Goal: Task Accomplishment & Management: Manage account settings

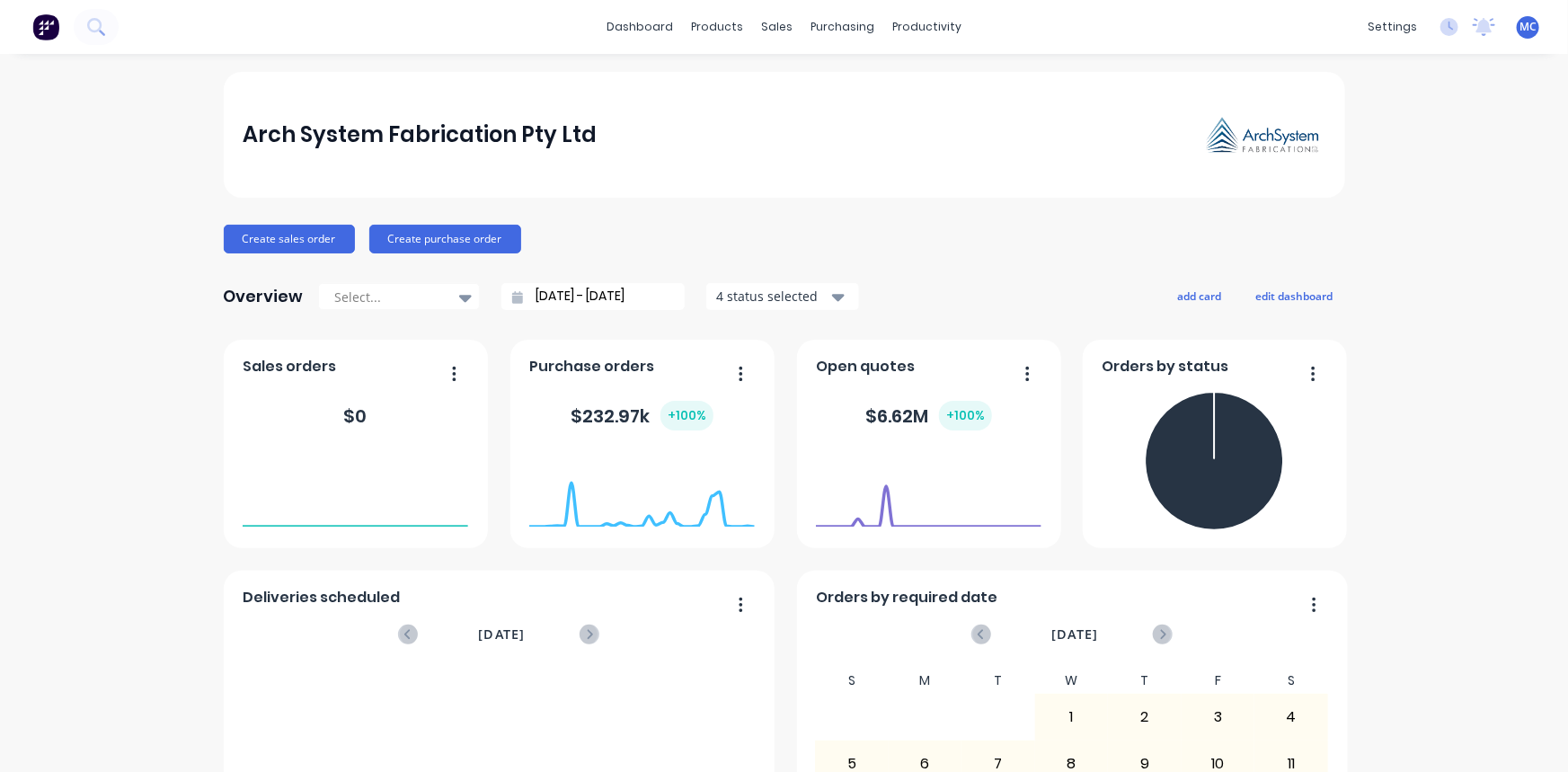
click at [1529, 741] on div "Arch System Fabrication Pty Ltd Create sales order Create purchase order Overvi…" at bounding box center [784, 541] width 1568 height 938
click at [1531, 723] on icon "Open Intercom Messenger" at bounding box center [1528, 733] width 24 height 24
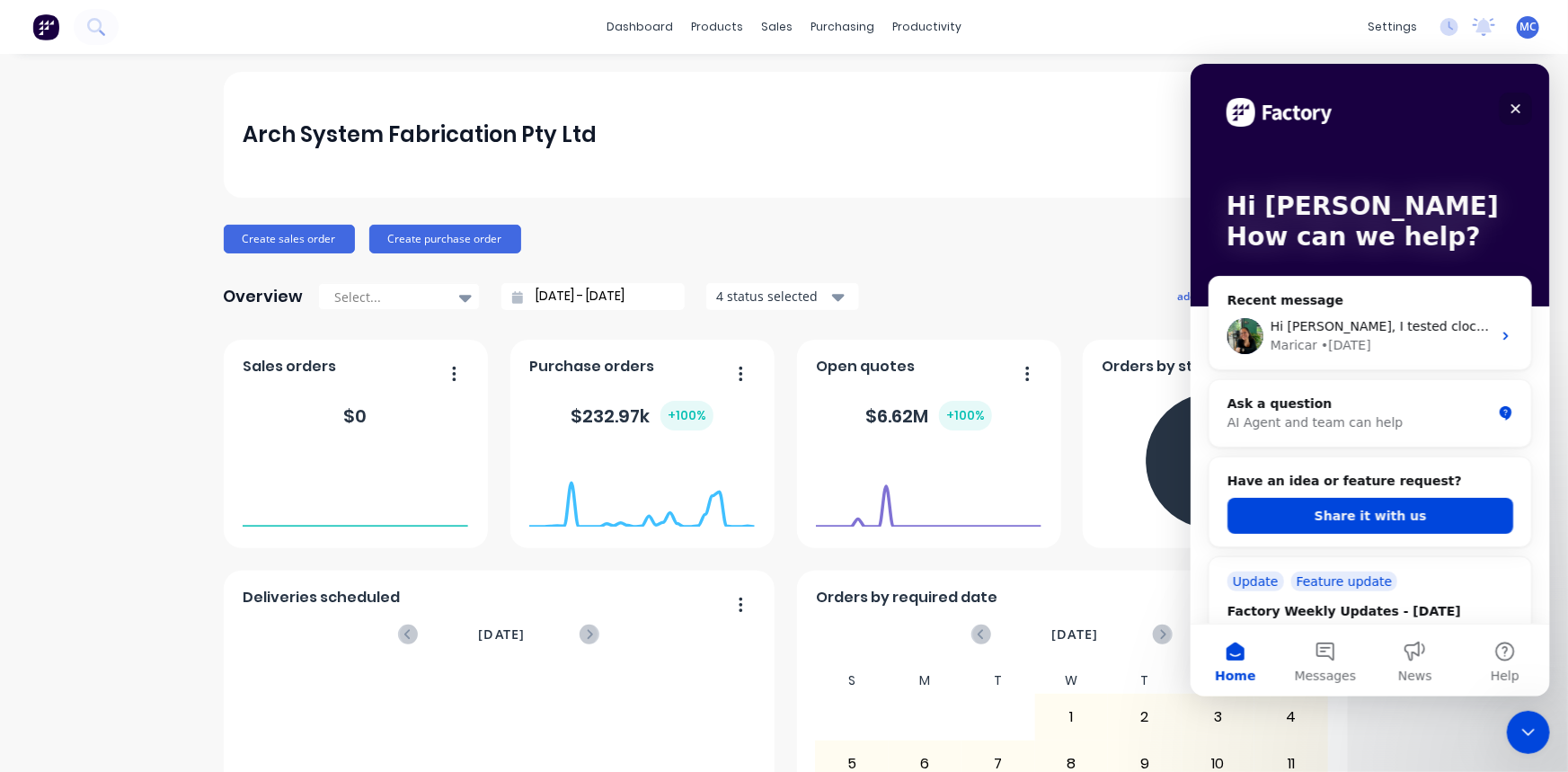
click at [1513, 96] on div "Close" at bounding box center [1515, 108] width 33 height 33
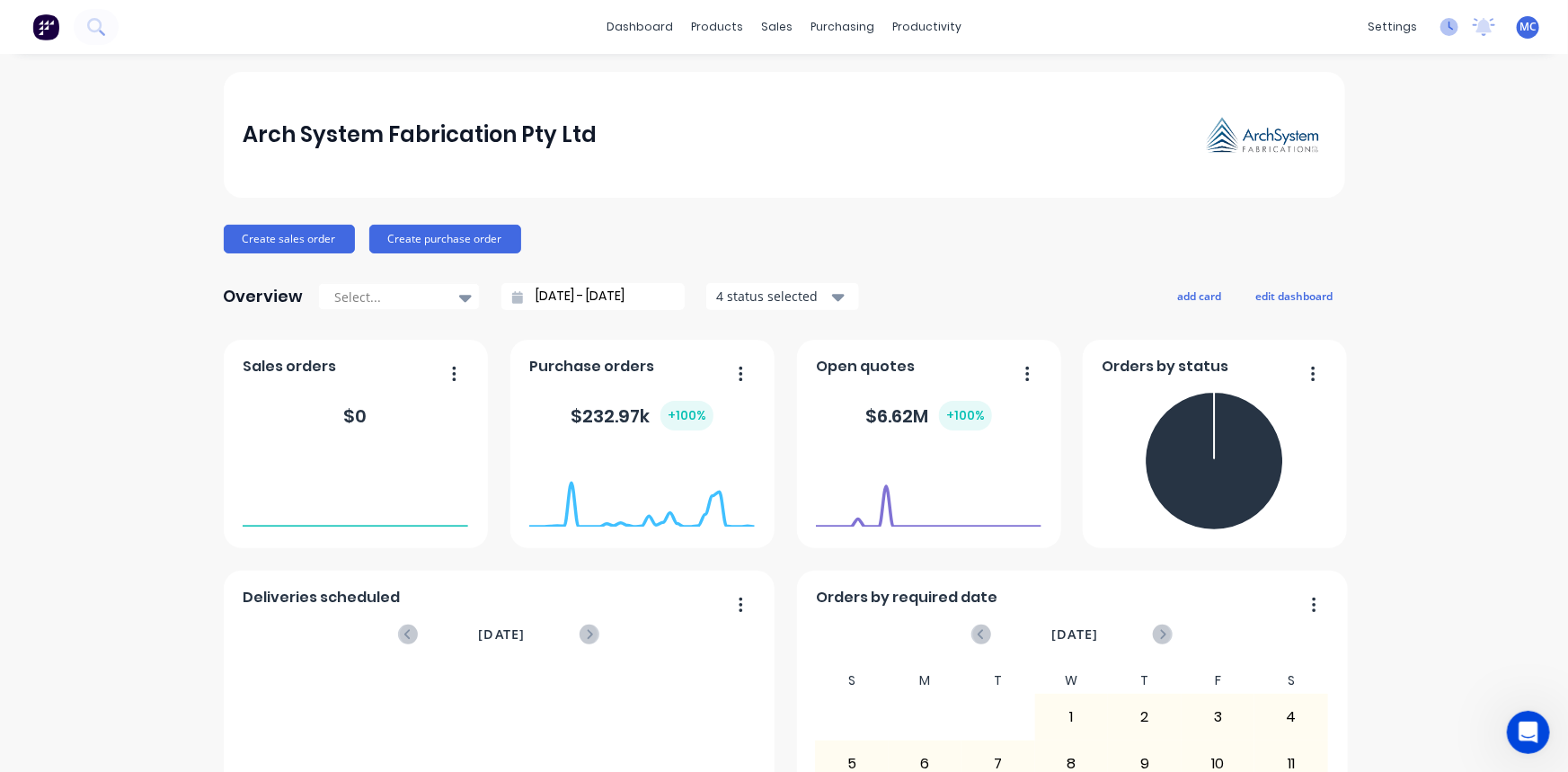
click at [1448, 25] on icon at bounding box center [1451, 26] width 5 height 9
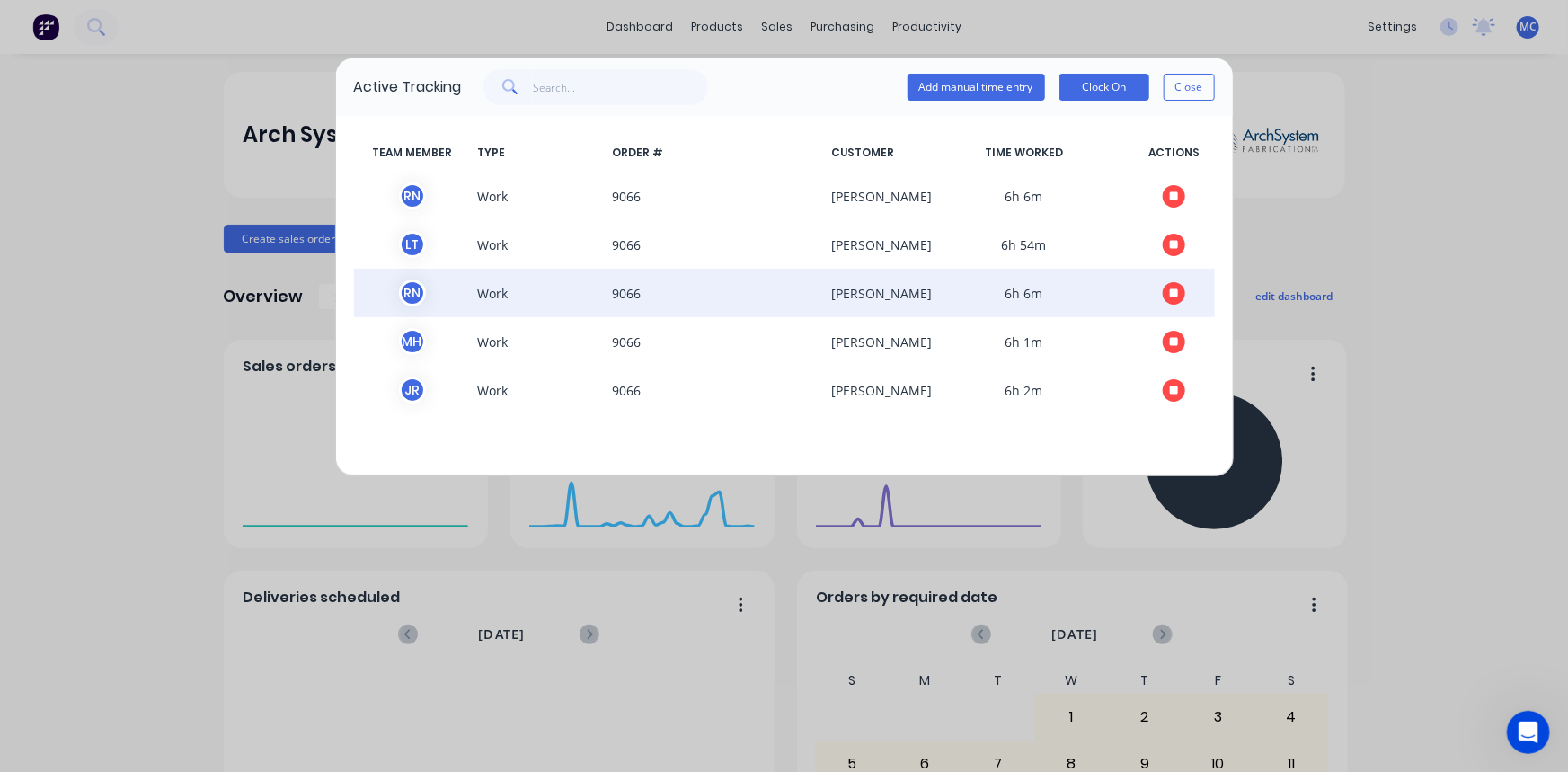
click at [1178, 295] on icon "button" at bounding box center [1174, 293] width 9 height 9
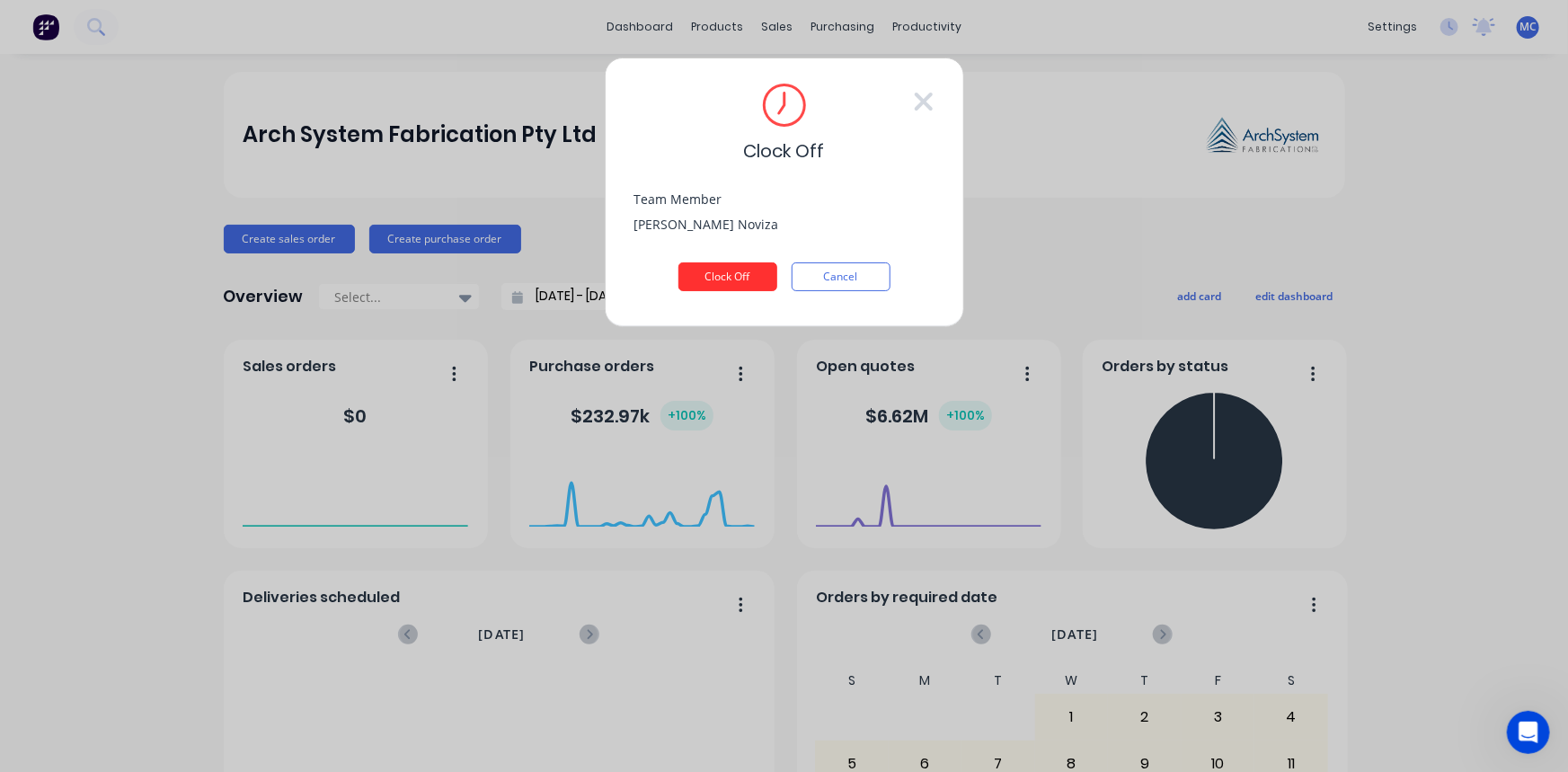
click at [714, 269] on button "Clock Off" at bounding box center [727, 277] width 99 height 29
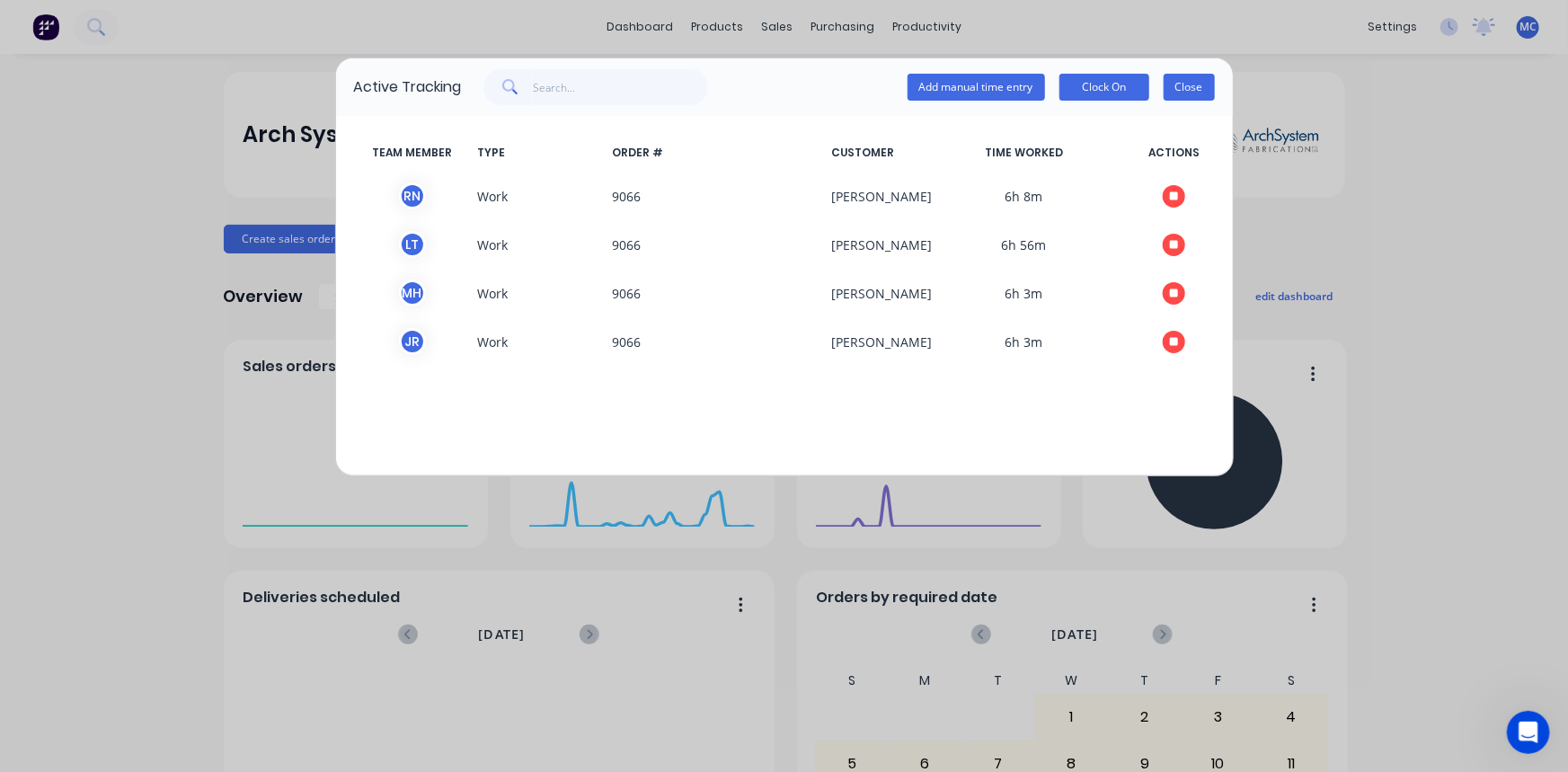
click at [1191, 79] on button "Close" at bounding box center [1189, 87] width 51 height 27
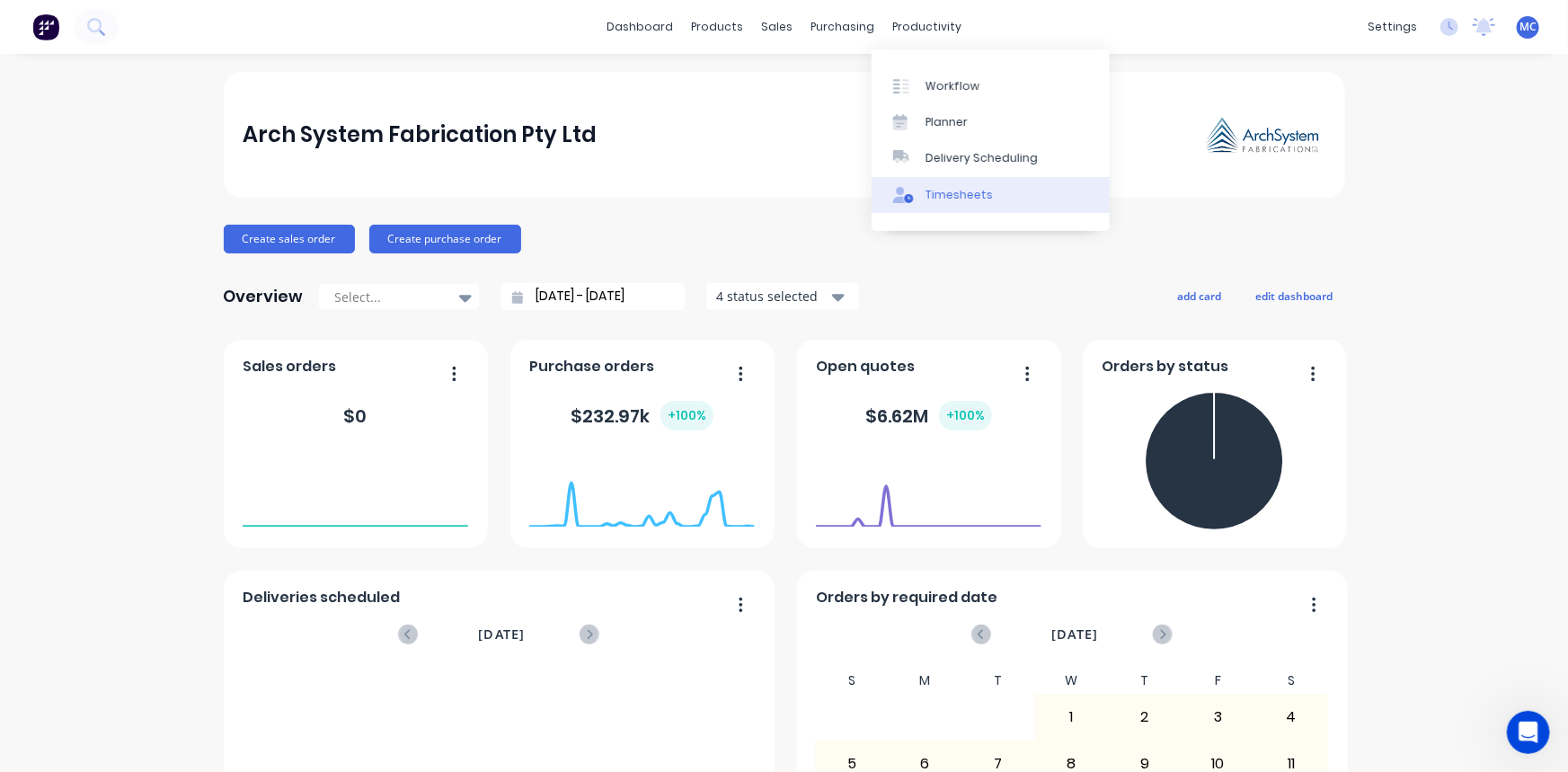
click at [954, 202] on div "Timesheets" at bounding box center [959, 196] width 67 height 16
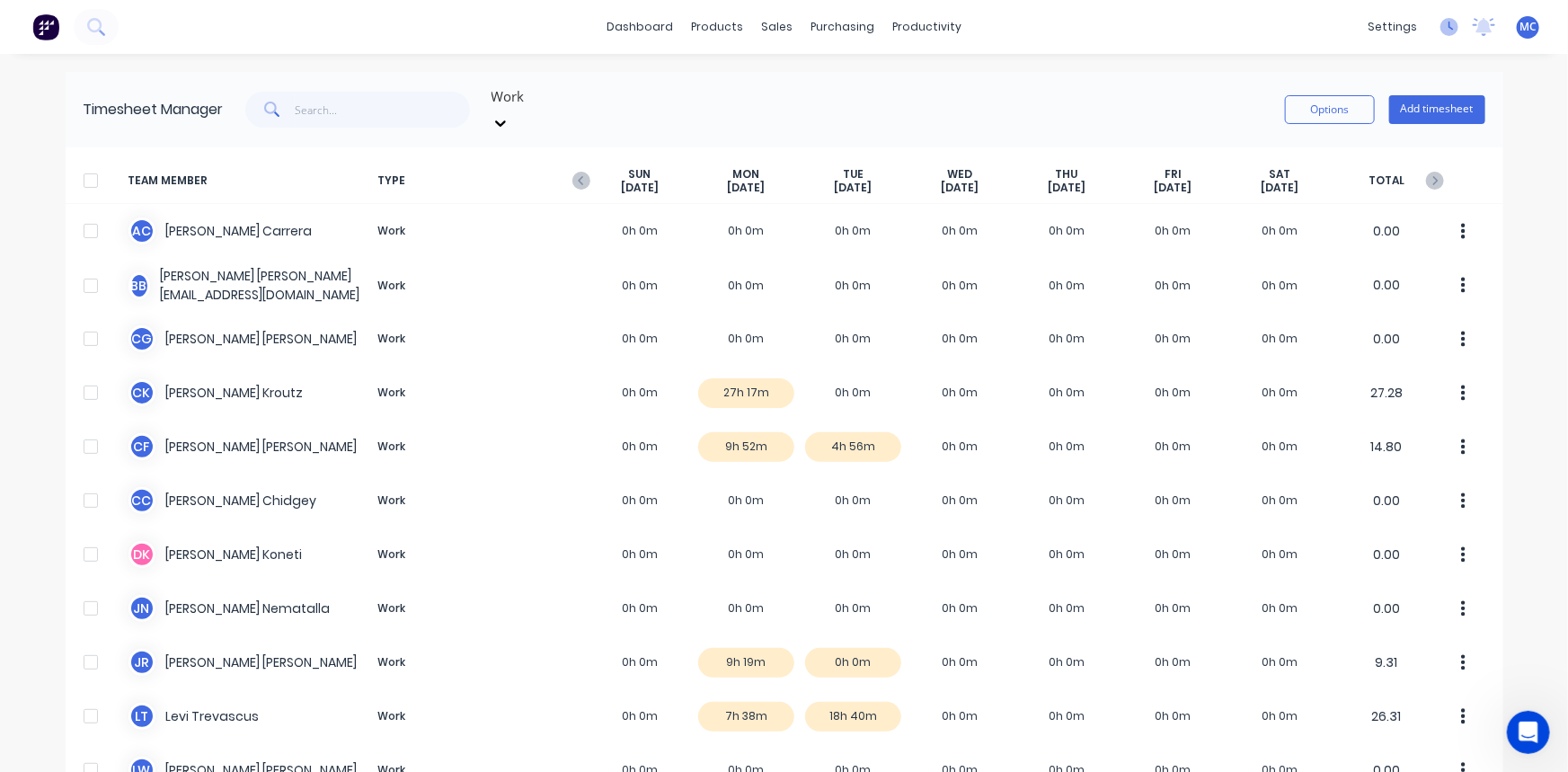
click at [1442, 25] on icon at bounding box center [1449, 27] width 18 height 18
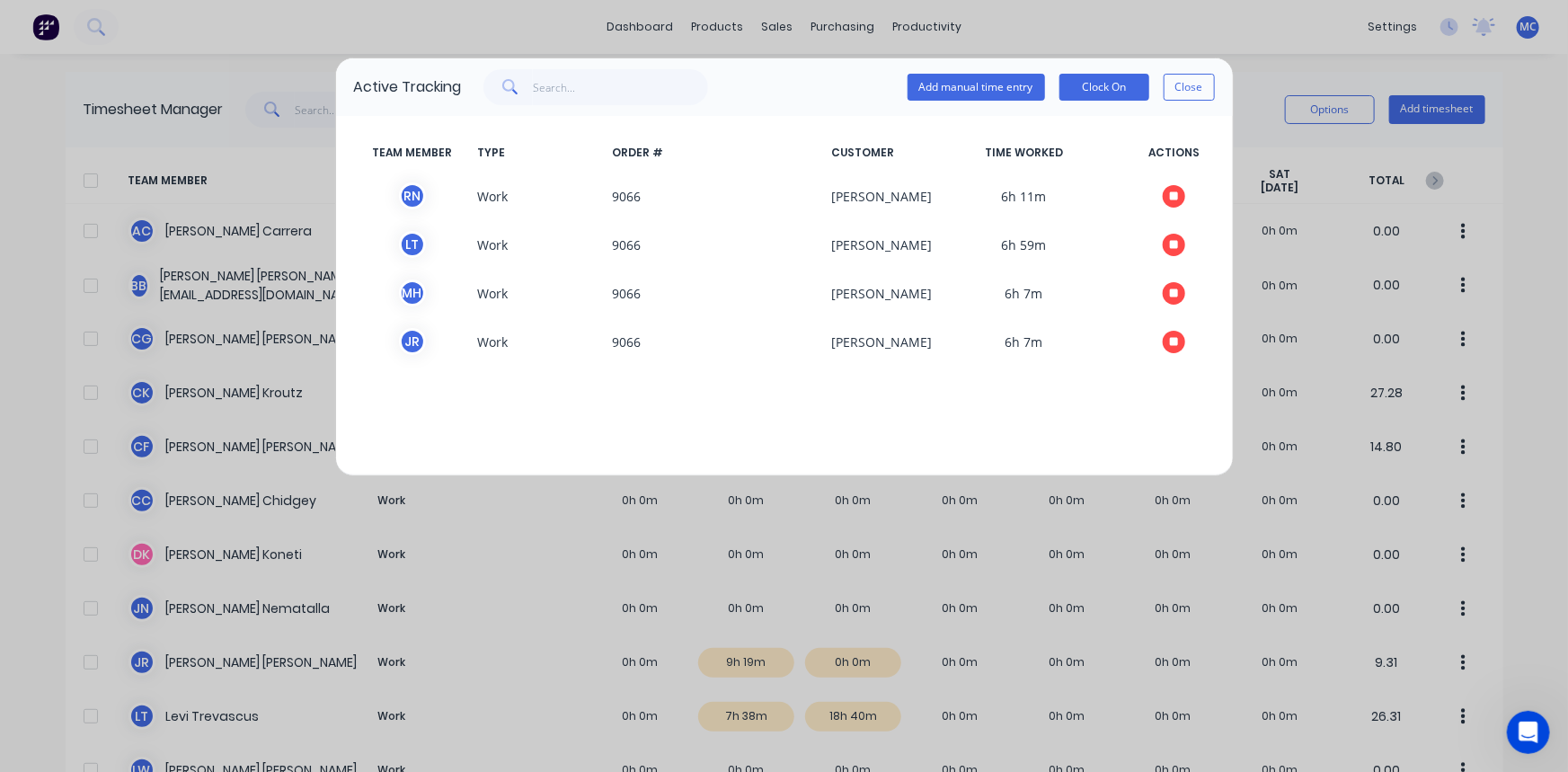
click at [1004, 10] on div "Active Tracking Add manual time entry Clock On Close TEAM MEMBER TYPE ORDER # C…" at bounding box center [784, 386] width 1568 height 772
click at [1186, 83] on button "Close" at bounding box center [1189, 87] width 51 height 27
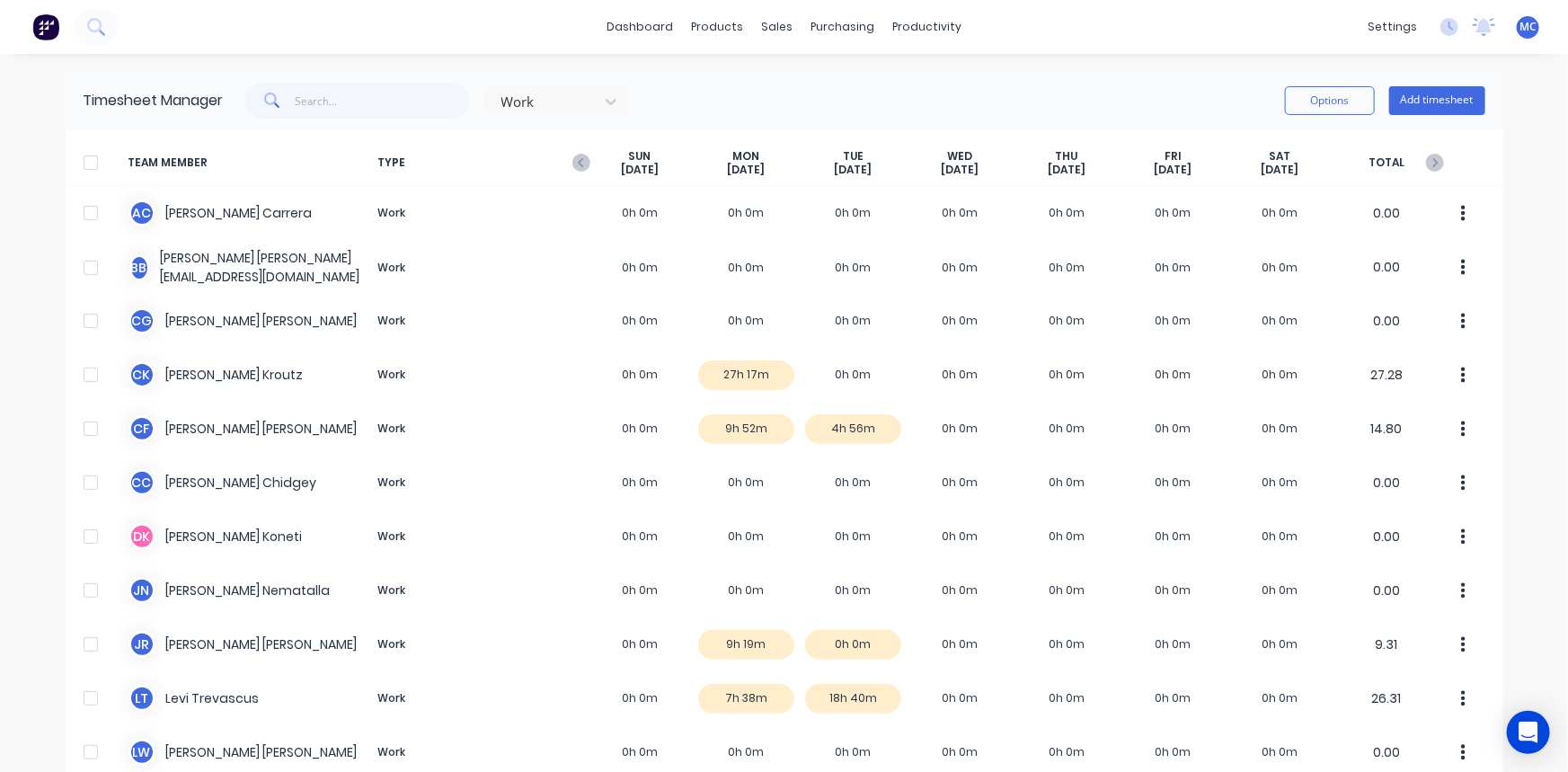
click at [1431, 39] on div "settings No new notifications Mark all as read You have no notifications MC Arc…" at bounding box center [1463, 27] width 209 height 27
click at [1440, 32] on icon at bounding box center [1449, 27] width 18 height 18
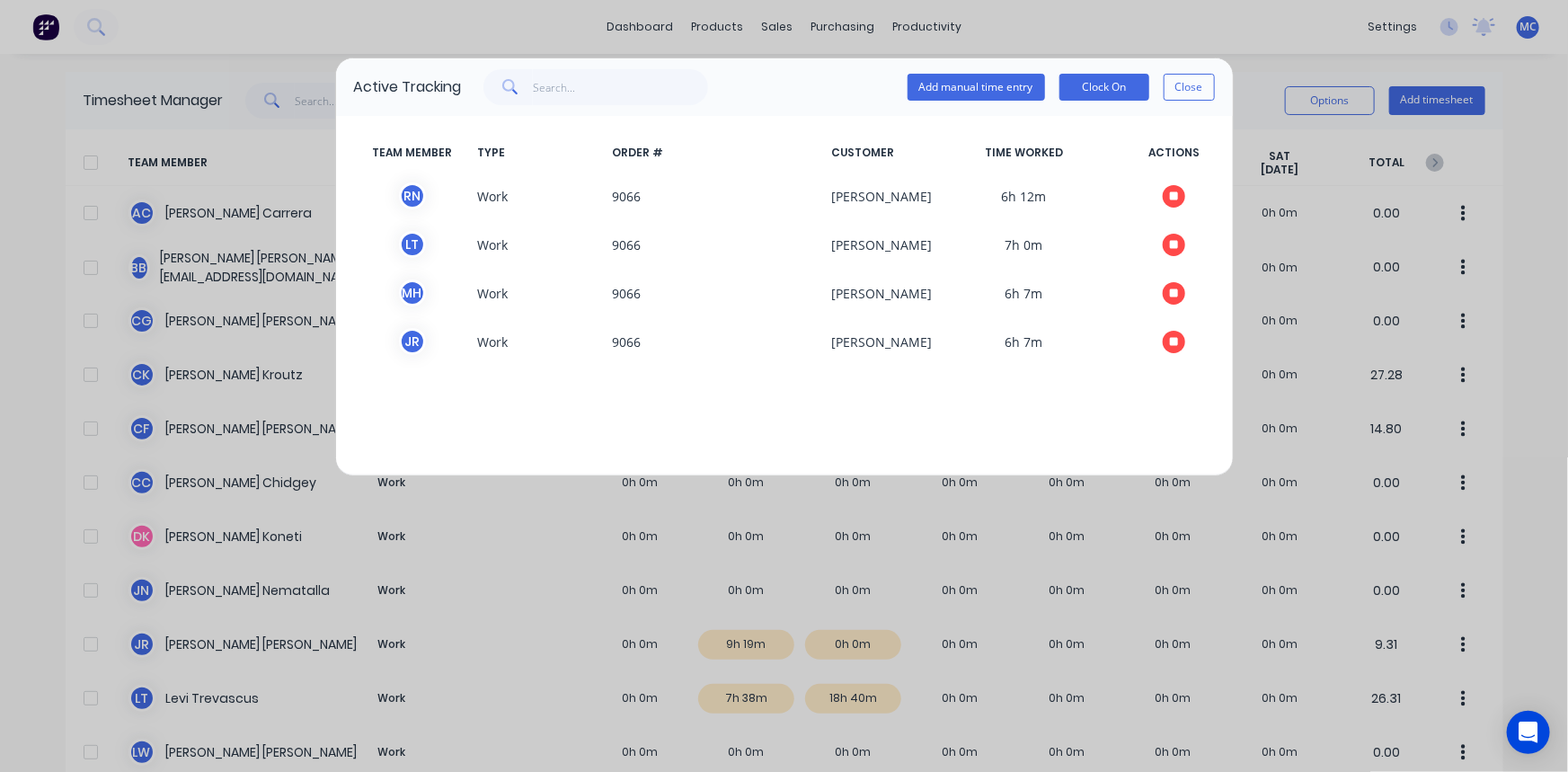
click at [1006, 50] on div "Active Tracking Add manual time entry Clock On Close TEAM MEMBER TYPE ORDER # C…" at bounding box center [784, 386] width 1568 height 772
click at [948, 17] on div "Active Tracking Add manual time entry Clock On Close TEAM MEMBER TYPE ORDER # C…" at bounding box center [784, 386] width 1568 height 772
click at [1184, 105] on div "Add manual time entry Clock On Close" at bounding box center [1061, 87] width 307 height 36
click at [1188, 81] on button "Close" at bounding box center [1189, 87] width 51 height 27
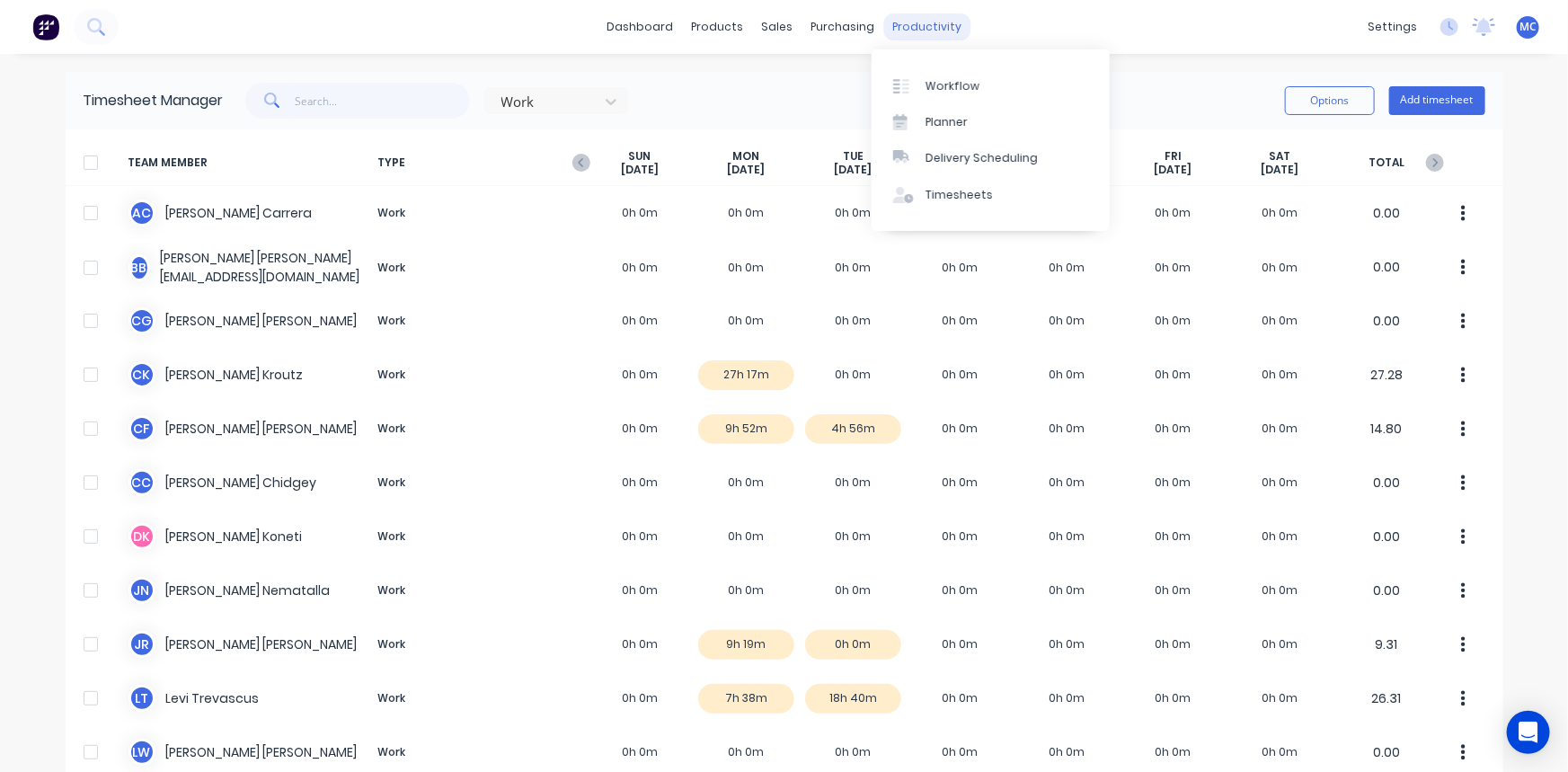
click at [911, 29] on div "productivity" at bounding box center [927, 27] width 87 height 27
click at [749, 81] on div "Timesheet Manager Work Options Add timesheet" at bounding box center [784, 100] width 1437 height 57
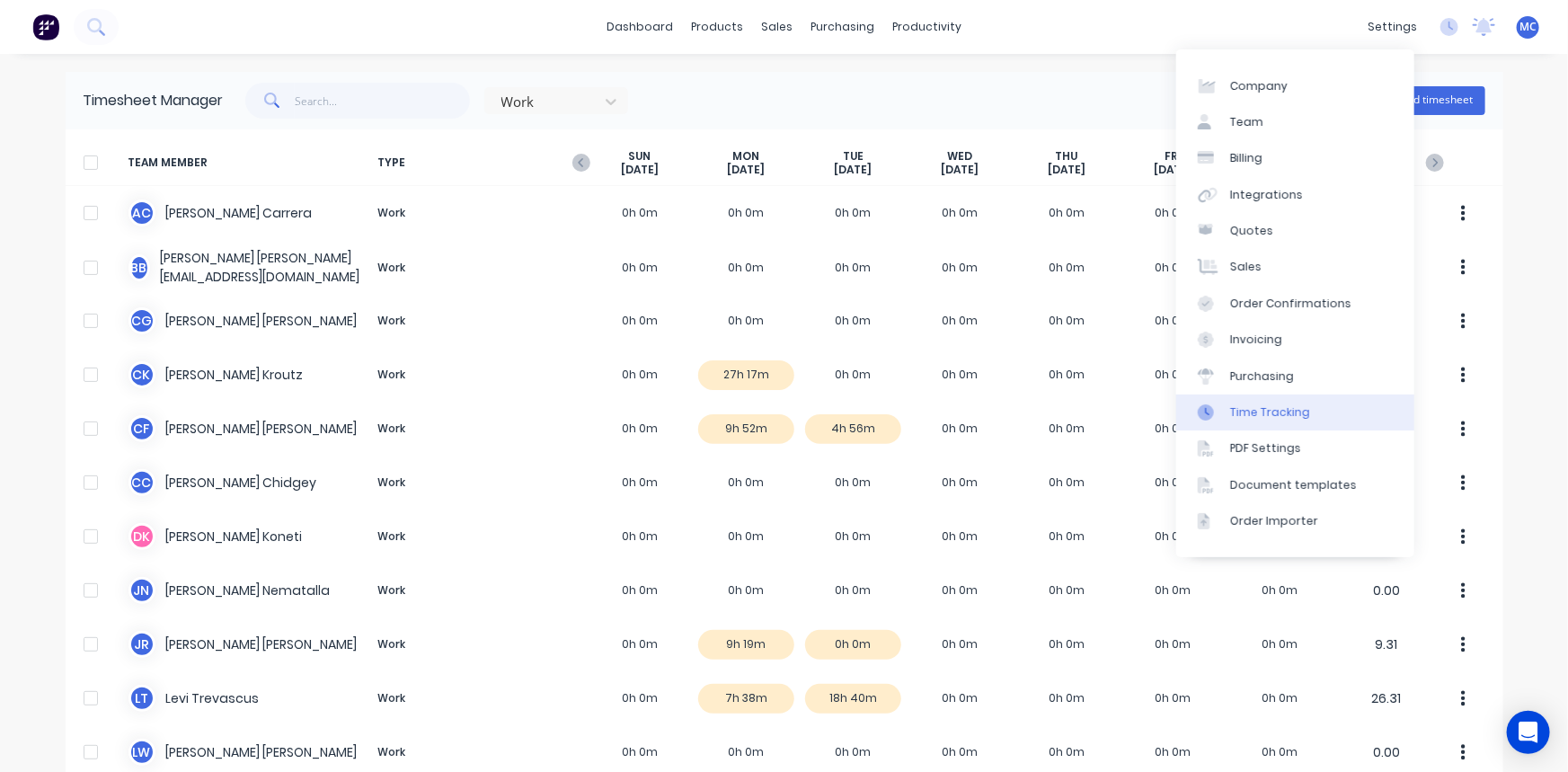
click at [1300, 419] on div "Time Tracking" at bounding box center [1270, 413] width 80 height 16
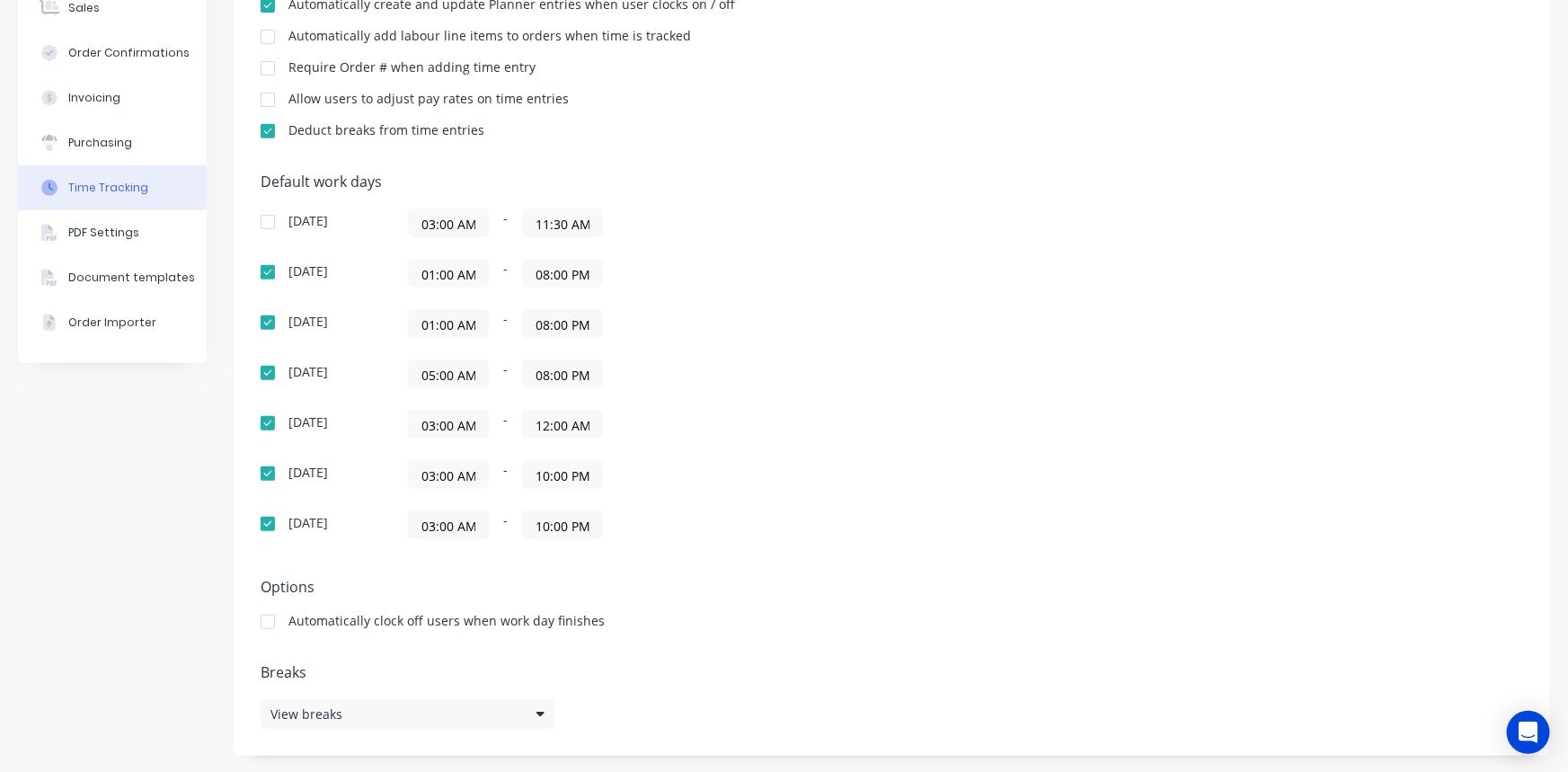
scroll to position [247, 0]
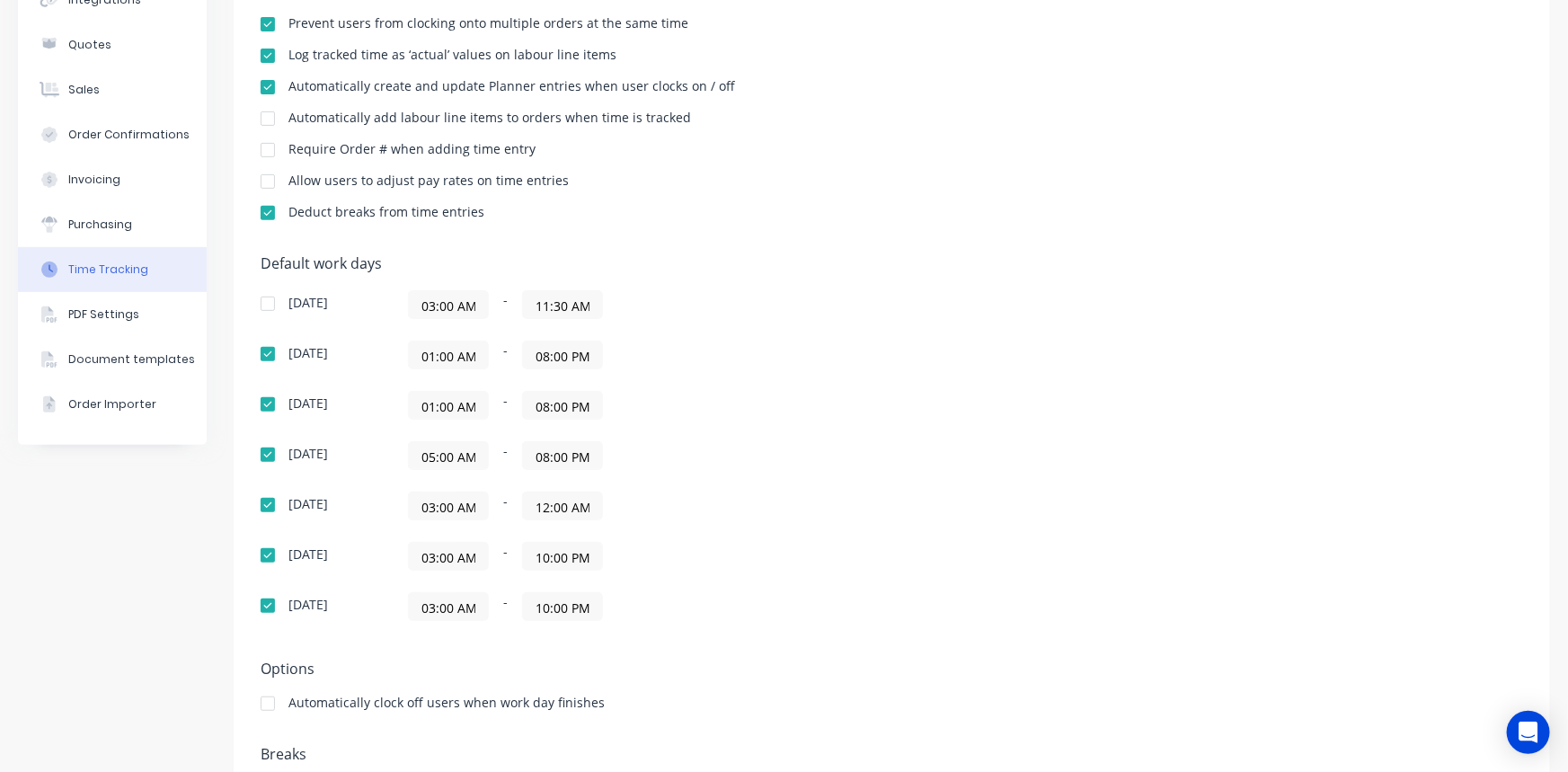
click at [255, 701] on div at bounding box center [268, 704] width 36 height 36
click at [721, 425] on div "Sunday 03:00 AM - 11:30 AM Monday 01:00 AM - 08:00 PM Tuesday 01:00 AM - 08:00 …" at bounding box center [575, 456] width 629 height 331
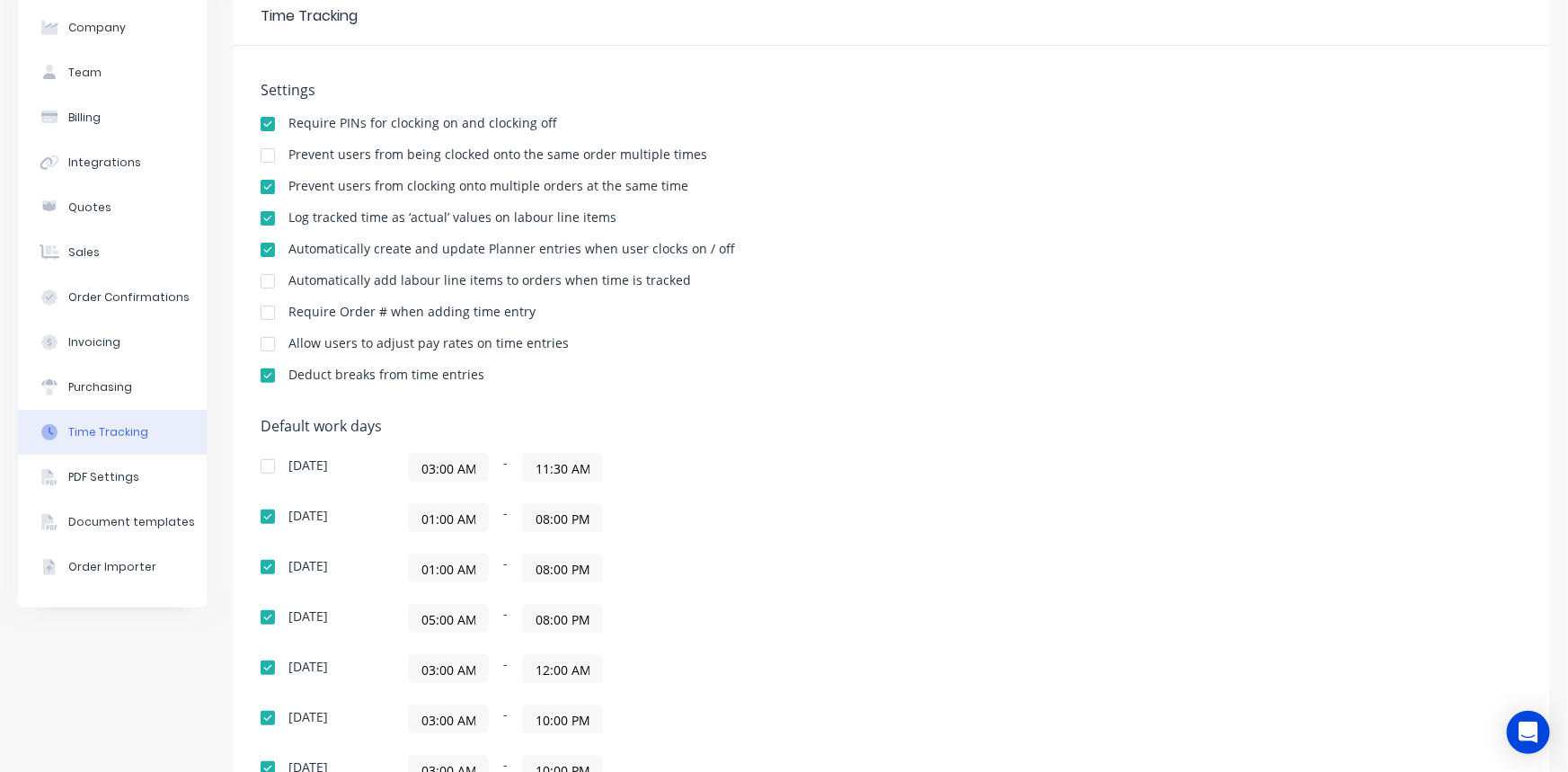
scroll to position [84, 0]
click at [769, 404] on div "Settings Require PINs for clocking on and clocking off Prevent users from being…" at bounding box center [892, 524] width 1316 height 955
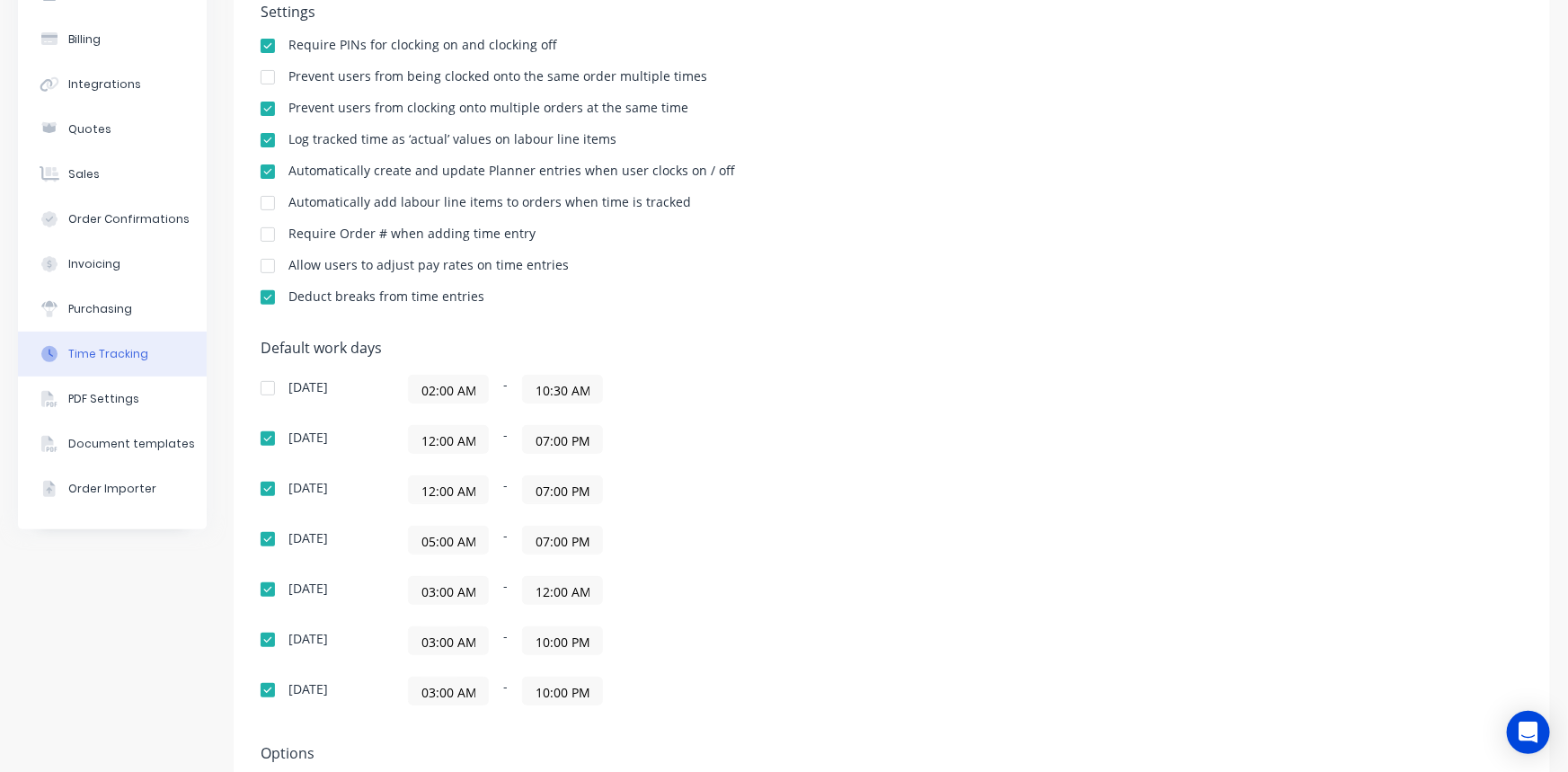
click at [583, 587] on input "12:00 AM" at bounding box center [562, 591] width 79 height 27
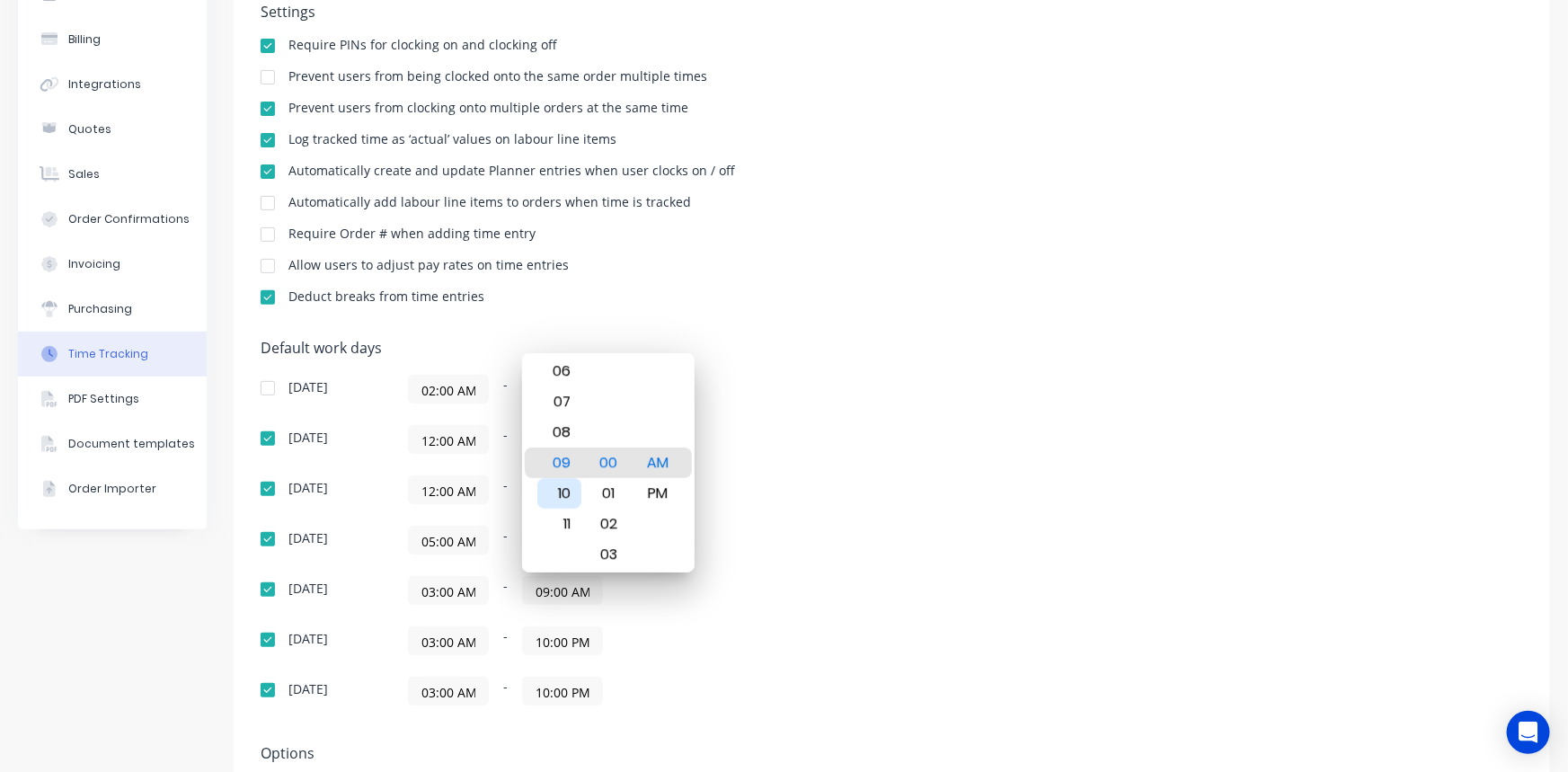
click at [575, 495] on div "10" at bounding box center [559, 494] width 44 height 31
click at [656, 489] on div "PM" at bounding box center [658, 494] width 44 height 31
click at [774, 471] on div "[DATE] 02:00 AM - 10:30 AM [DATE] 12:00 AM - 07:00 PM [DATE] 12:00 AM - 07:00 P…" at bounding box center [575, 540] width 629 height 331
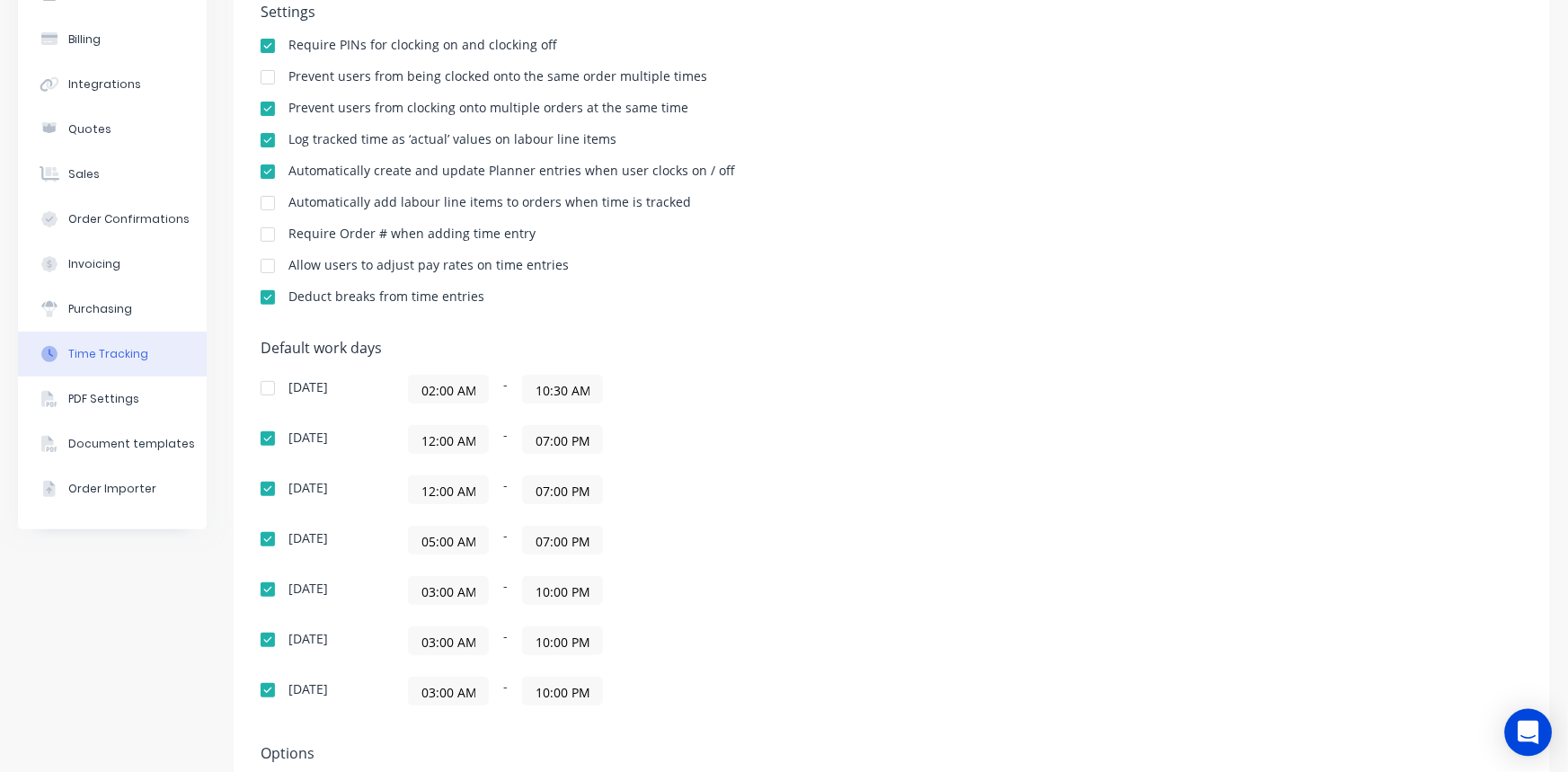
click at [1528, 737] on icon "Open Intercom Messenger" at bounding box center [1528, 733] width 24 height 24
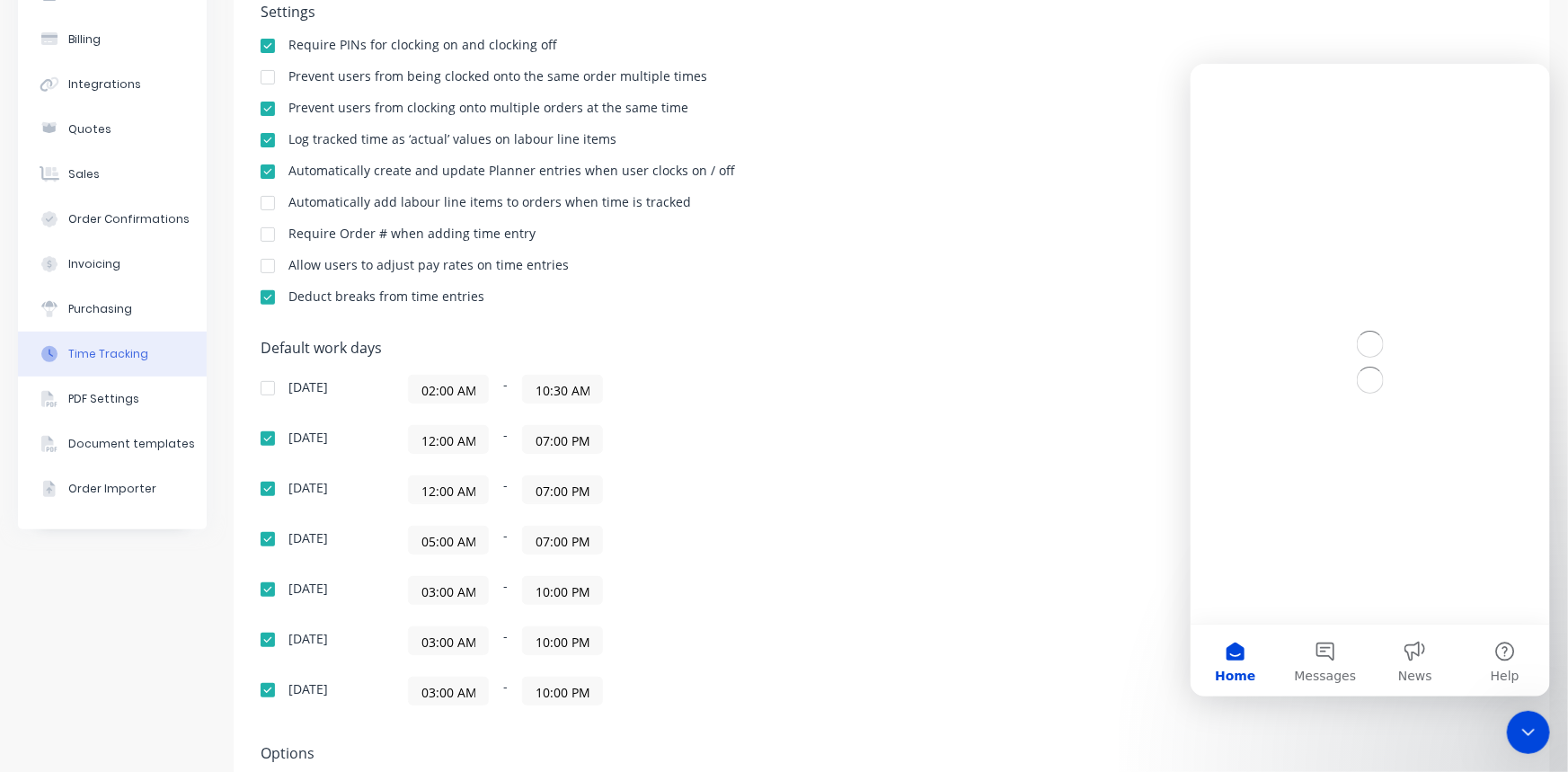
scroll to position [0, 0]
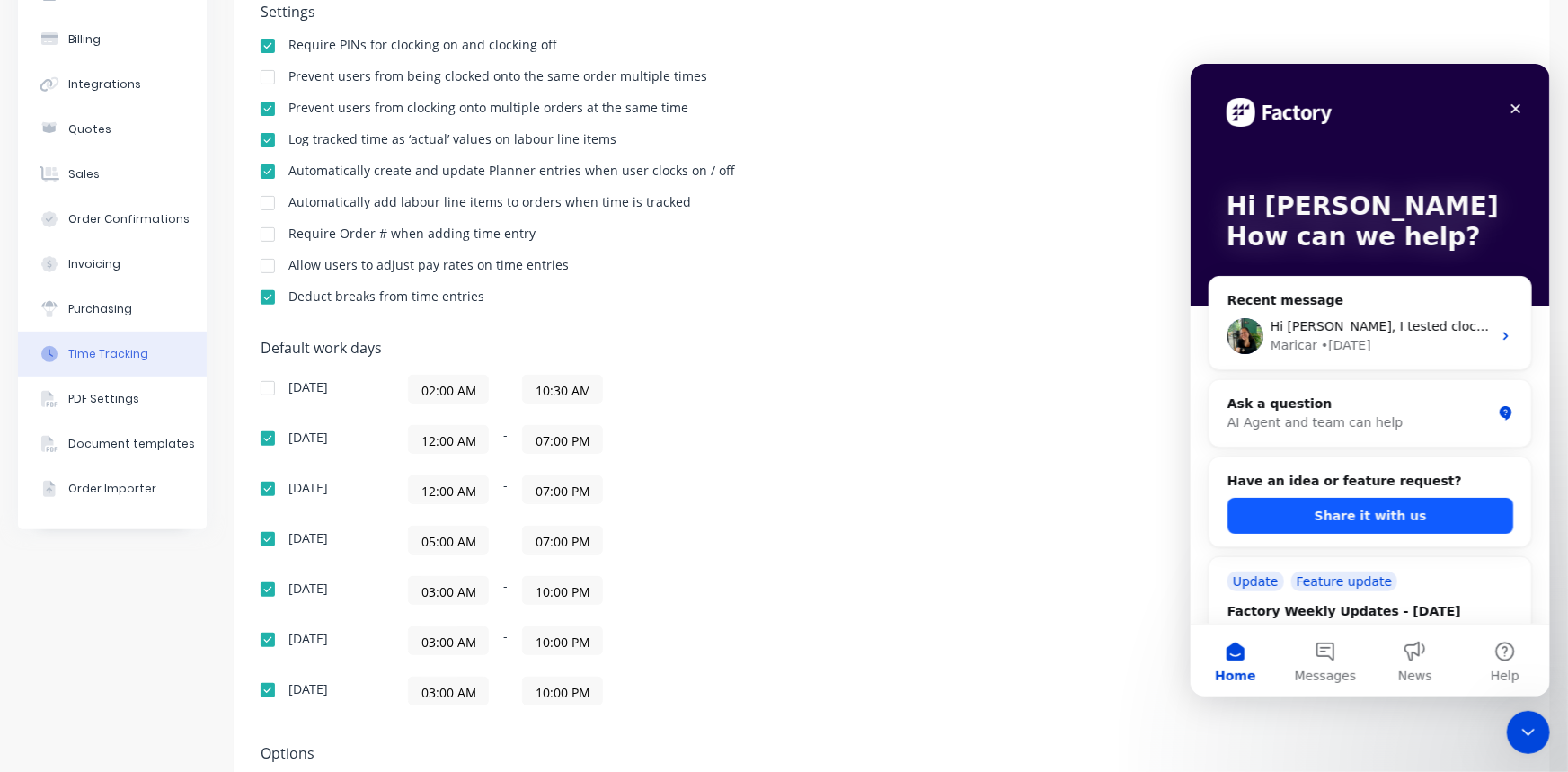
click at [1364, 511] on button "Share it with us" at bounding box center [1369, 516] width 285 height 36
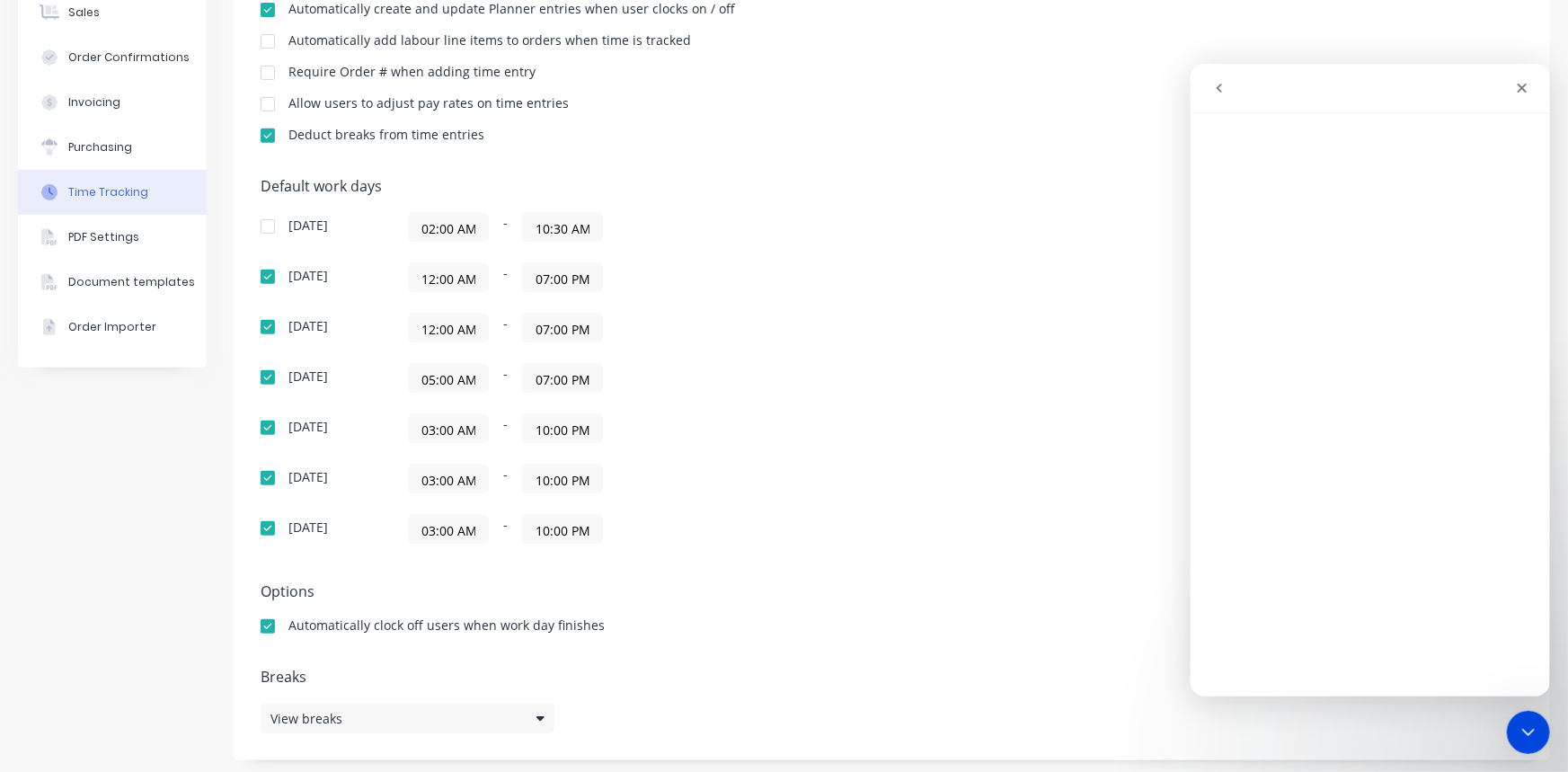
scroll to position [326, 0]
click at [550, 427] on input "10:00 PM" at bounding box center [562, 427] width 79 height 27
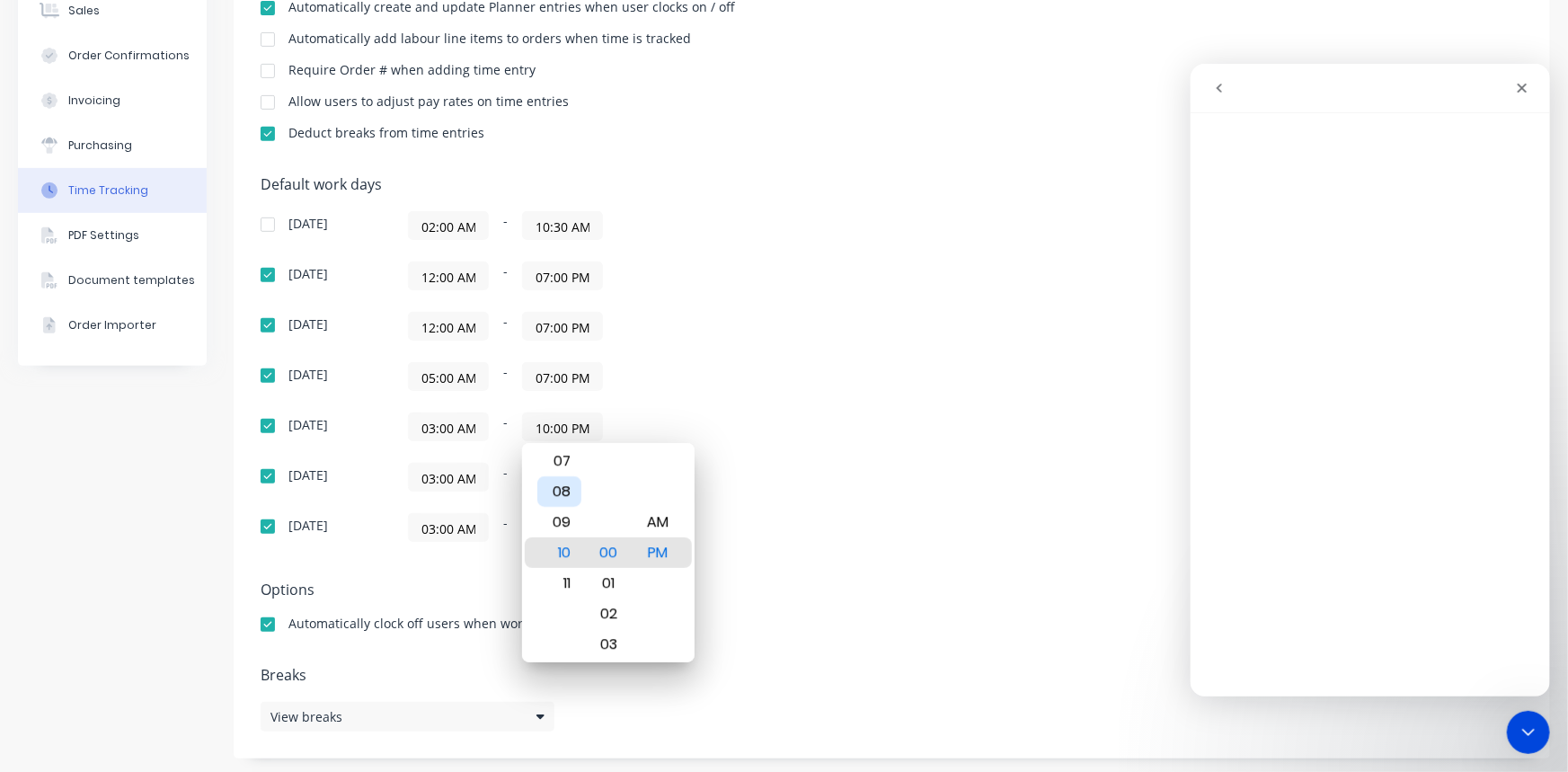
click at [568, 494] on div "08" at bounding box center [559, 492] width 44 height 31
type input "08:00 PM"
click at [685, 422] on div "03:00 AM - 08:00 PM" at bounding box center [633, 427] width 449 height 29
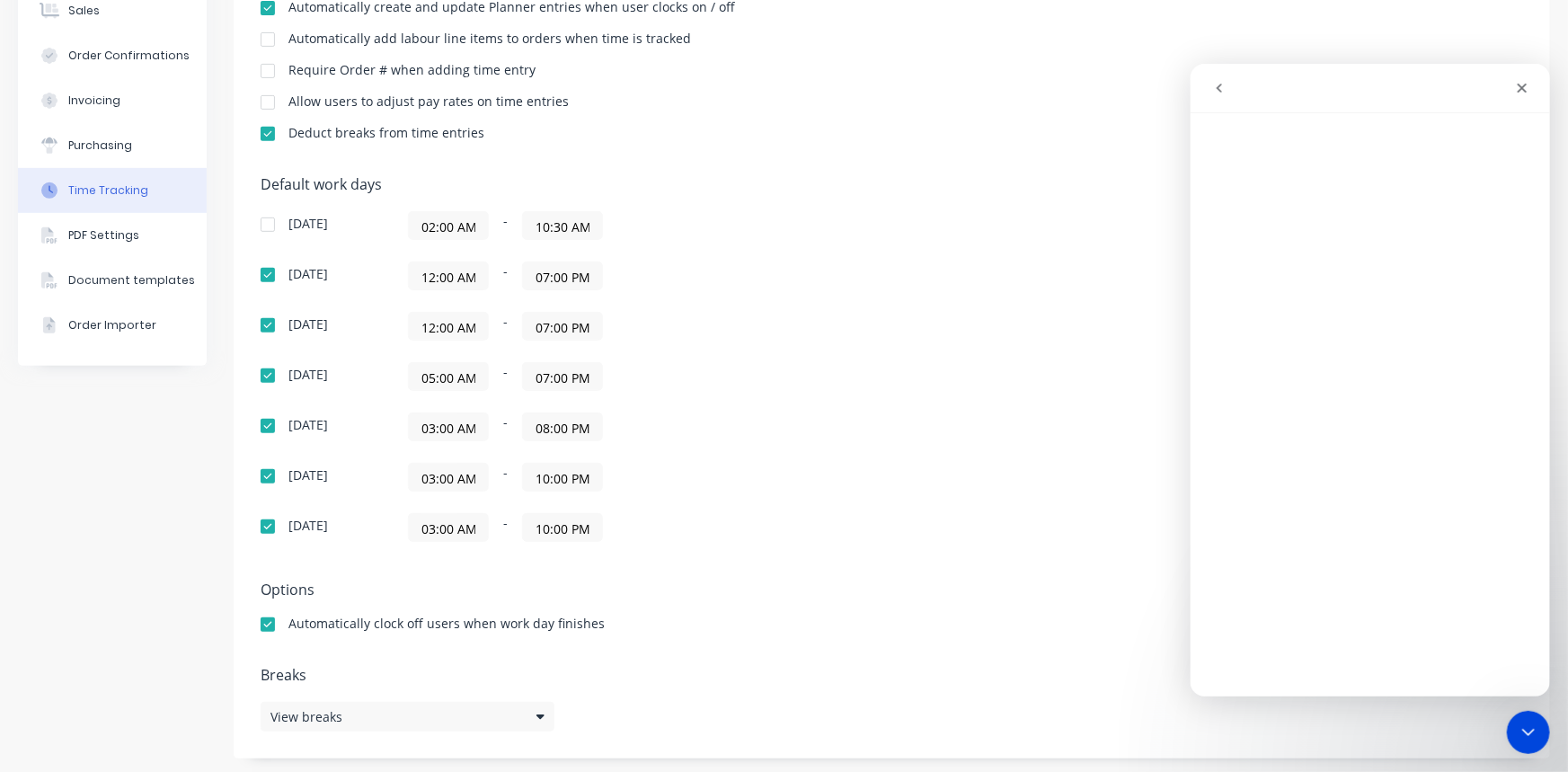
click at [557, 273] on input "07:00 PM" at bounding box center [562, 276] width 79 height 27
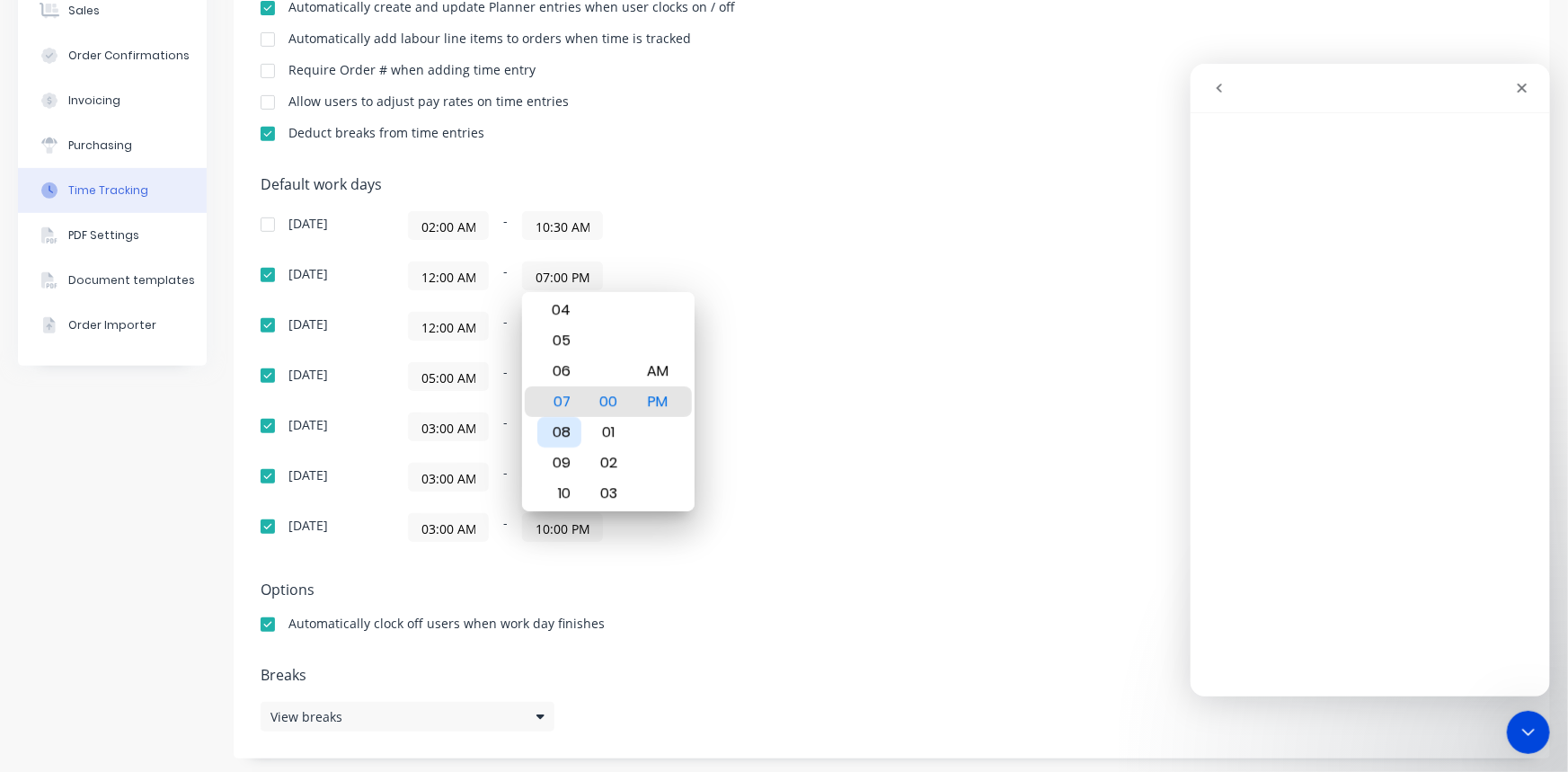
click at [572, 422] on div "08" at bounding box center [559, 433] width 44 height 31
type input "08:00 PM"
drag, startPoint x: 651, startPoint y: 399, endPoint x: 641, endPoint y: 345, distance: 54.9
click at [652, 399] on div "PM" at bounding box center [658, 402] width 44 height 31
click at [614, 259] on div "Sunday 02:00 AM - 10:30 AM Monday 12:00 AM - 08:00 PM Tuesday 12:00 AM - 07:00 …" at bounding box center [575, 376] width 629 height 331
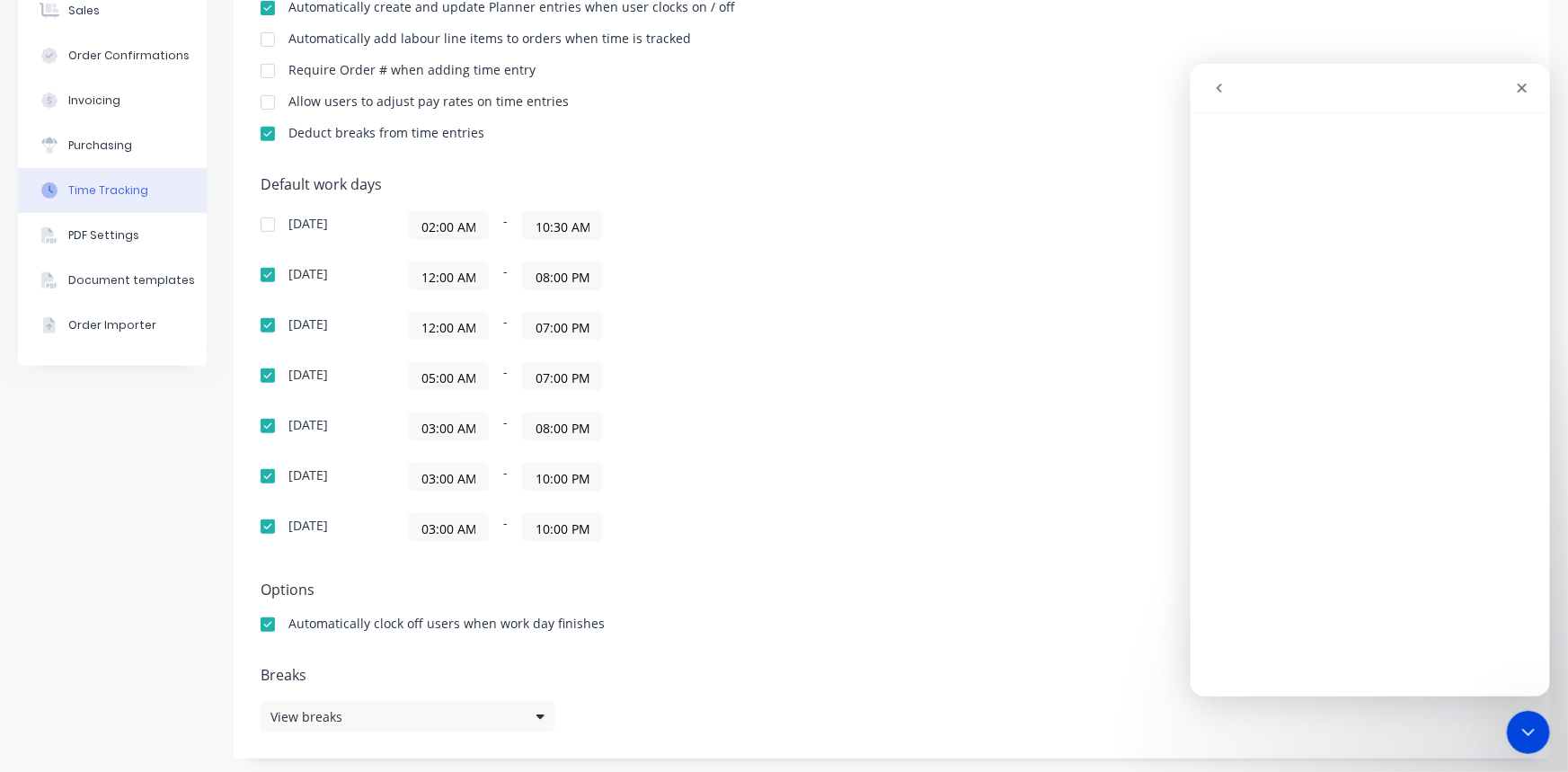
click at [539, 318] on input "07:00 PM" at bounding box center [562, 326] width 79 height 27
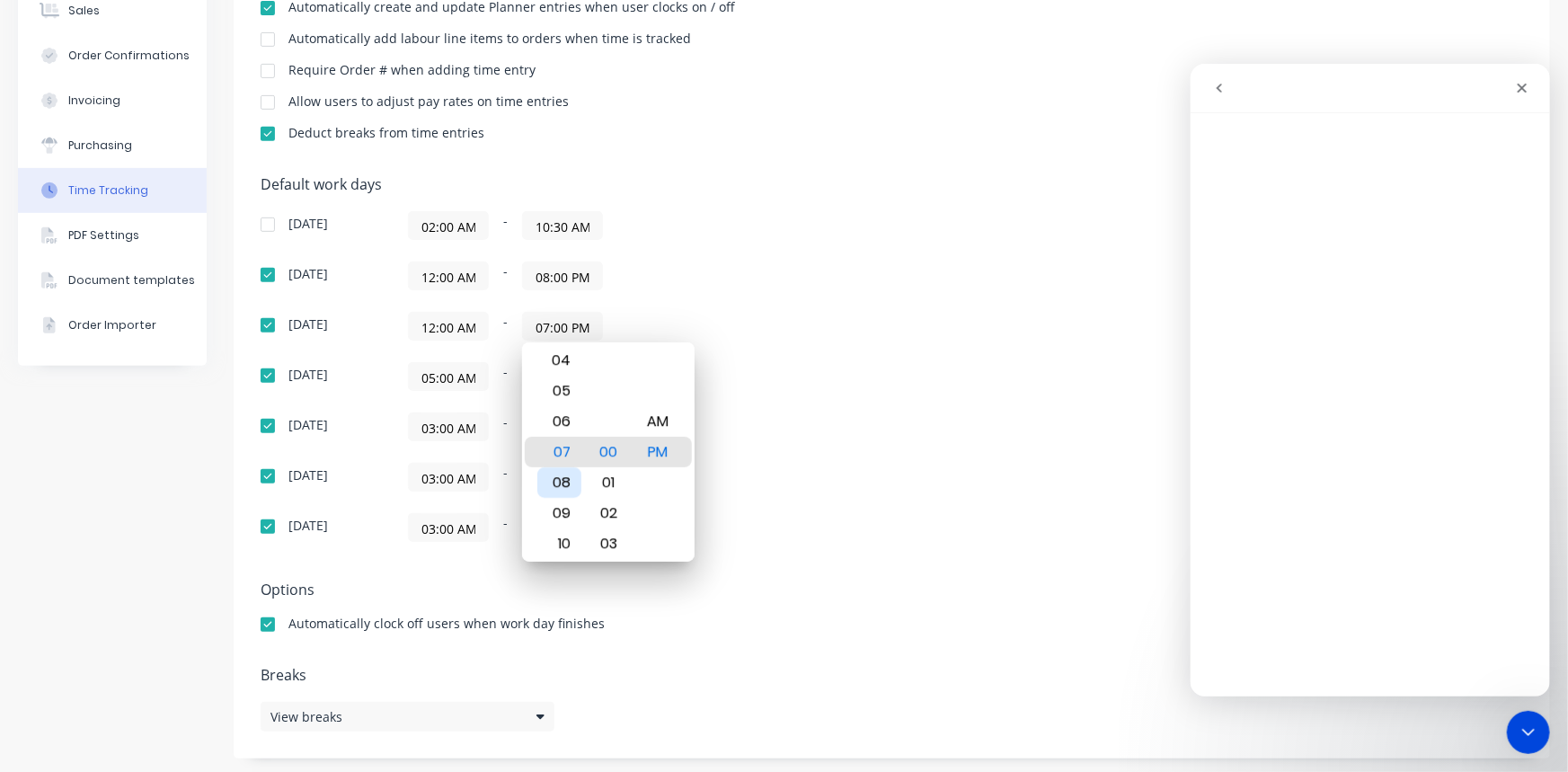
click at [566, 481] on div "08" at bounding box center [559, 483] width 44 height 31
type input "08:00 PM"
click at [690, 324] on div "12:00 AM - 08:00 PM" at bounding box center [633, 326] width 449 height 29
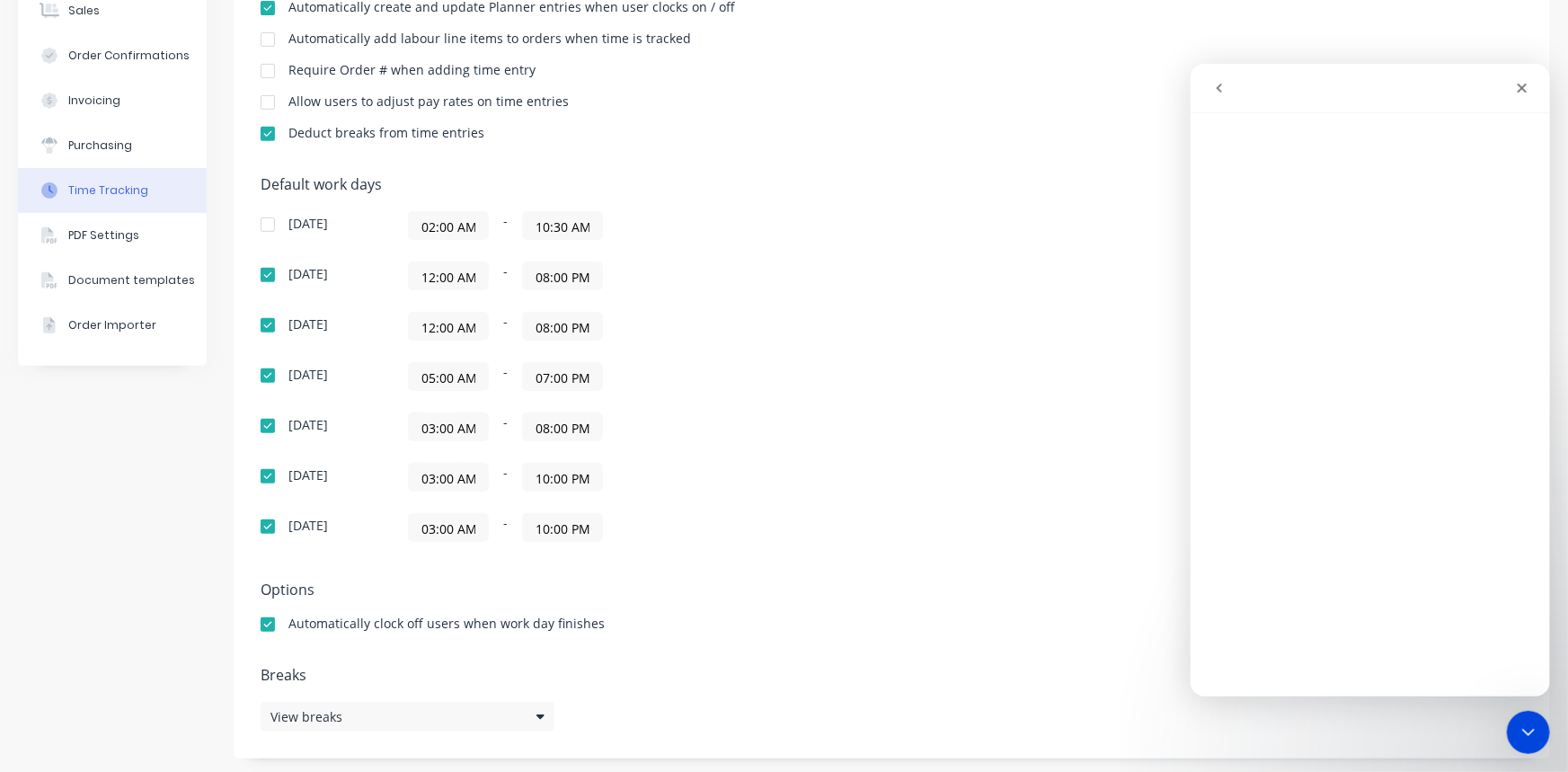
click at [536, 375] on input "07:00 PM" at bounding box center [562, 376] width 79 height 27
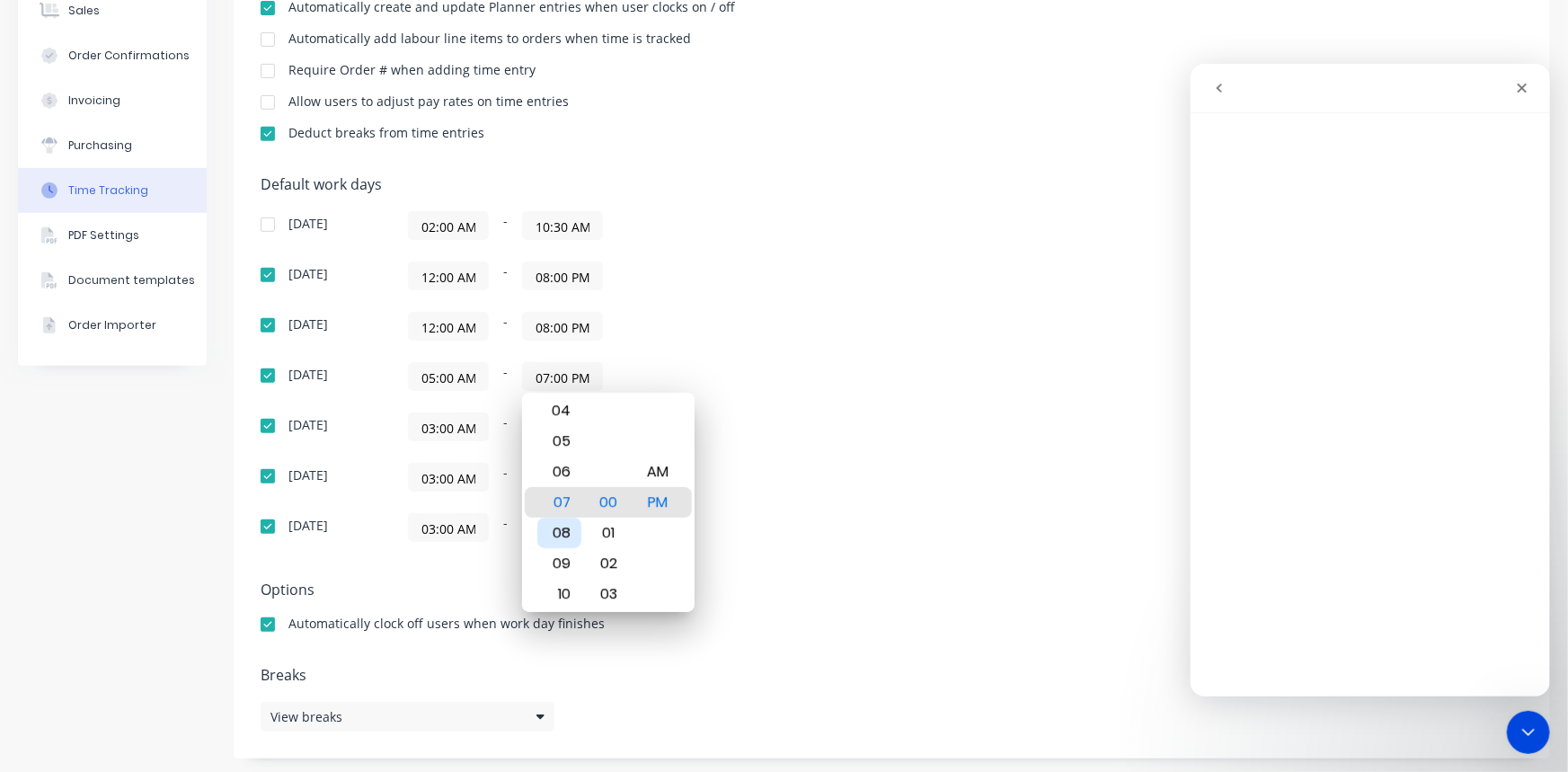
click at [572, 525] on div "08" at bounding box center [559, 533] width 44 height 31
type input "08:00 PM"
click at [634, 305] on div "Sunday 02:00 AM - 10:30 AM Monday 12:00 AM - 08:00 PM Tuesday 12:00 AM - 08:00 …" at bounding box center [575, 376] width 629 height 331
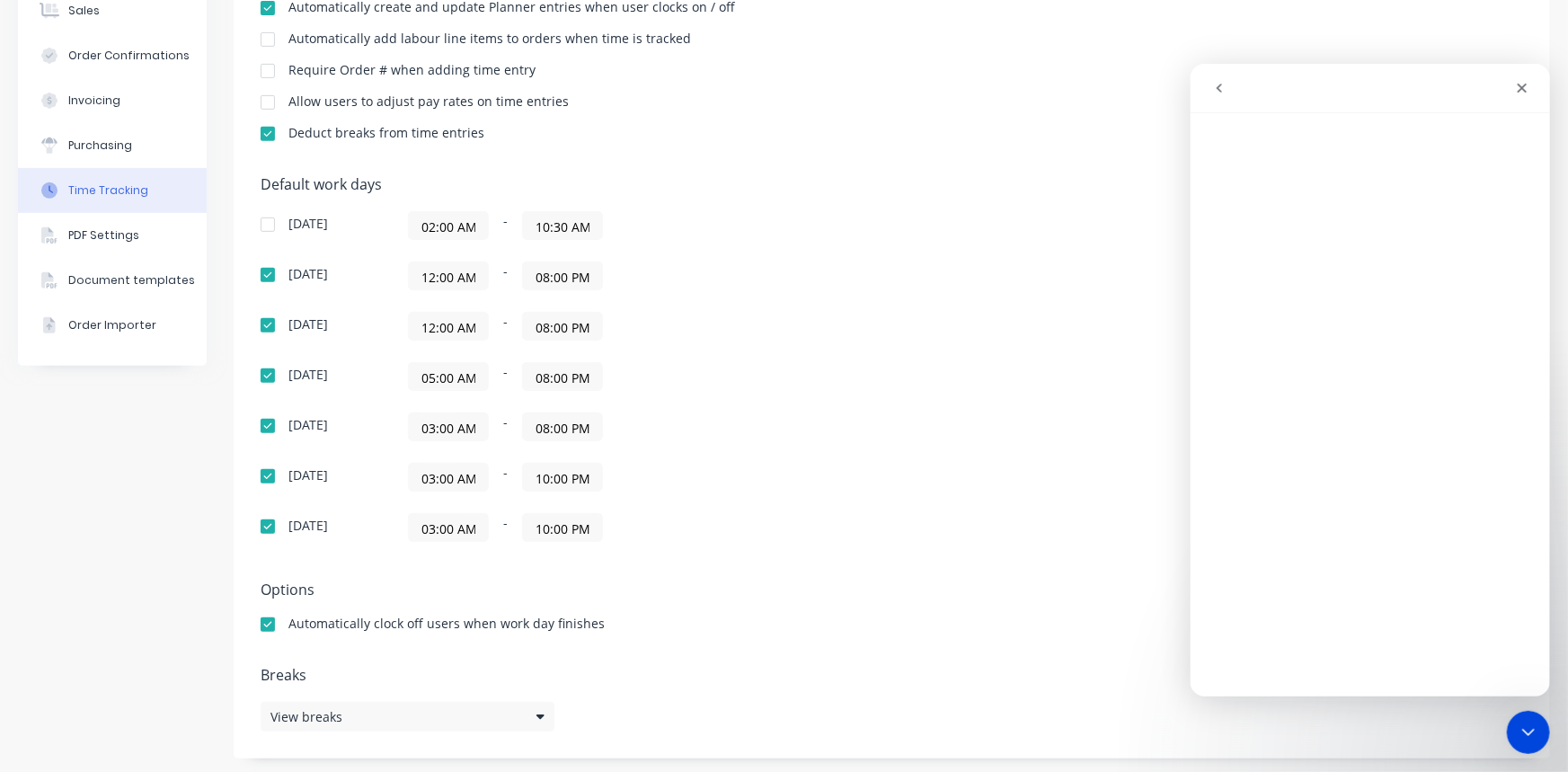
click at [550, 480] on input "10:00 PM" at bounding box center [562, 477] width 79 height 27
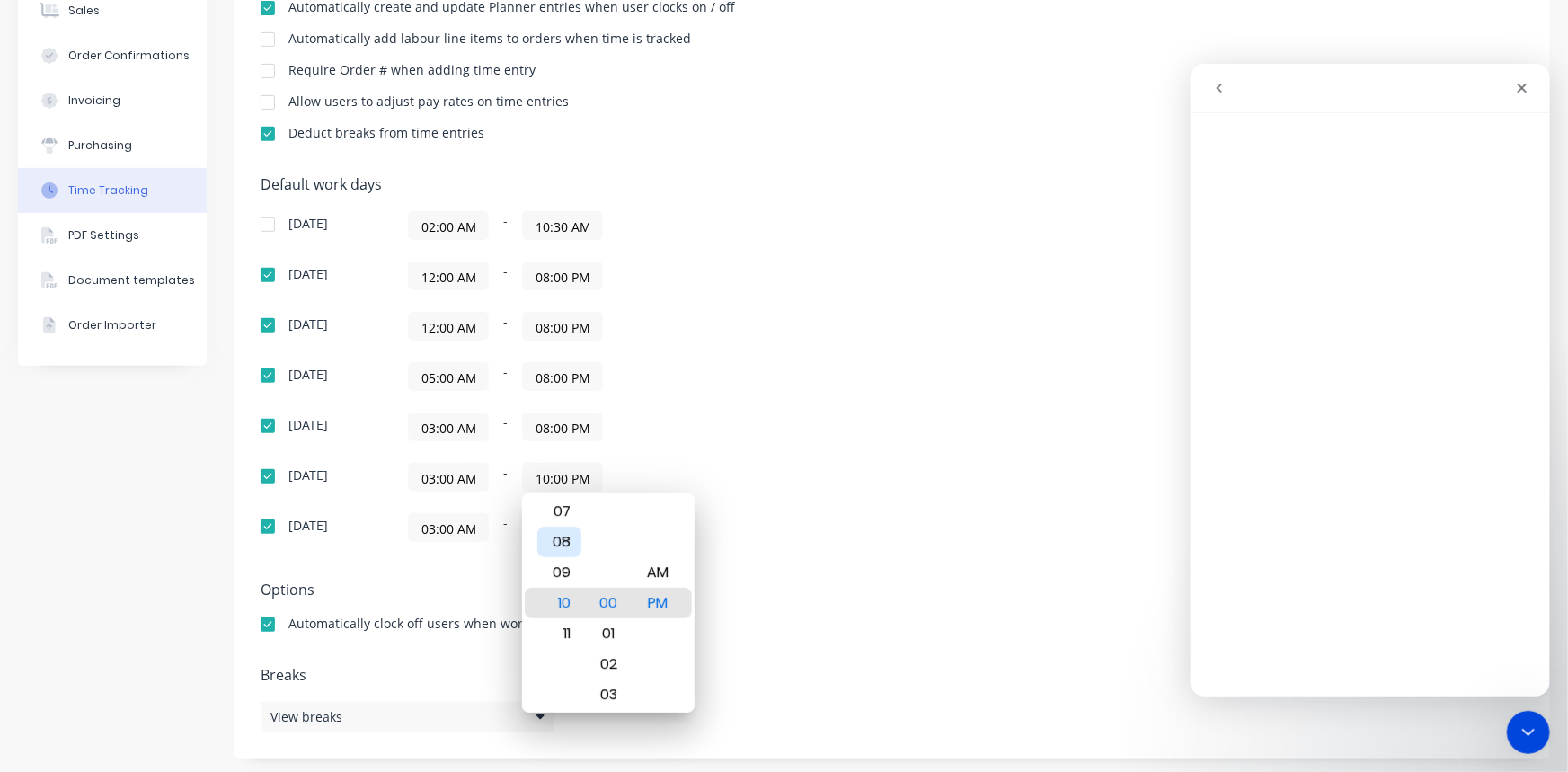
click at [559, 539] on div "08" at bounding box center [559, 542] width 44 height 31
type input "08:00 PM"
click at [771, 398] on div "Sunday 02:00 AM - 10:30 AM Monday 12:00 AM - 08:00 PM Tuesday 12:00 AM - 08:00 …" at bounding box center [575, 376] width 629 height 331
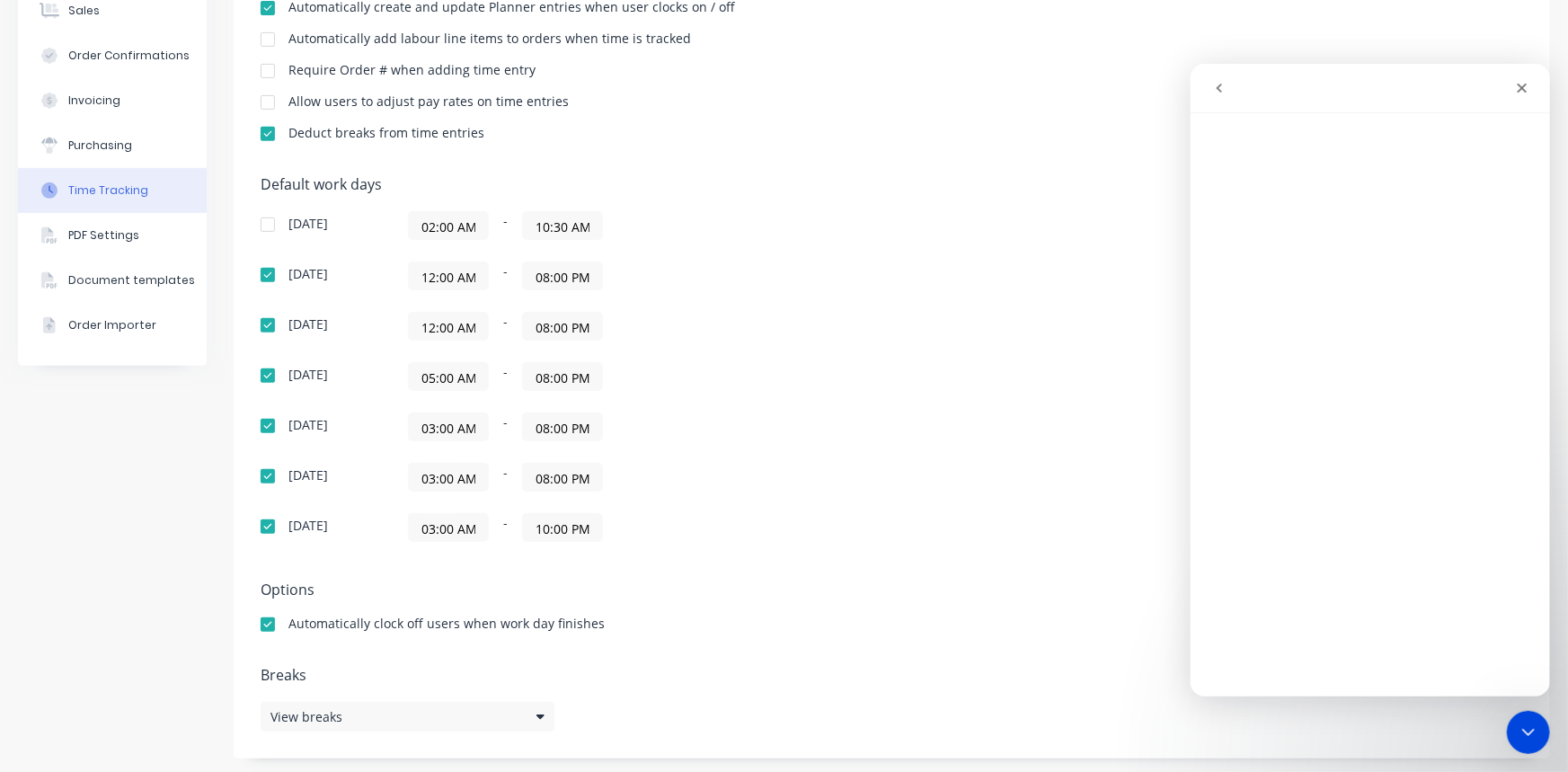
click at [549, 529] on input "10:00 PM" at bounding box center [562, 527] width 79 height 27
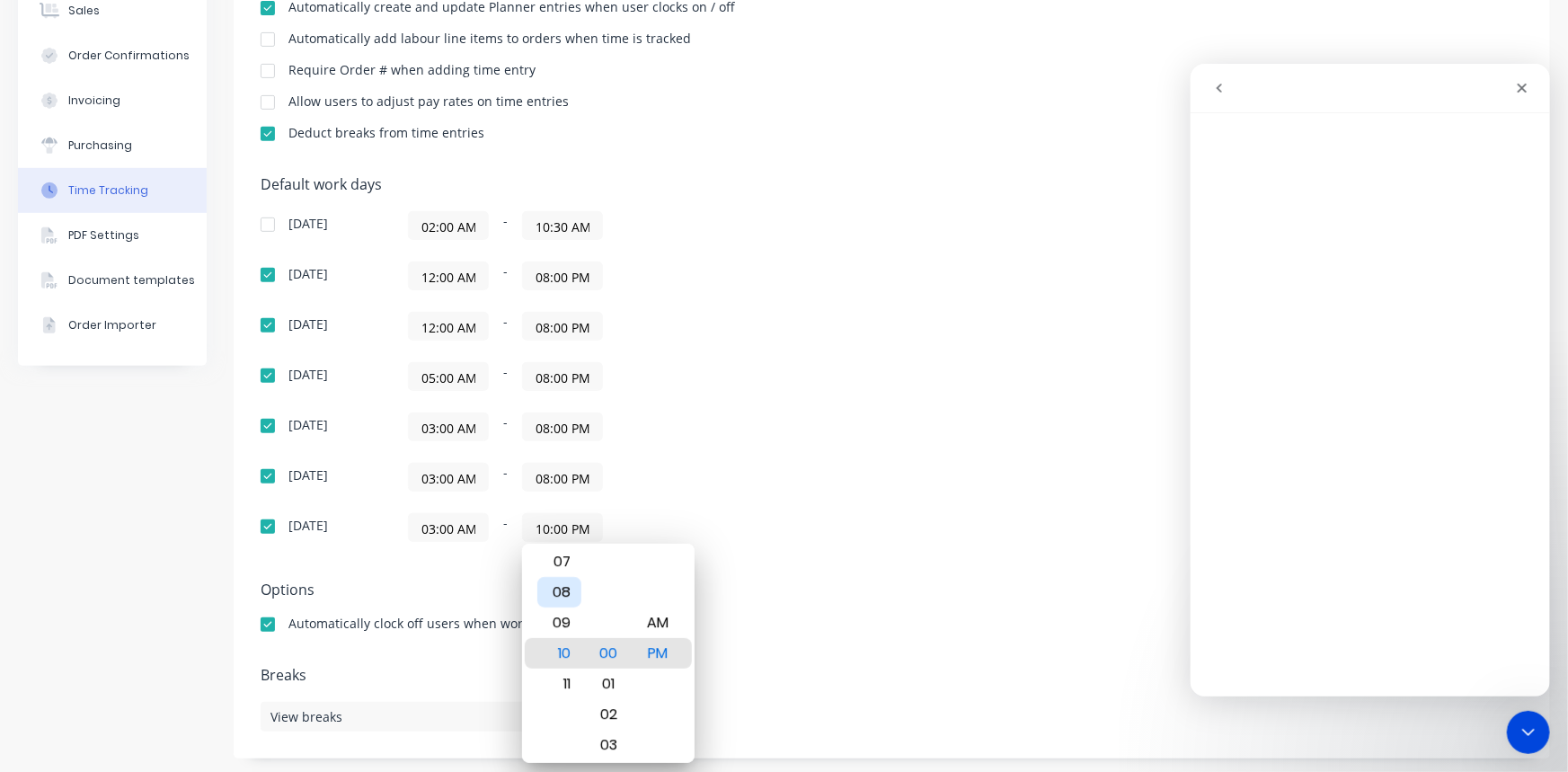
click at [575, 583] on div "08" at bounding box center [559, 593] width 44 height 31
type input "08:00 PM"
click at [773, 502] on div "Sunday 02:00 AM - 10:30 AM Monday 12:00 AM - 08:00 PM Tuesday 12:00 AM - 08:00 …" at bounding box center [575, 376] width 629 height 331
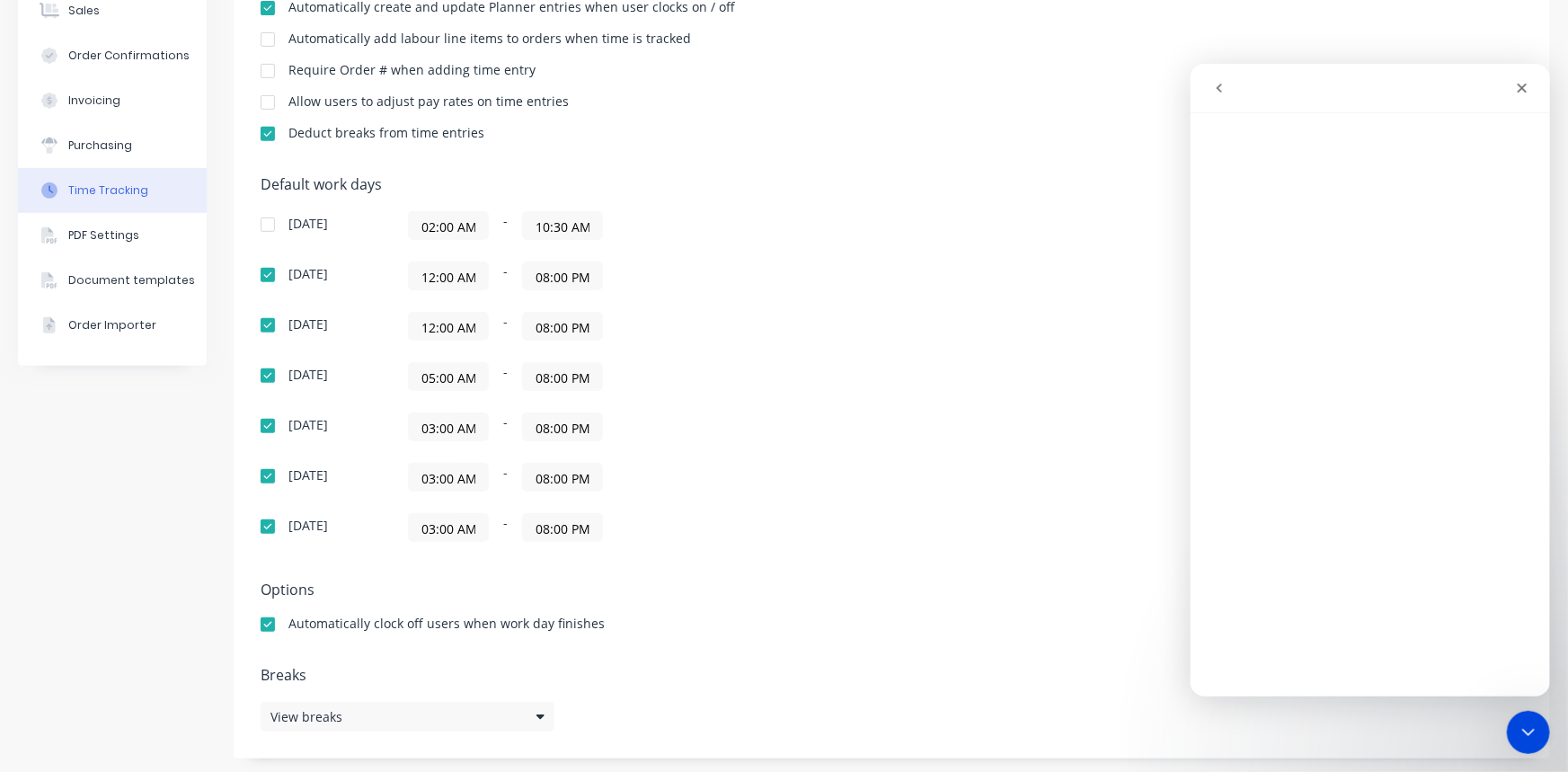
click at [469, 374] on input "05:00 AM" at bounding box center [448, 376] width 79 height 27
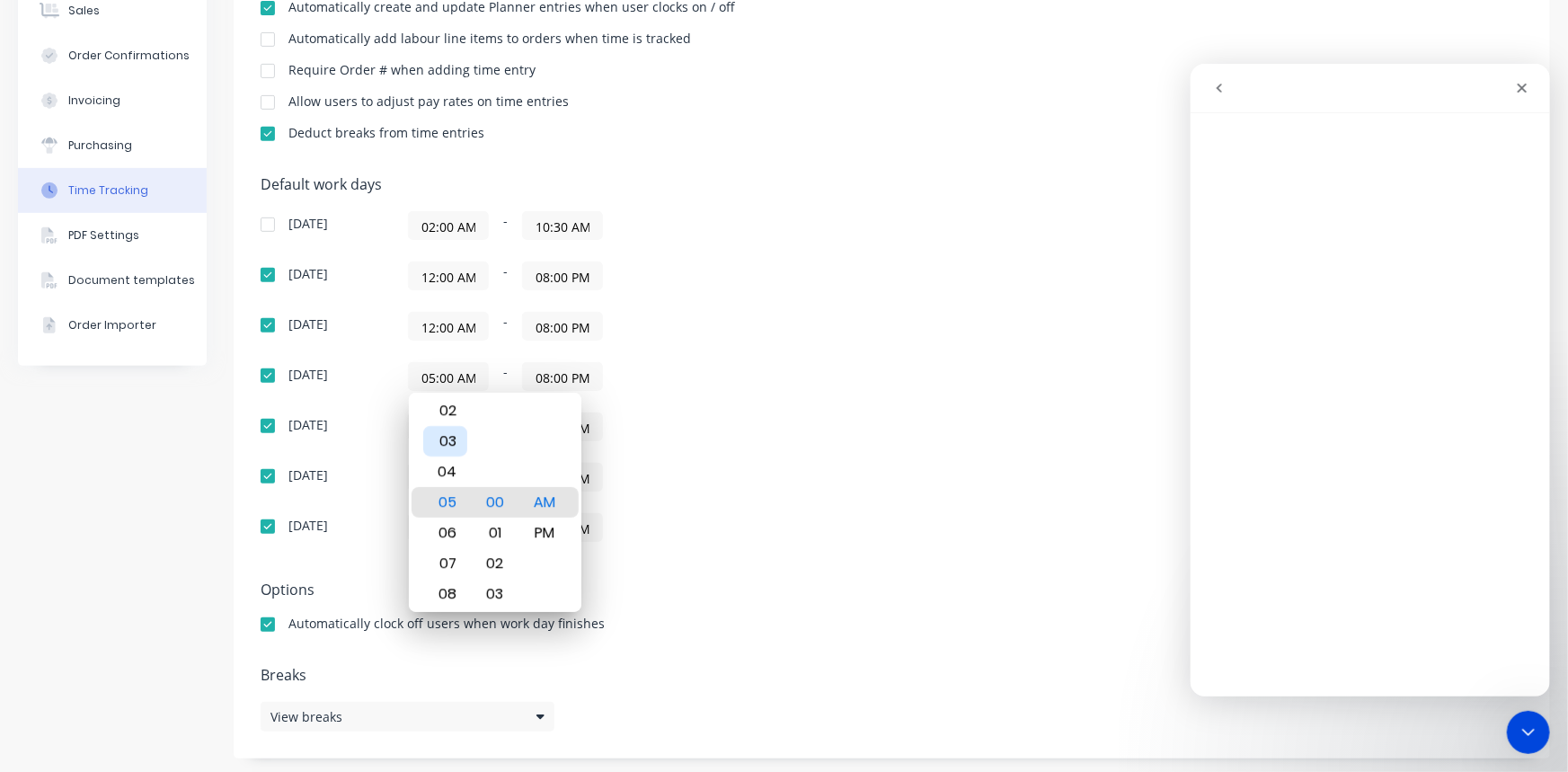
click at [444, 439] on div "03" at bounding box center [445, 442] width 44 height 31
type input "03:00 AM"
click at [655, 491] on div "Sunday 02:00 AM - 10:30 AM Monday 12:00 AM - 08:00 PM Tuesday 12:00 AM - 08:00 …" at bounding box center [575, 376] width 629 height 331
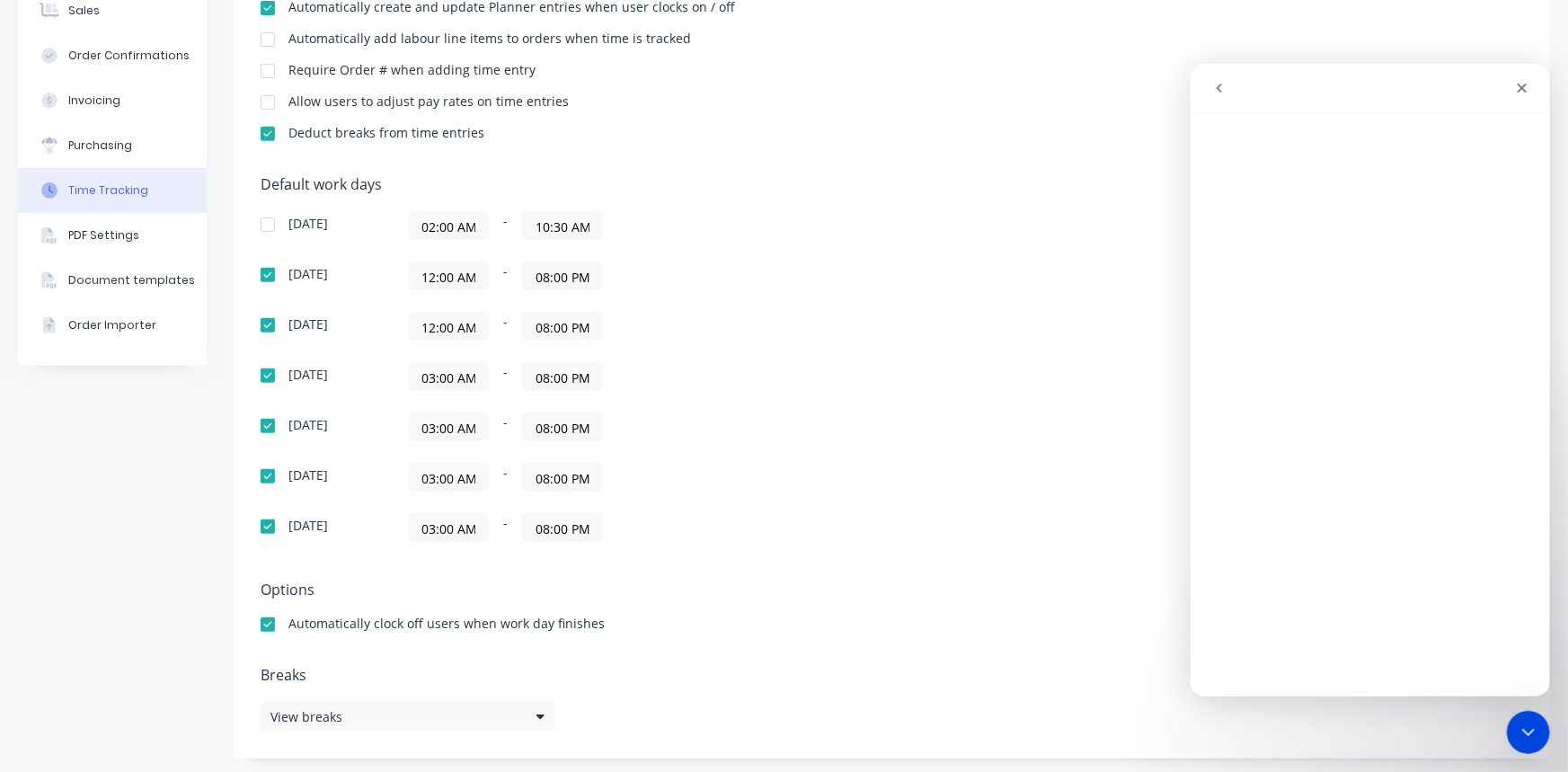
click at [466, 323] on input "12:00 AM" at bounding box center [448, 326] width 79 height 27
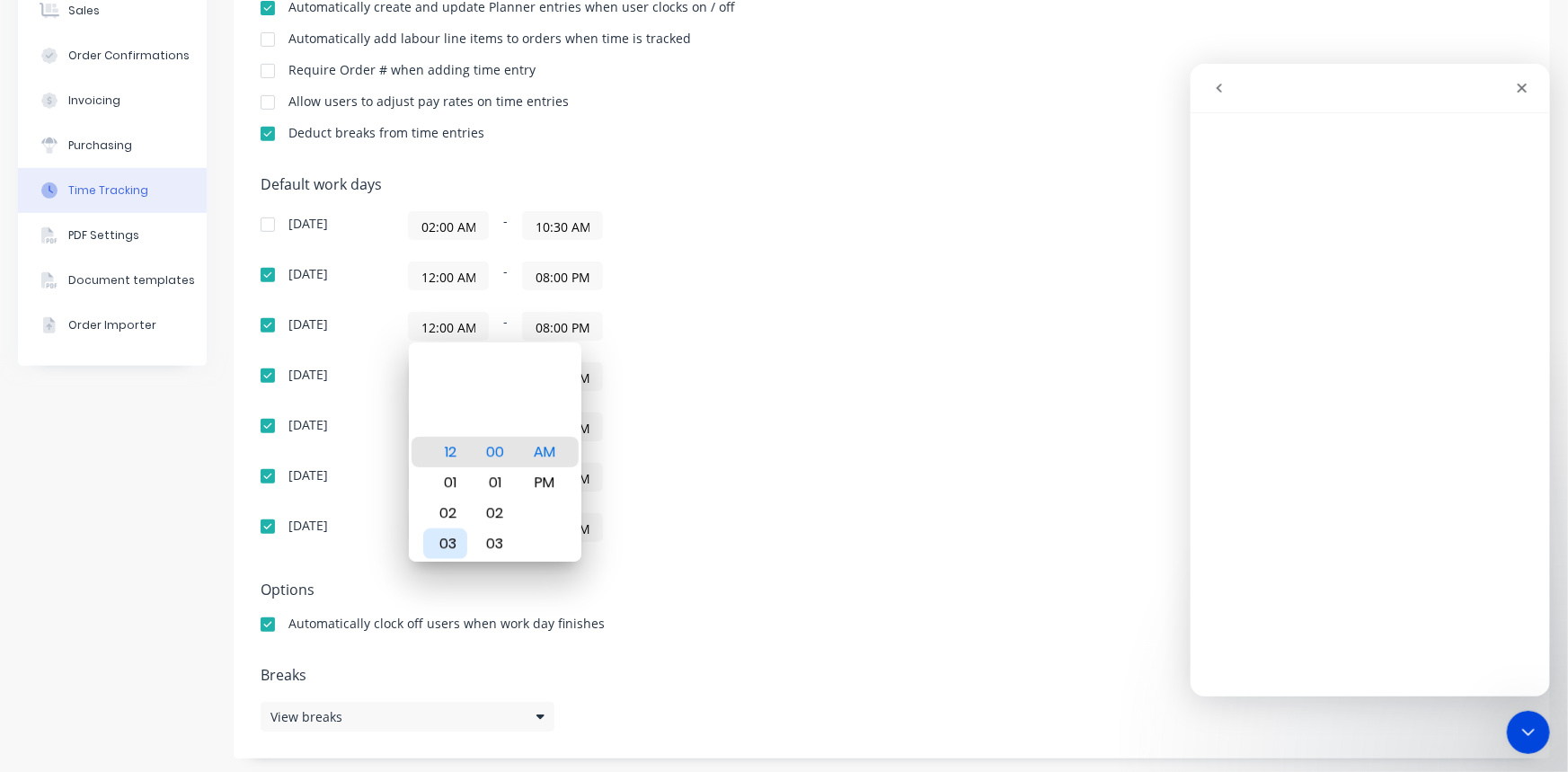
click at [440, 536] on div "03" at bounding box center [445, 544] width 44 height 31
type input "03:00 AM"
click at [729, 390] on div "Sunday 02:00 AM - 10:30 AM Monday 12:00 AM - 08:00 PM Tuesday 03:00 AM - 08:00 …" at bounding box center [575, 376] width 629 height 331
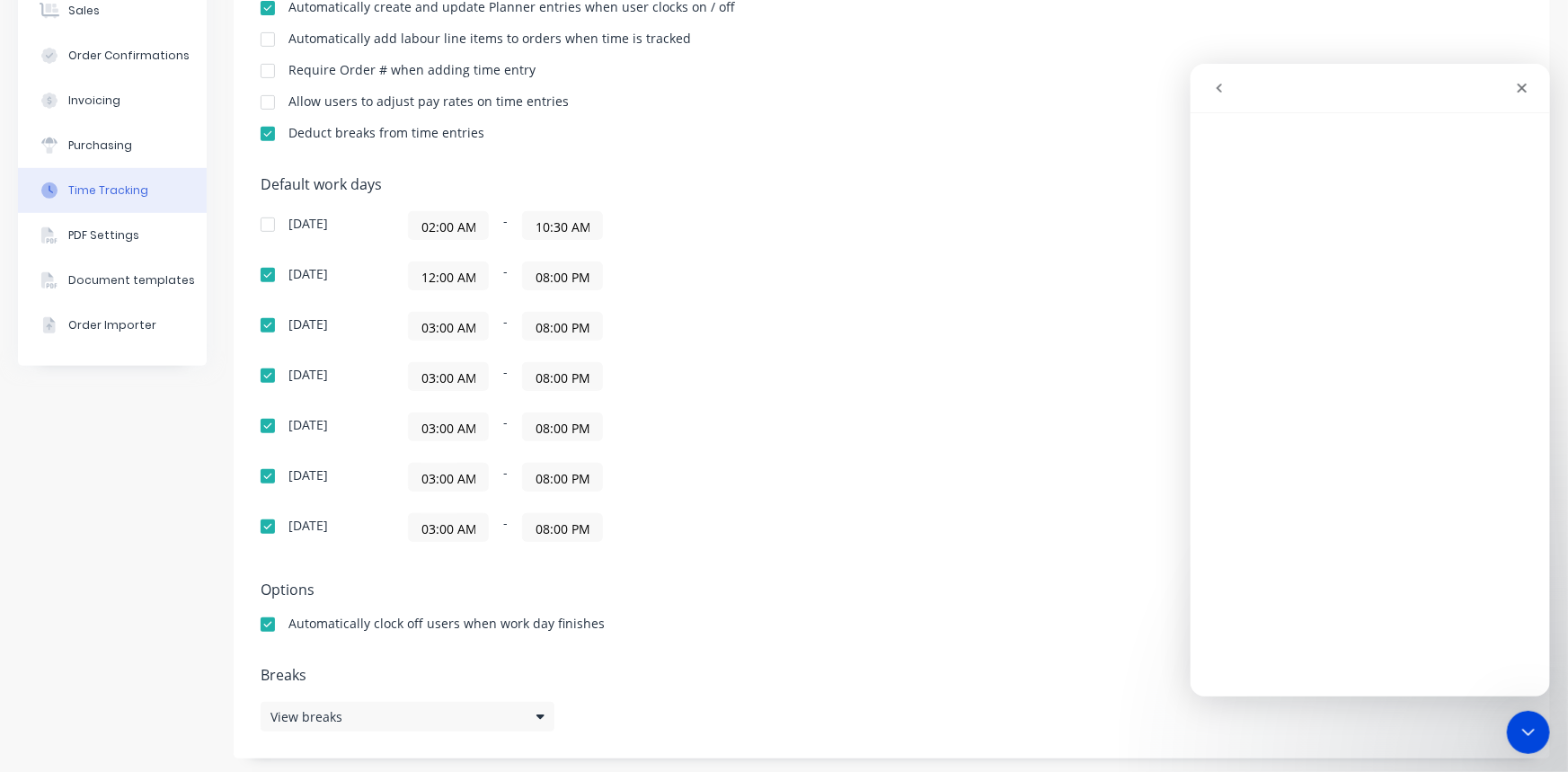
click at [448, 277] on input "12:00 AM" at bounding box center [448, 276] width 79 height 27
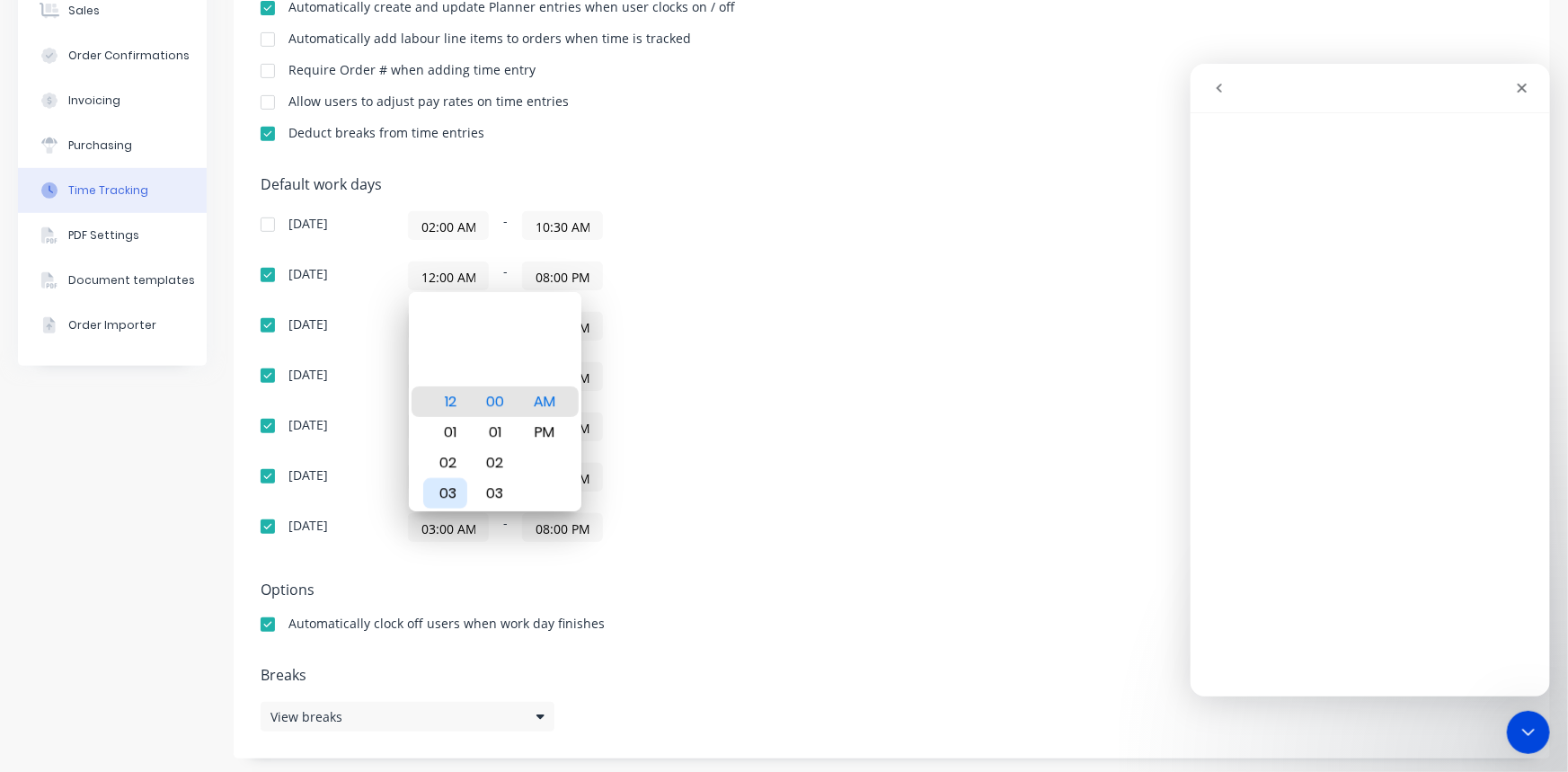
click at [453, 483] on div "03" at bounding box center [445, 494] width 44 height 31
type input "03:00 AM"
click at [825, 396] on div "Sunday 02:00 AM - 10:30 AM Monday 03:00 AM - 08:00 PM Tuesday 03:00 AM - 08:00 …" at bounding box center [575, 376] width 629 height 331
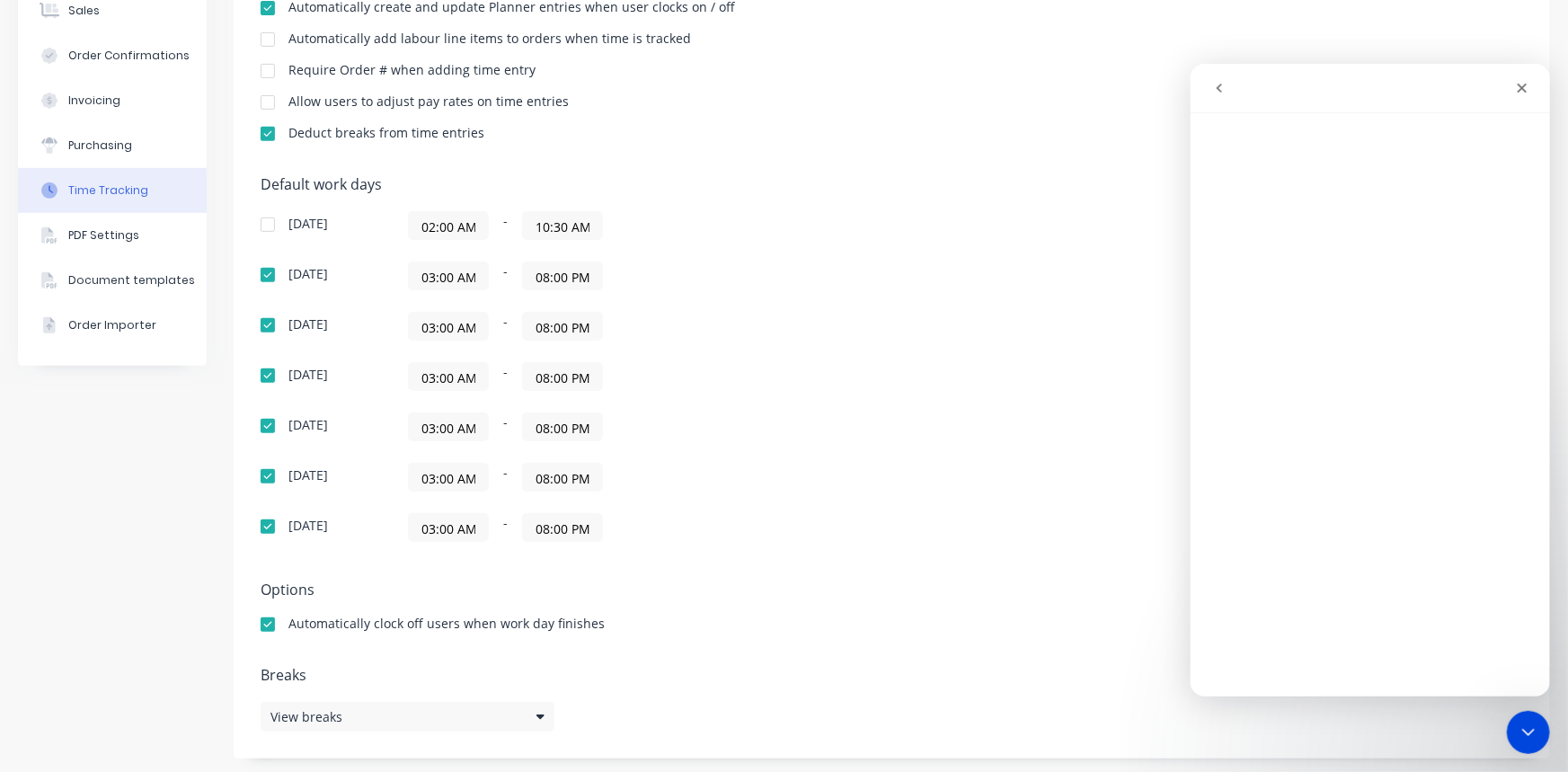
click at [764, 373] on div "03:00 AM - 08:00 PM" at bounding box center [633, 376] width 449 height 29
click at [683, 532] on div "03:00 AM - 08:00 PM" at bounding box center [633, 527] width 449 height 29
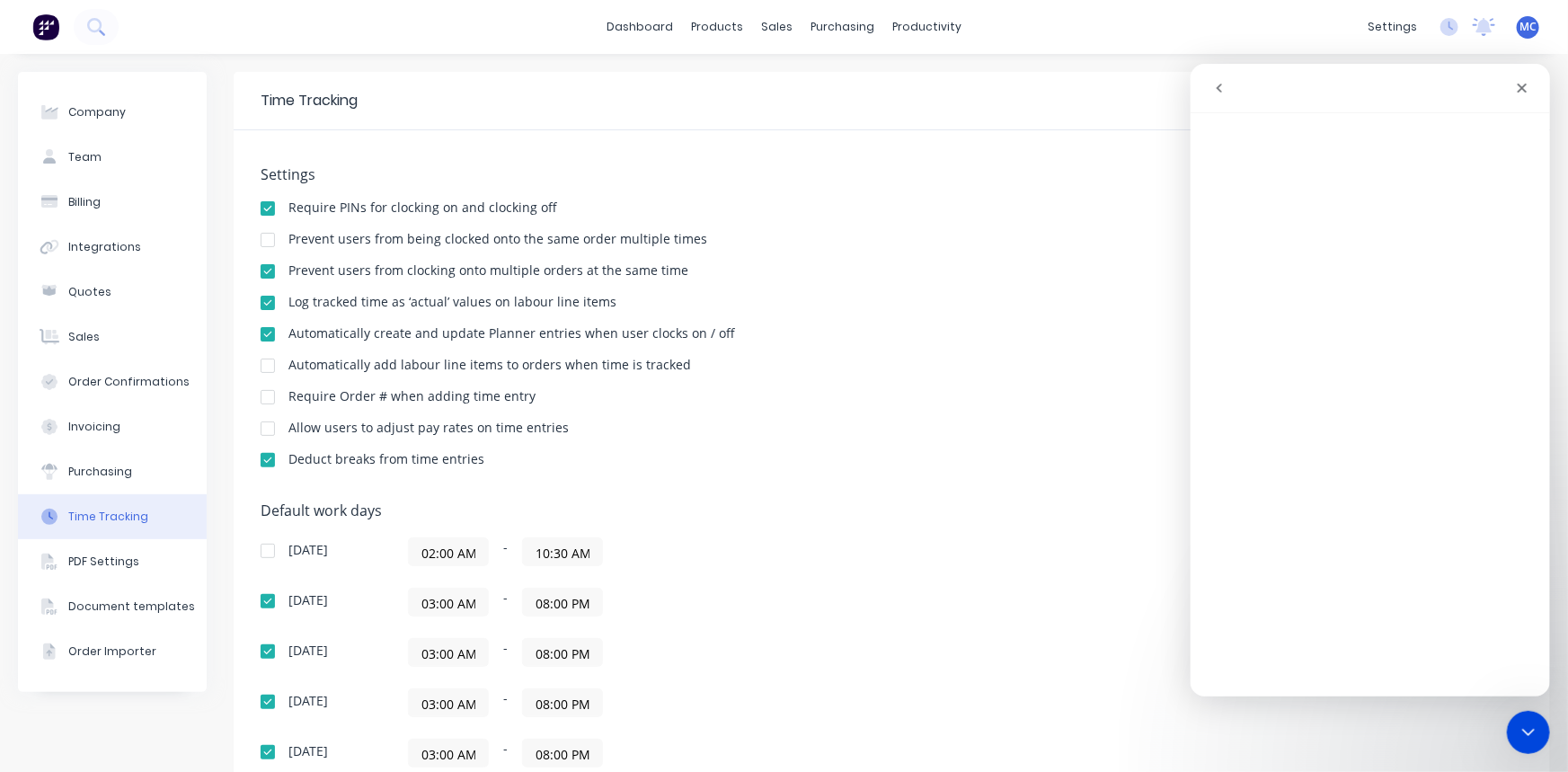
scroll to position [0, 0]
click at [834, 336] on div "Automatically create and update Planner entries when user clocks on / off" at bounding box center [892, 336] width 1263 height 17
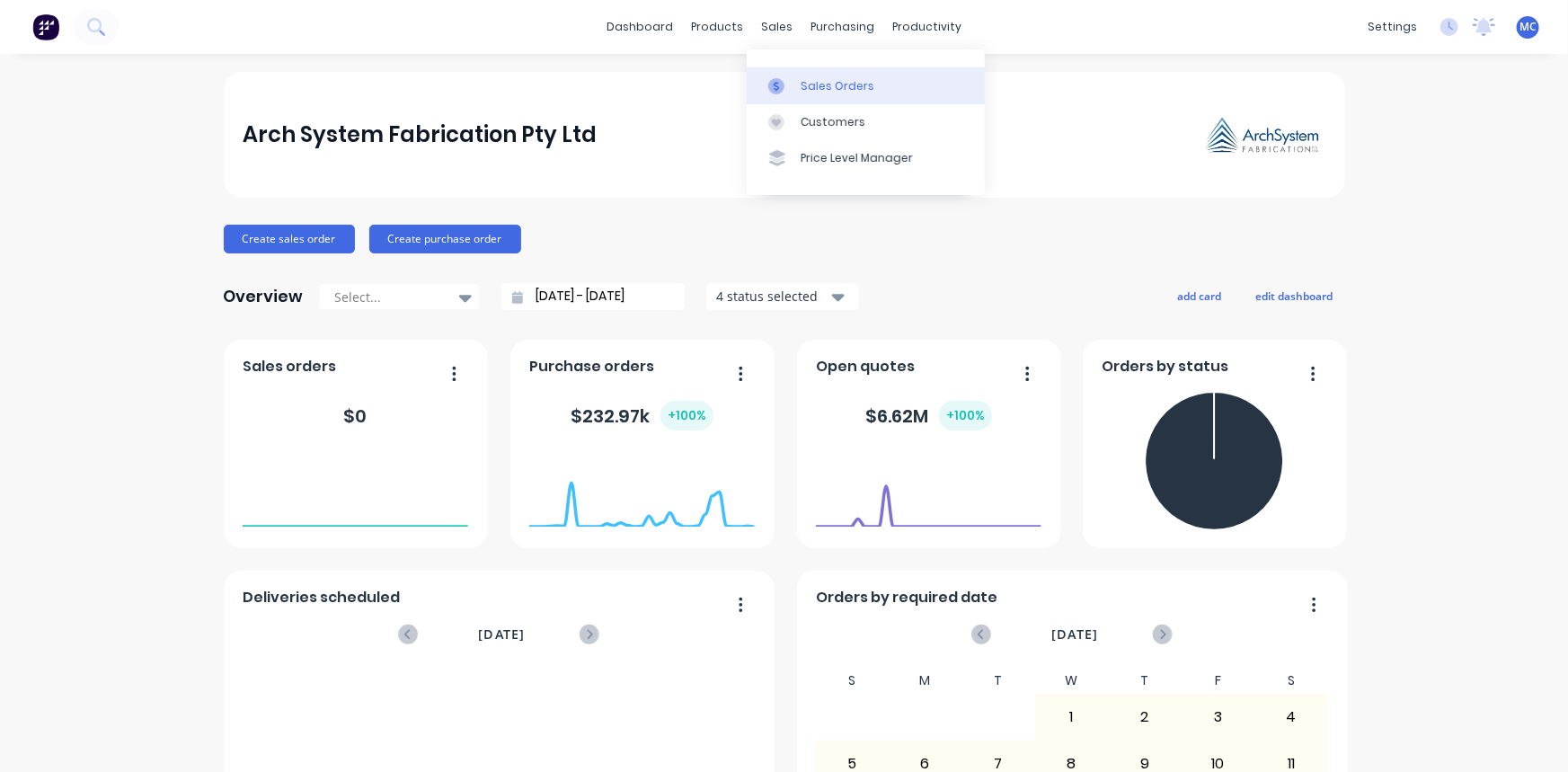
click at [827, 96] on link "Sales Orders" at bounding box center [865, 85] width 238 height 36
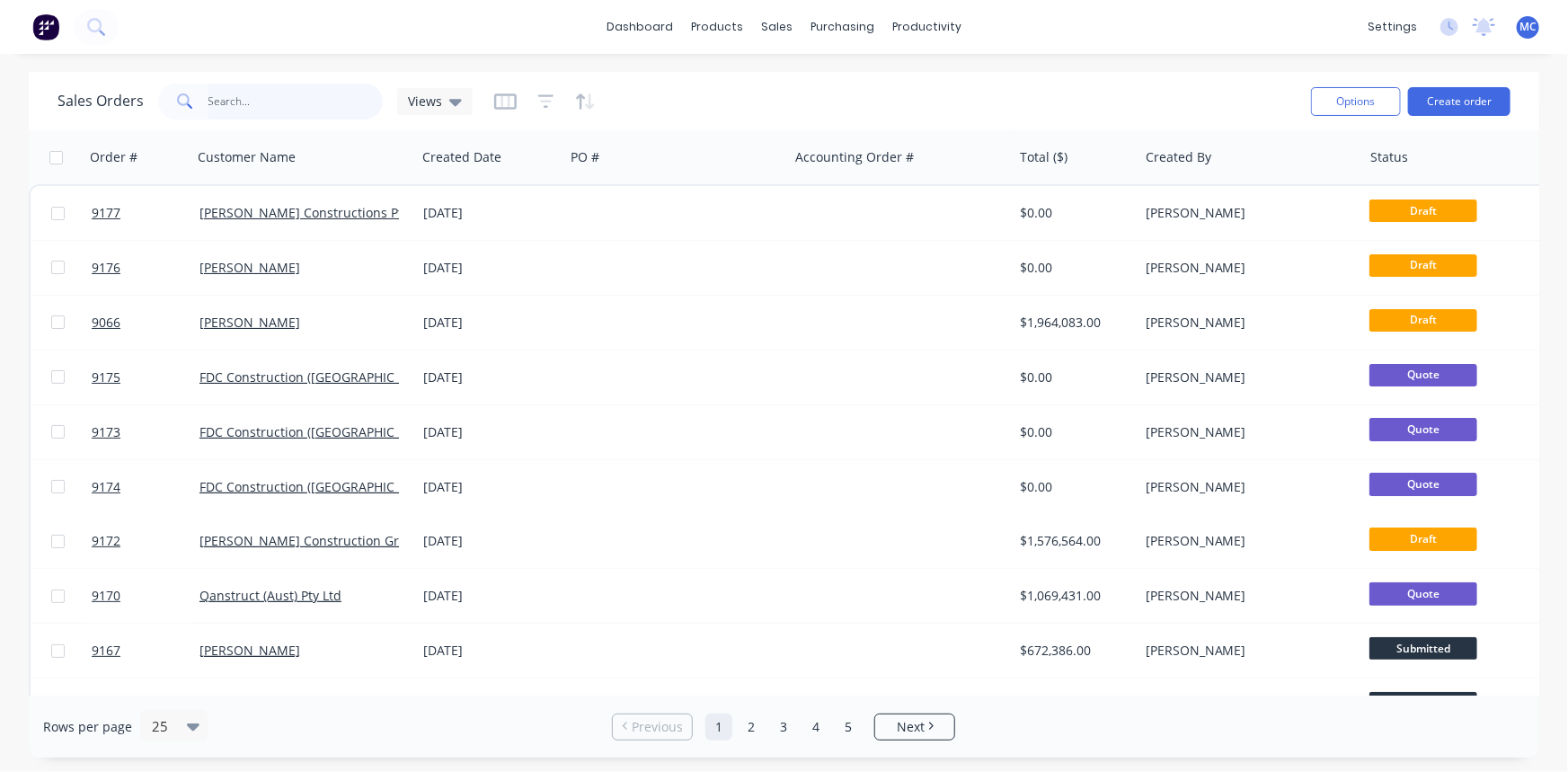
click at [245, 104] on input "text" at bounding box center [295, 102] width 175 height 36
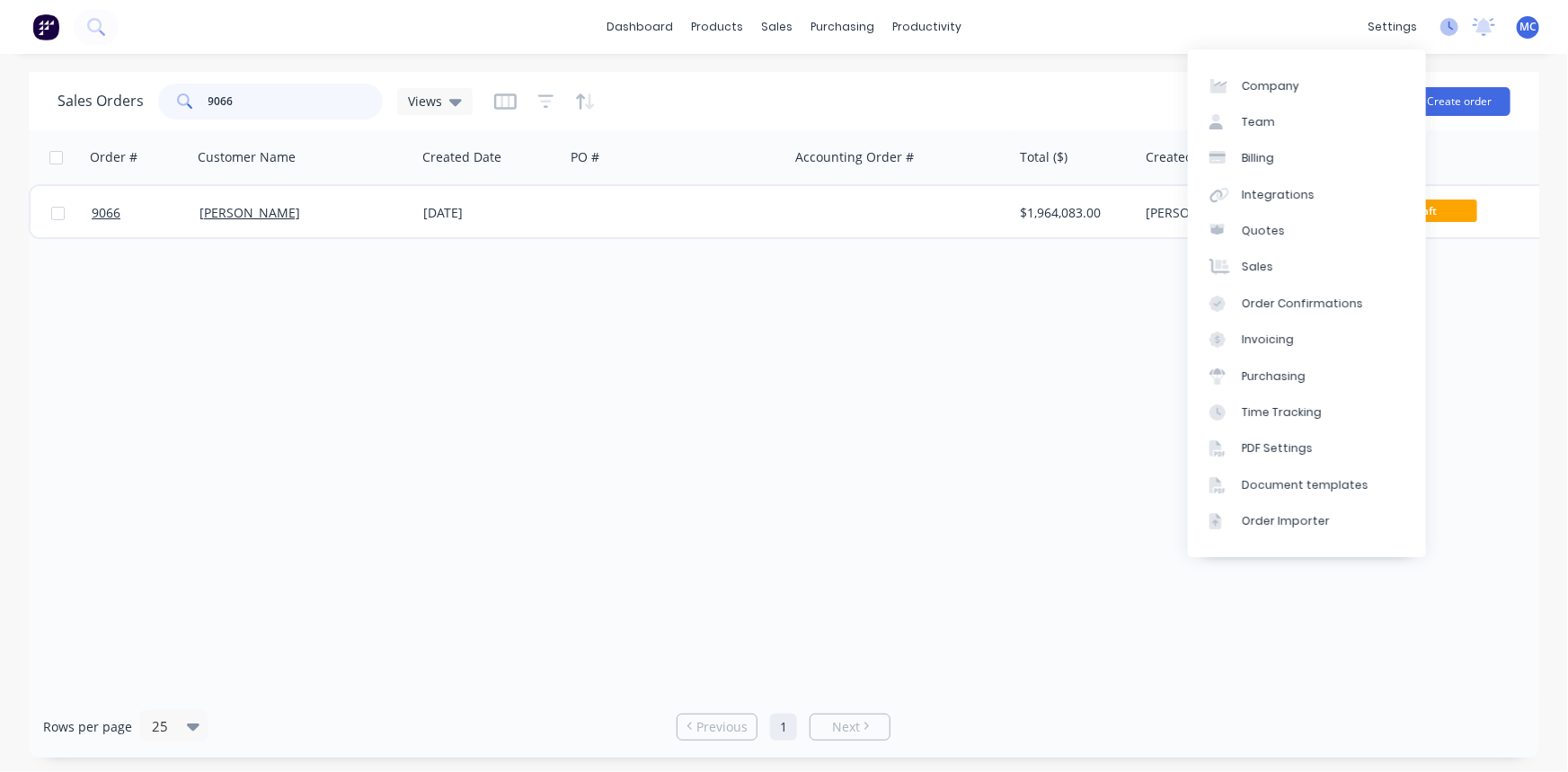
type input "9066"
click at [1455, 28] on icon at bounding box center [1449, 27] width 18 height 18
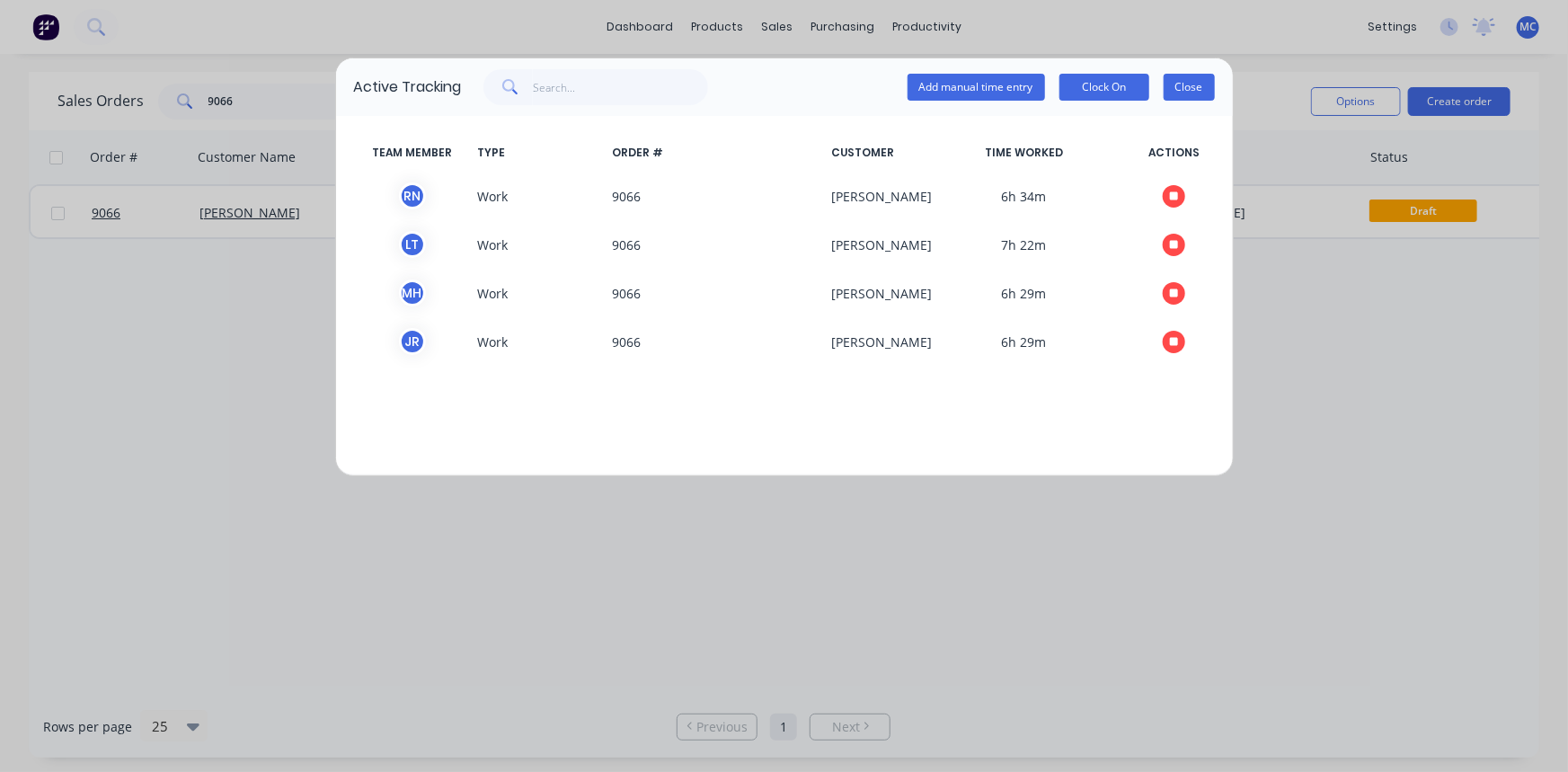
click at [1202, 87] on button "Close" at bounding box center [1189, 87] width 51 height 27
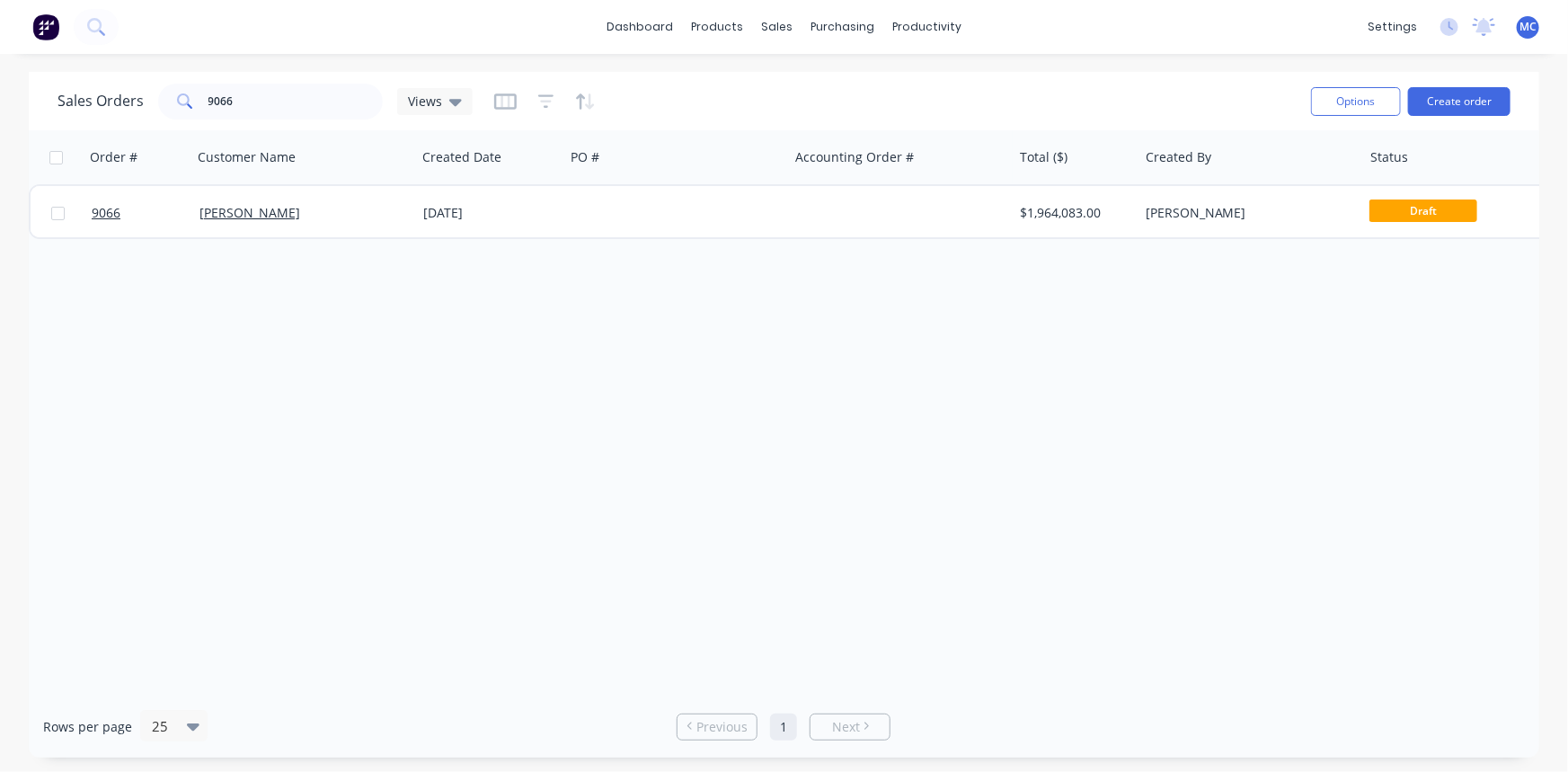
click at [1200, 353] on div "Order # Customer Name Created Date PO # Accounting Order # Total ($) Created By…" at bounding box center [784, 413] width 1511 height 566
click at [1085, 26] on div "dashboard products sales purchasing productivity dashboard products Product Cat…" at bounding box center [784, 26] width 1568 height 54
click at [1450, 29] on icon at bounding box center [1449, 27] width 18 height 18
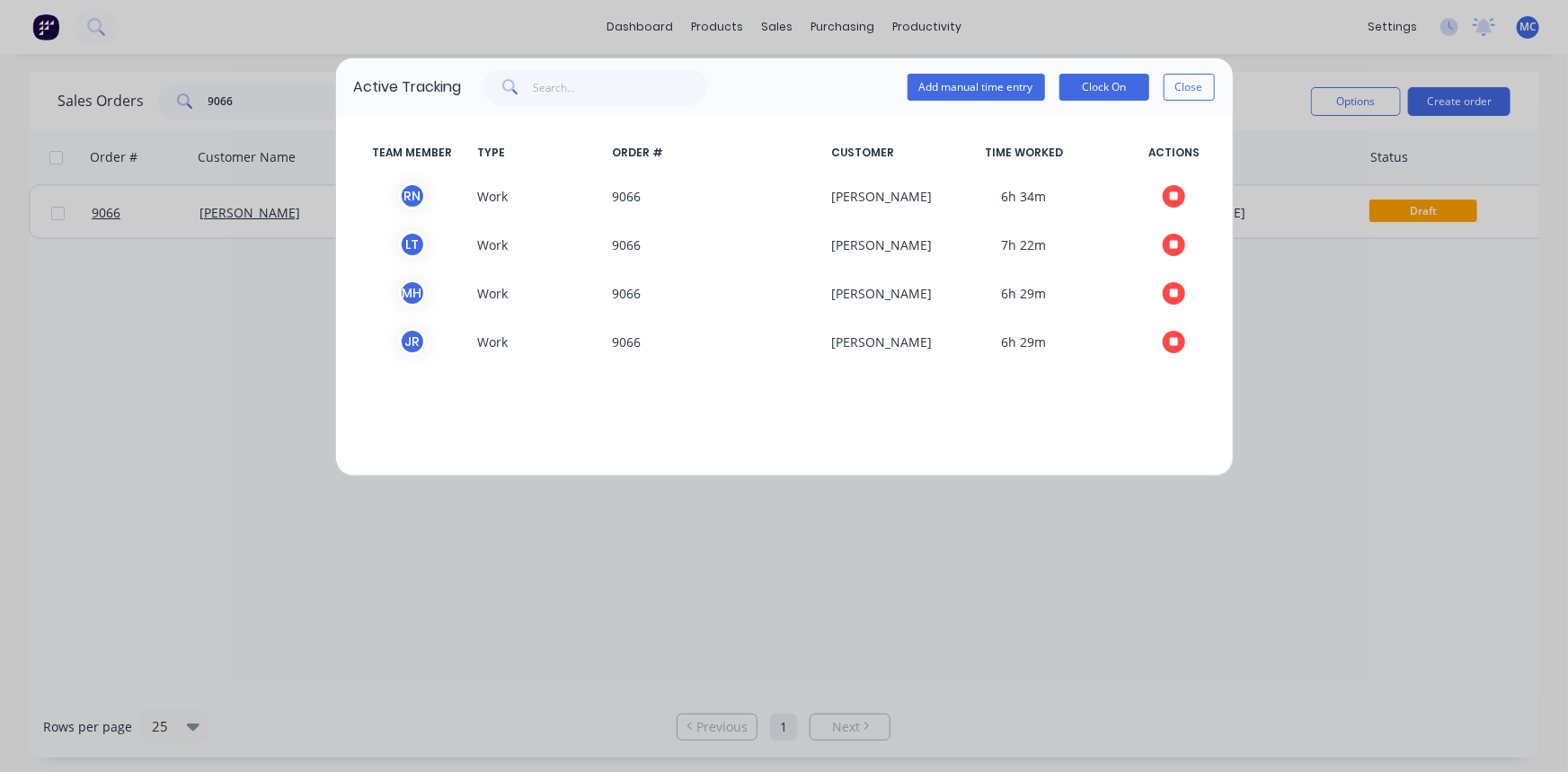
click at [1218, 25] on div "Active Tracking Add manual time entry Clock On Close TEAM MEMBER TYPE ORDER # C…" at bounding box center [784, 386] width 1568 height 772
click at [1209, 88] on button "Close" at bounding box center [1189, 87] width 51 height 27
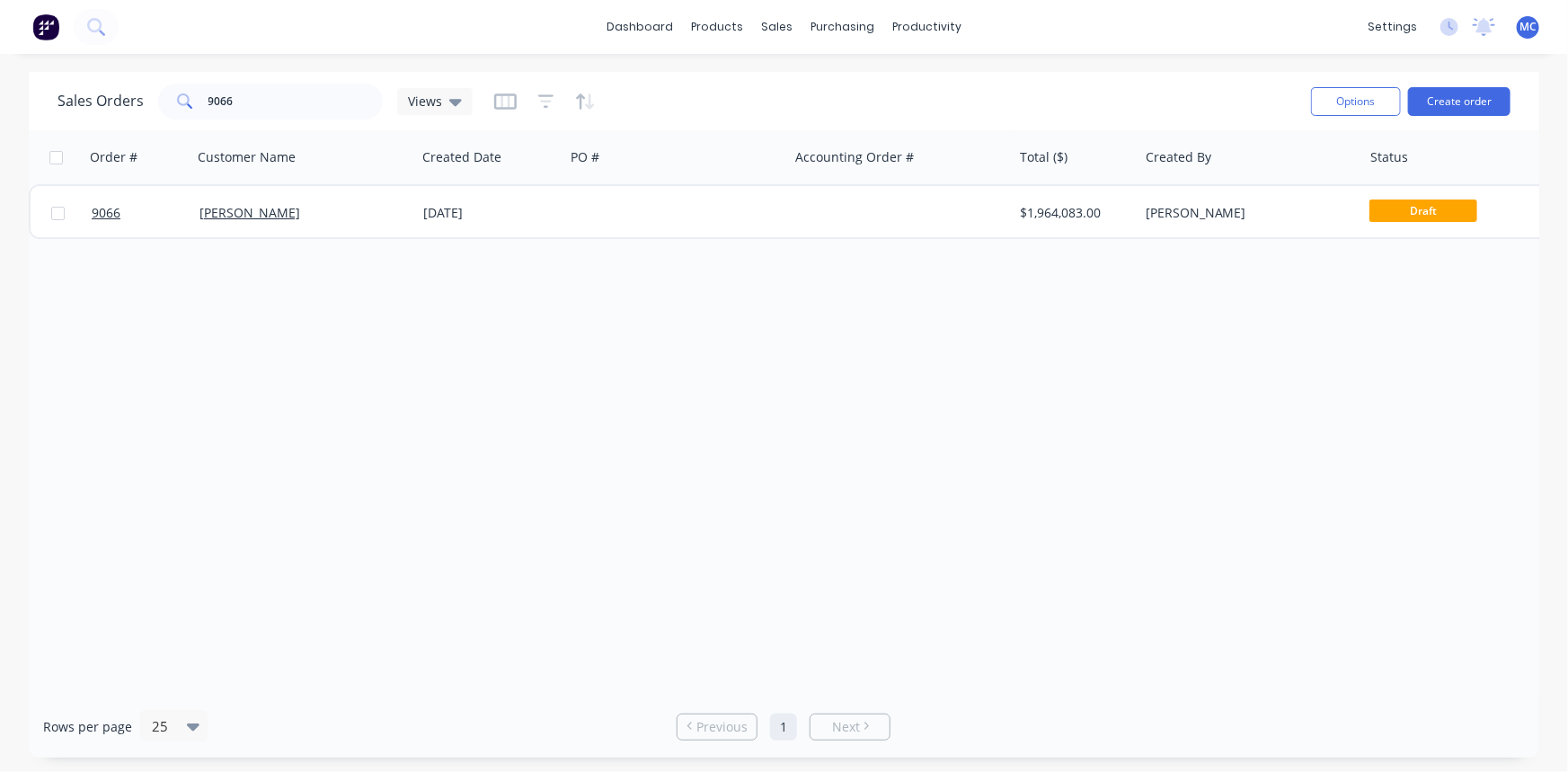
click at [1201, 35] on div "dashboard products sales purchasing productivity dashboard products Product Cat…" at bounding box center [784, 26] width 1568 height 54
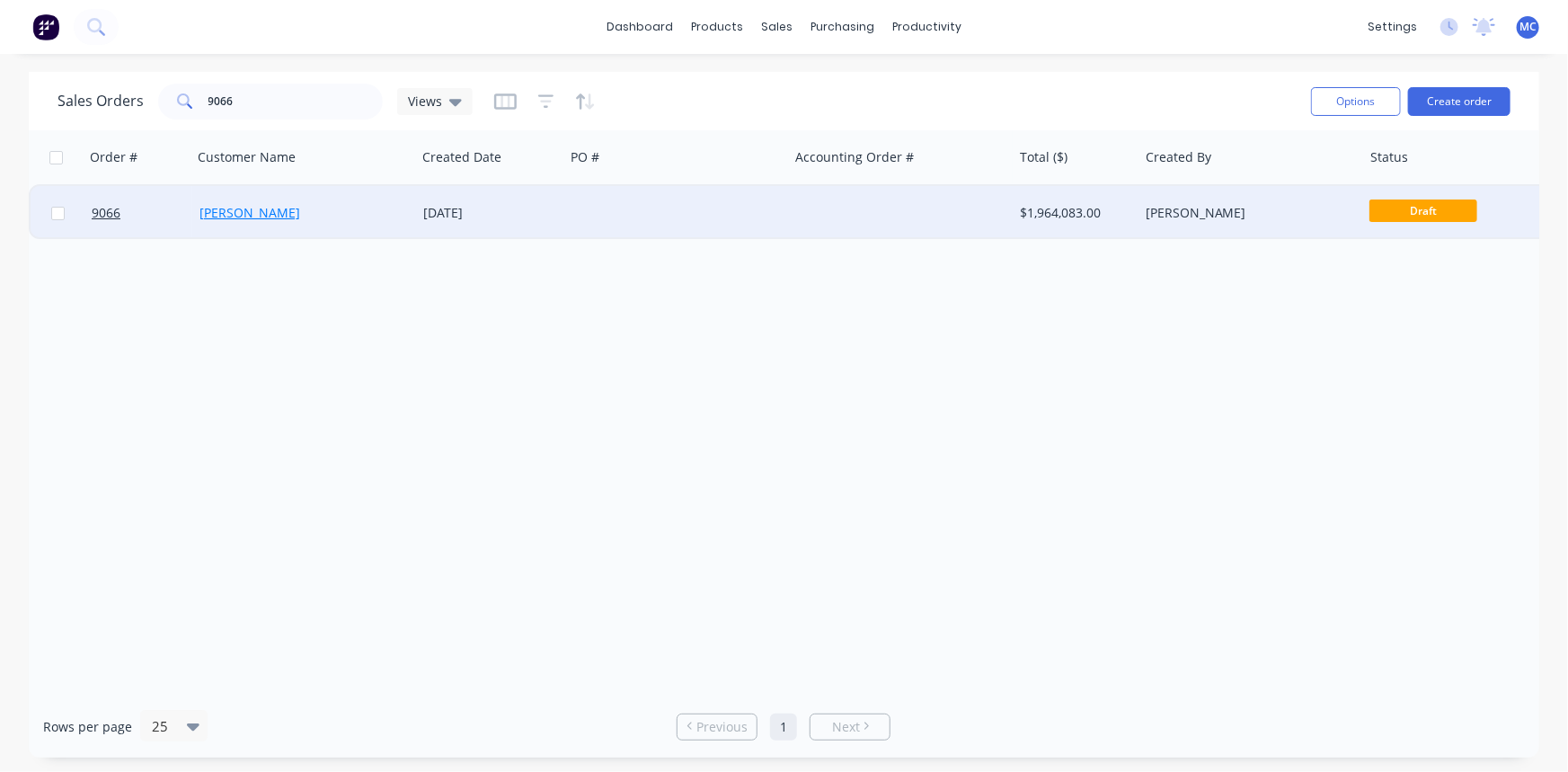
click at [223, 210] on link "Rohrig" at bounding box center [249, 212] width 101 height 17
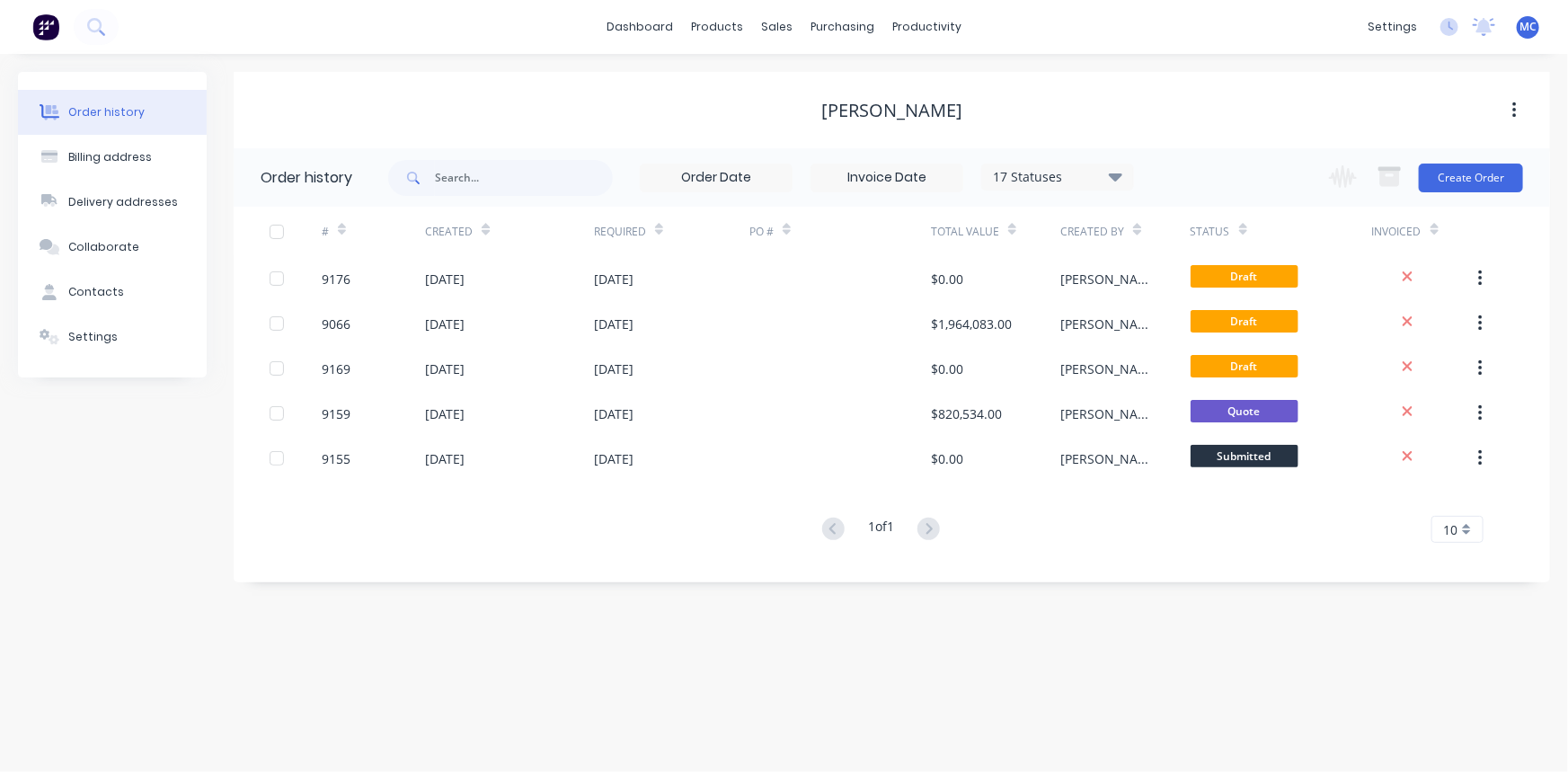
click at [1014, 115] on div "Rohrig" at bounding box center [892, 111] width 1316 height 22
click at [1136, 101] on div "Rohrig" at bounding box center [892, 111] width 1316 height 22
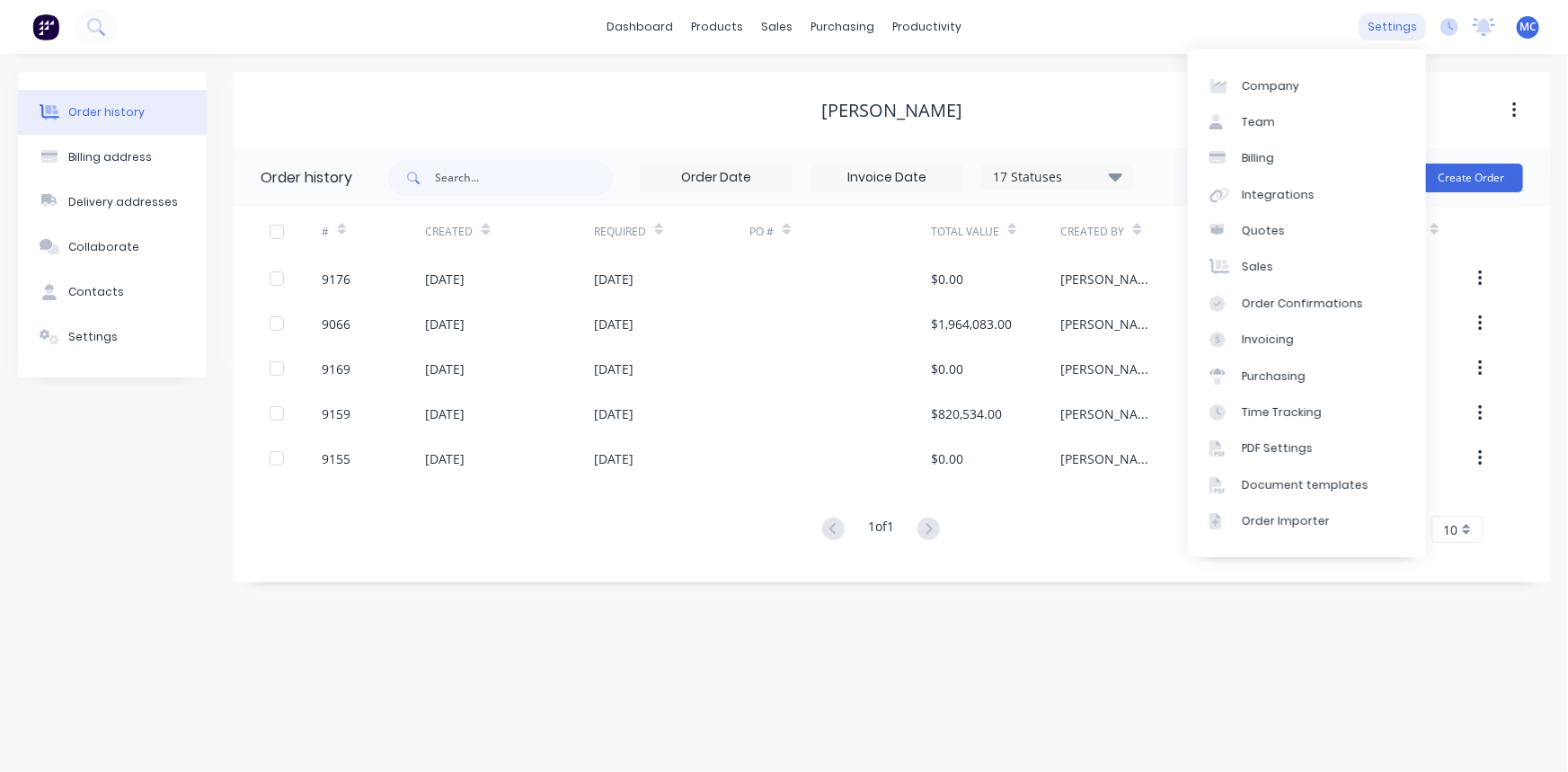
click at [1402, 26] on div "settings" at bounding box center [1392, 27] width 67 height 27
click at [1303, 422] on link "Time Tracking" at bounding box center [1307, 413] width 238 height 36
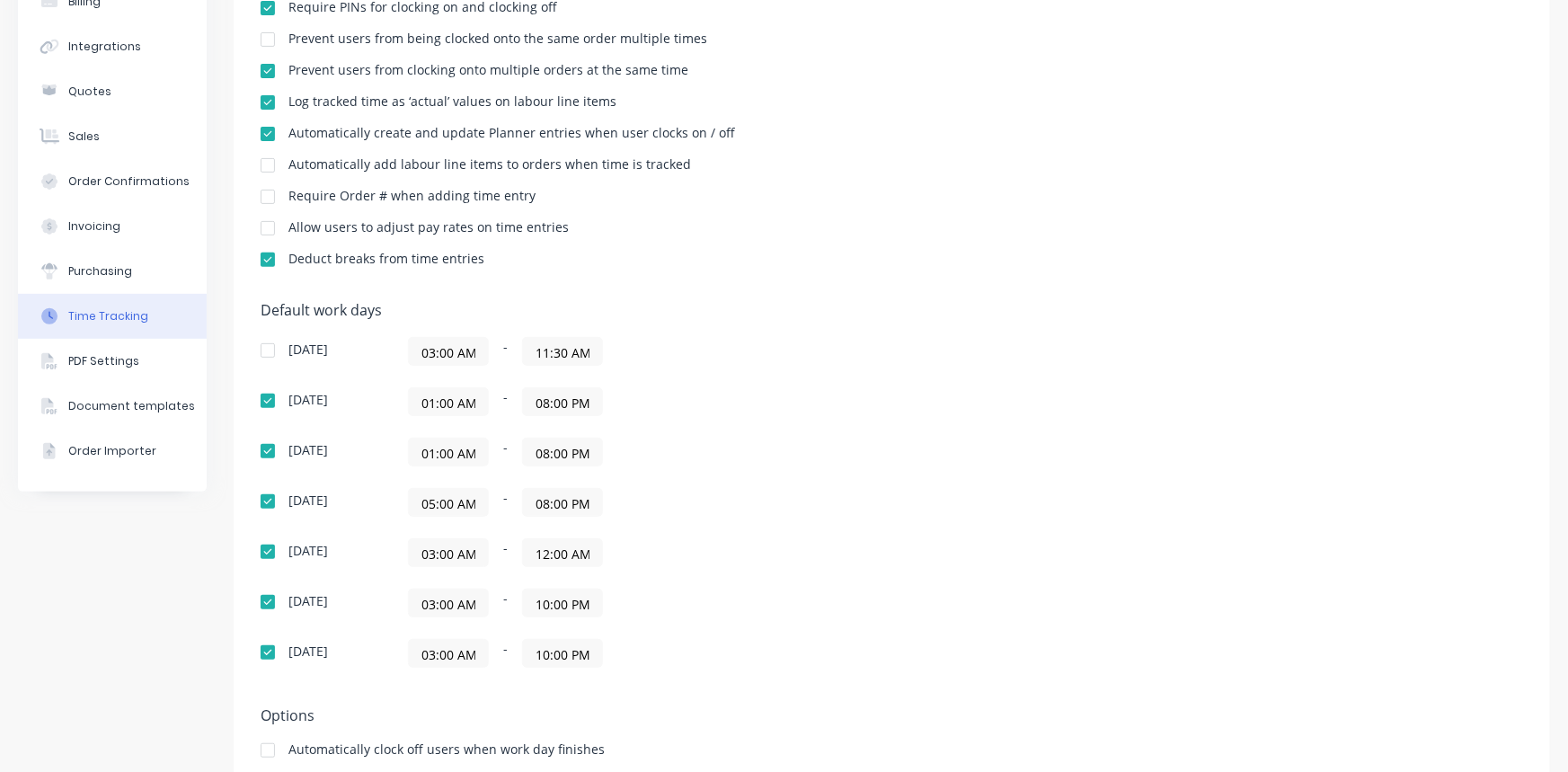
scroll to position [245, 0]
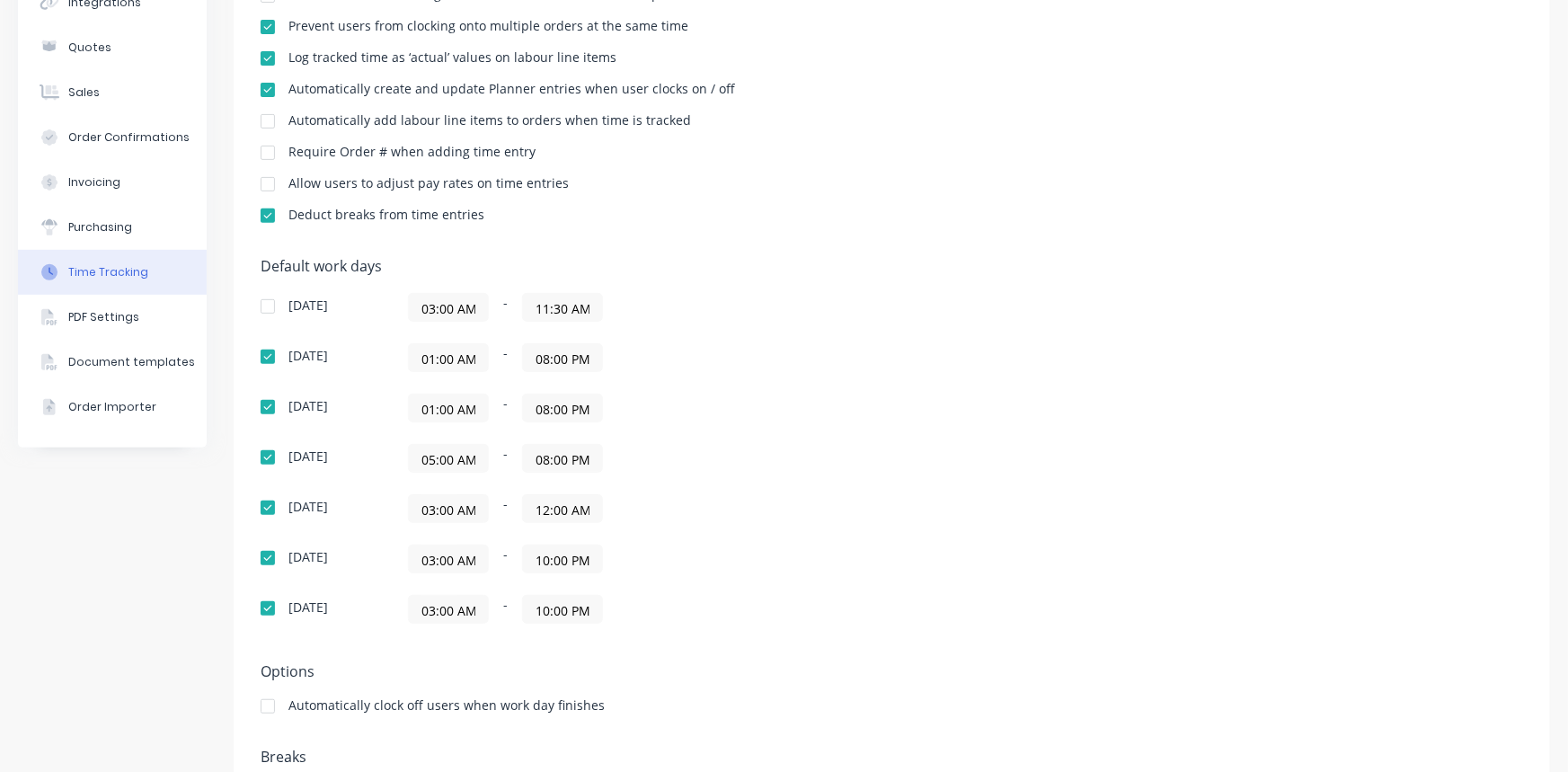
click at [544, 505] on input "12:00 AM" at bounding box center [562, 509] width 79 height 27
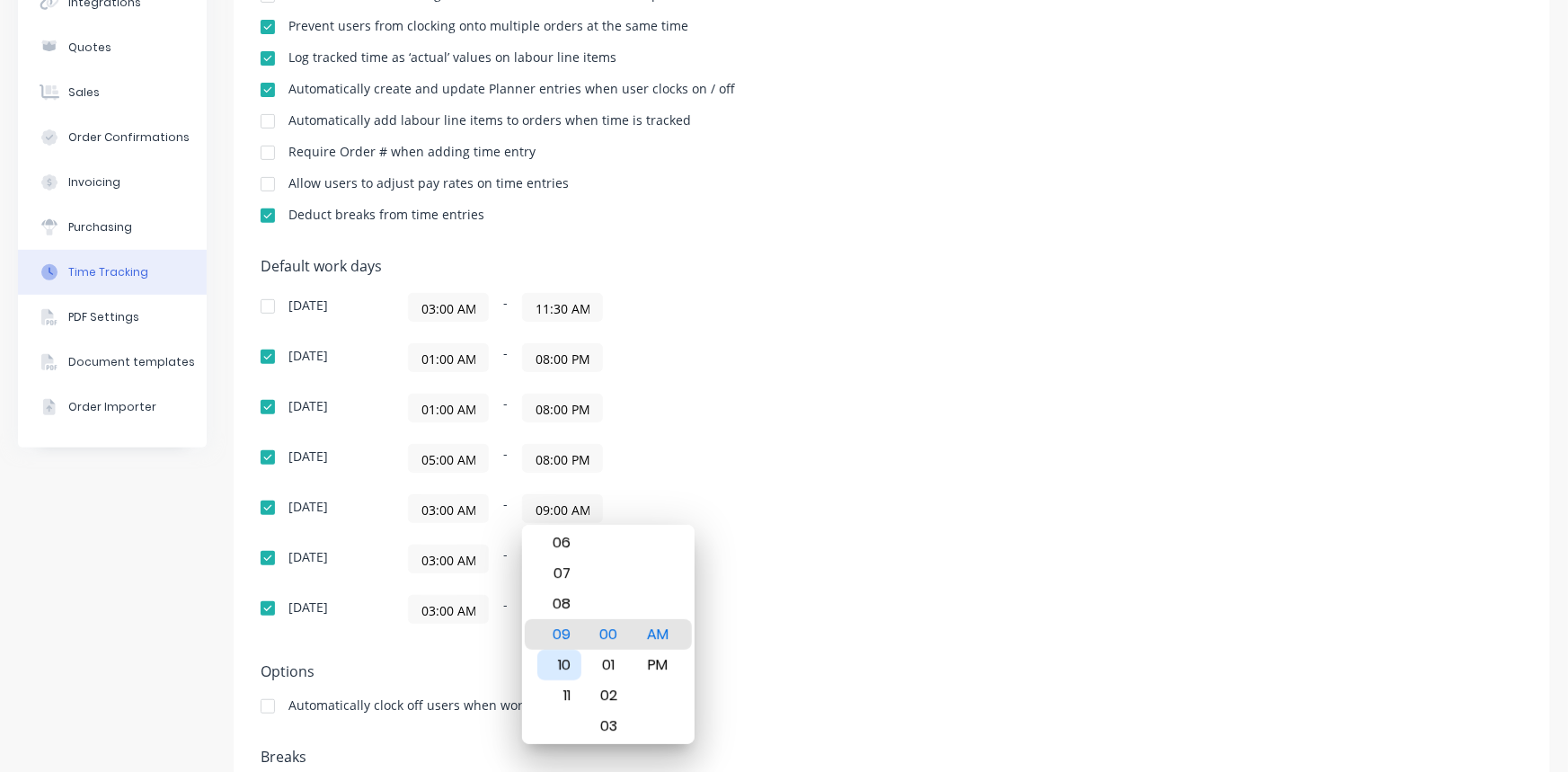
click at [568, 663] on div "10" at bounding box center [559, 666] width 44 height 31
click at [659, 657] on div "PM" at bounding box center [658, 666] width 44 height 31
type input "10:00 PM"
click at [744, 526] on div "Sunday 03:00 AM - 11:30 AM Monday 01:00 AM - 08:00 PM Tuesday 01:00 AM - 08:00 …" at bounding box center [575, 458] width 629 height 331
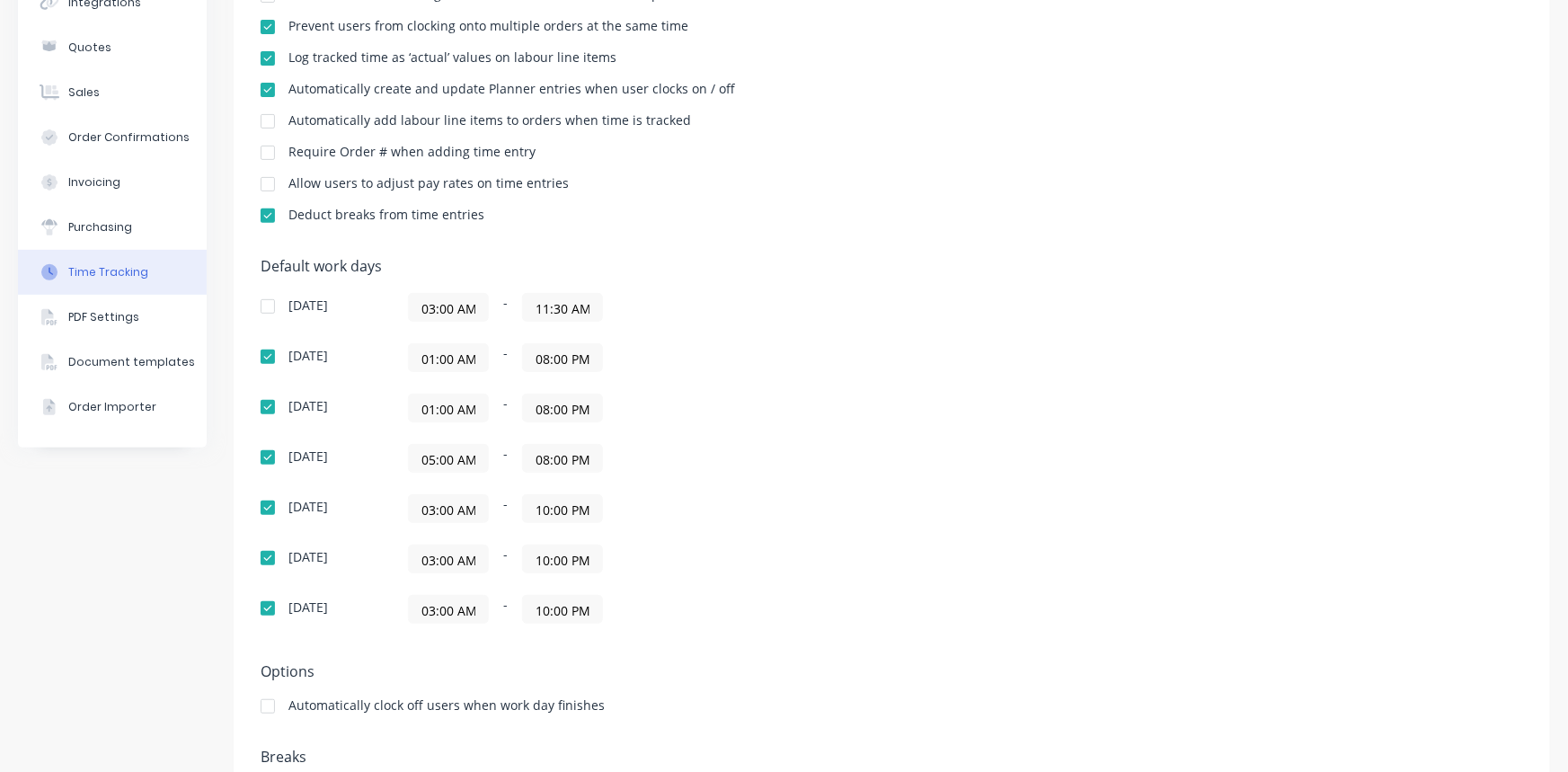
click at [556, 455] on input "08:00 PM" at bounding box center [562, 458] width 79 height 27
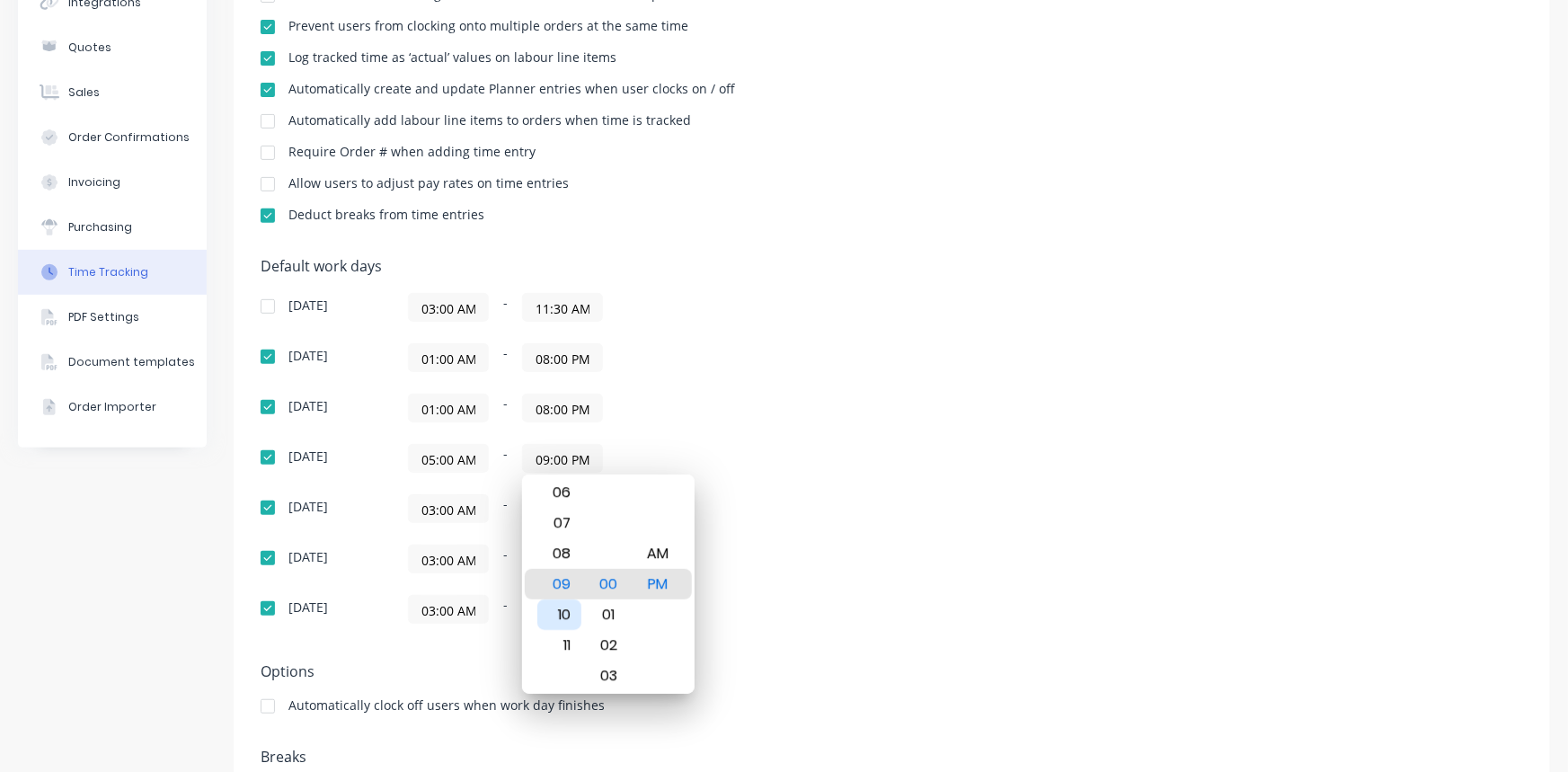
click at [566, 611] on div "10" at bounding box center [559, 615] width 44 height 31
type input "10:00 PM"
click at [674, 583] on div "PM" at bounding box center [658, 585] width 44 height 31
click at [799, 512] on div "03:00 AM - 10:00 PM" at bounding box center [633, 509] width 449 height 29
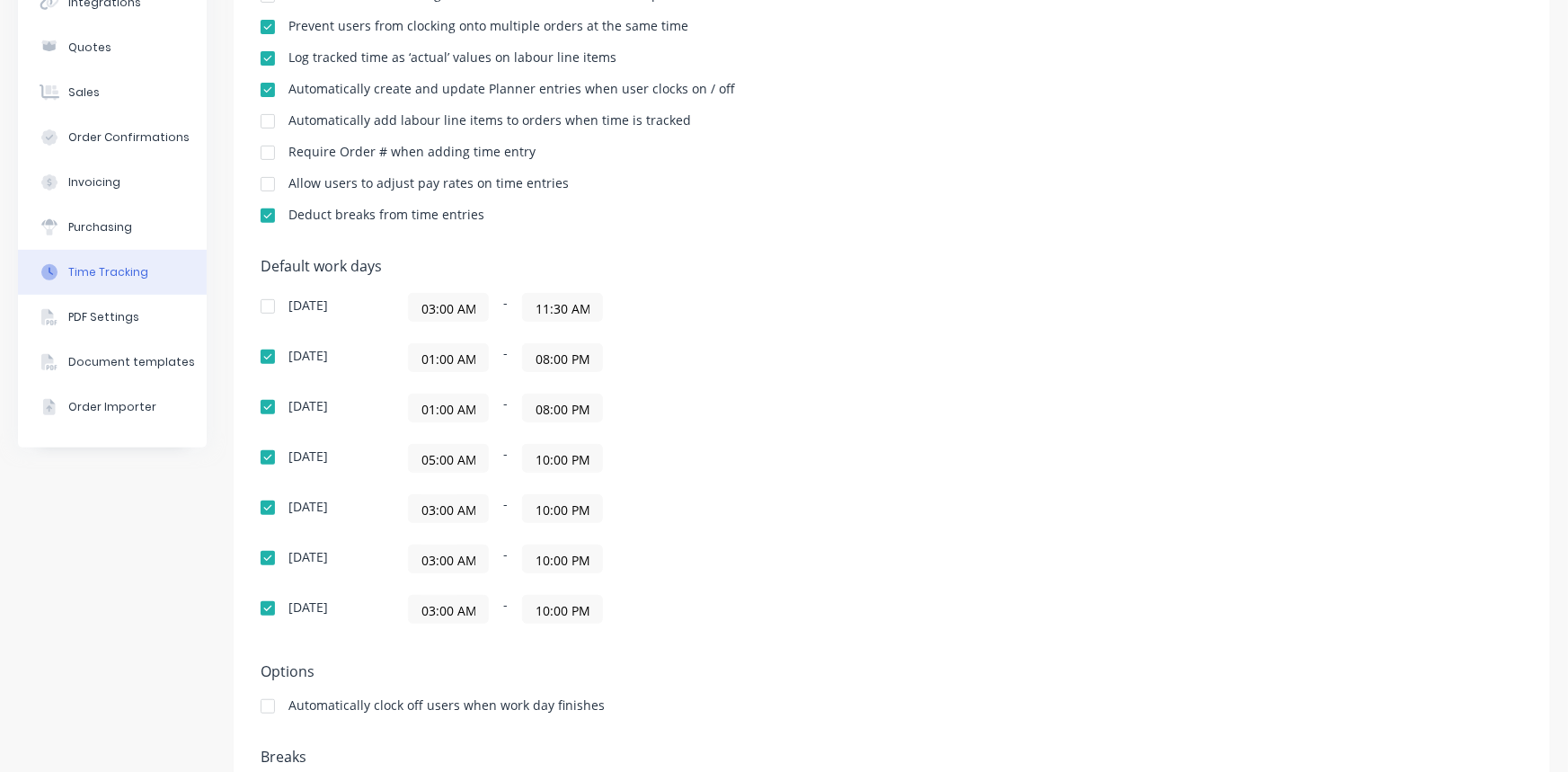
click at [545, 400] on input "08:00 PM" at bounding box center [562, 408] width 79 height 27
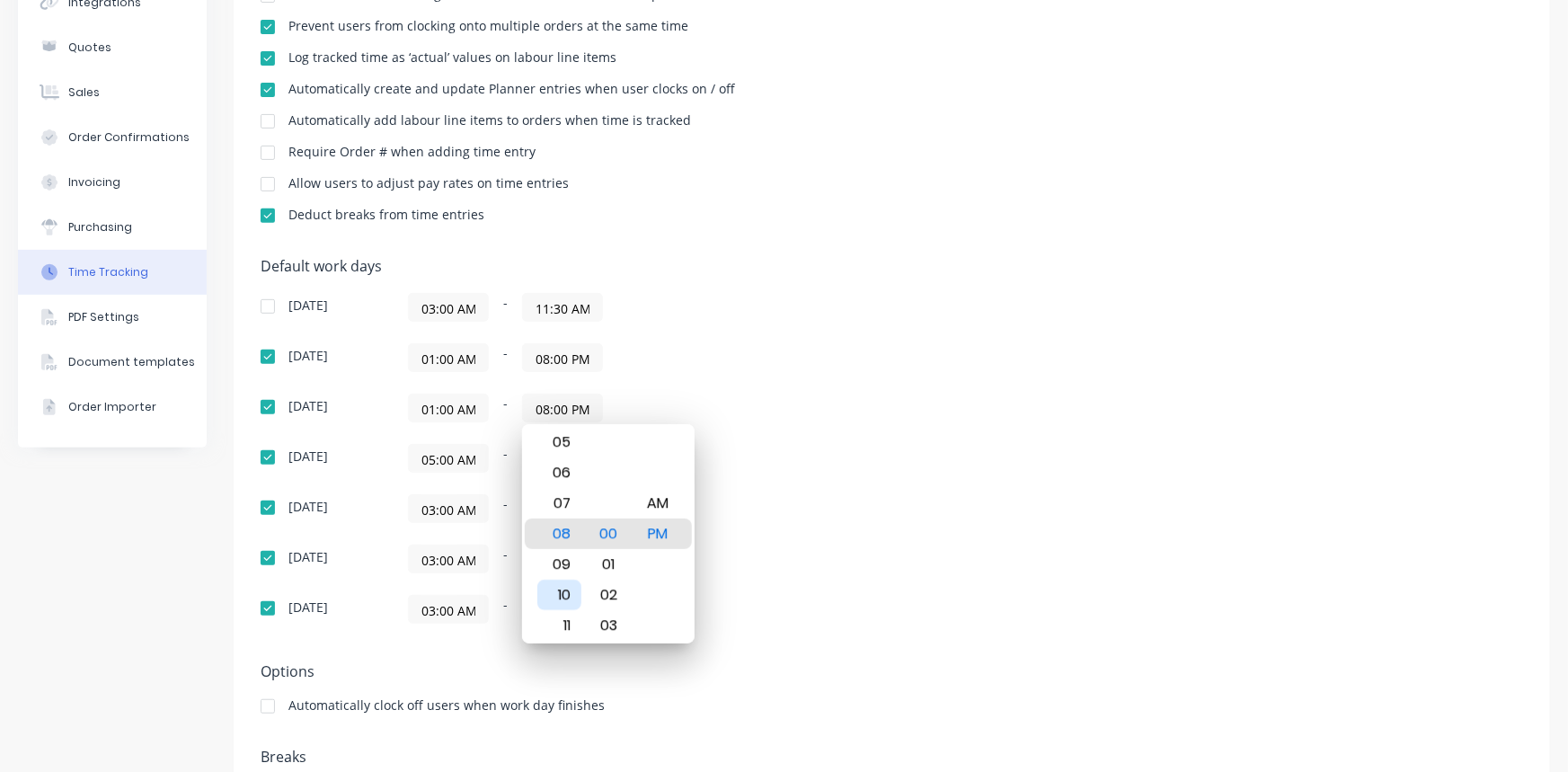
click at [562, 589] on div "10" at bounding box center [559, 596] width 44 height 31
type input "10:00 PM"
click at [734, 457] on div "05:00 AM - 10:00 PM" at bounding box center [633, 458] width 449 height 29
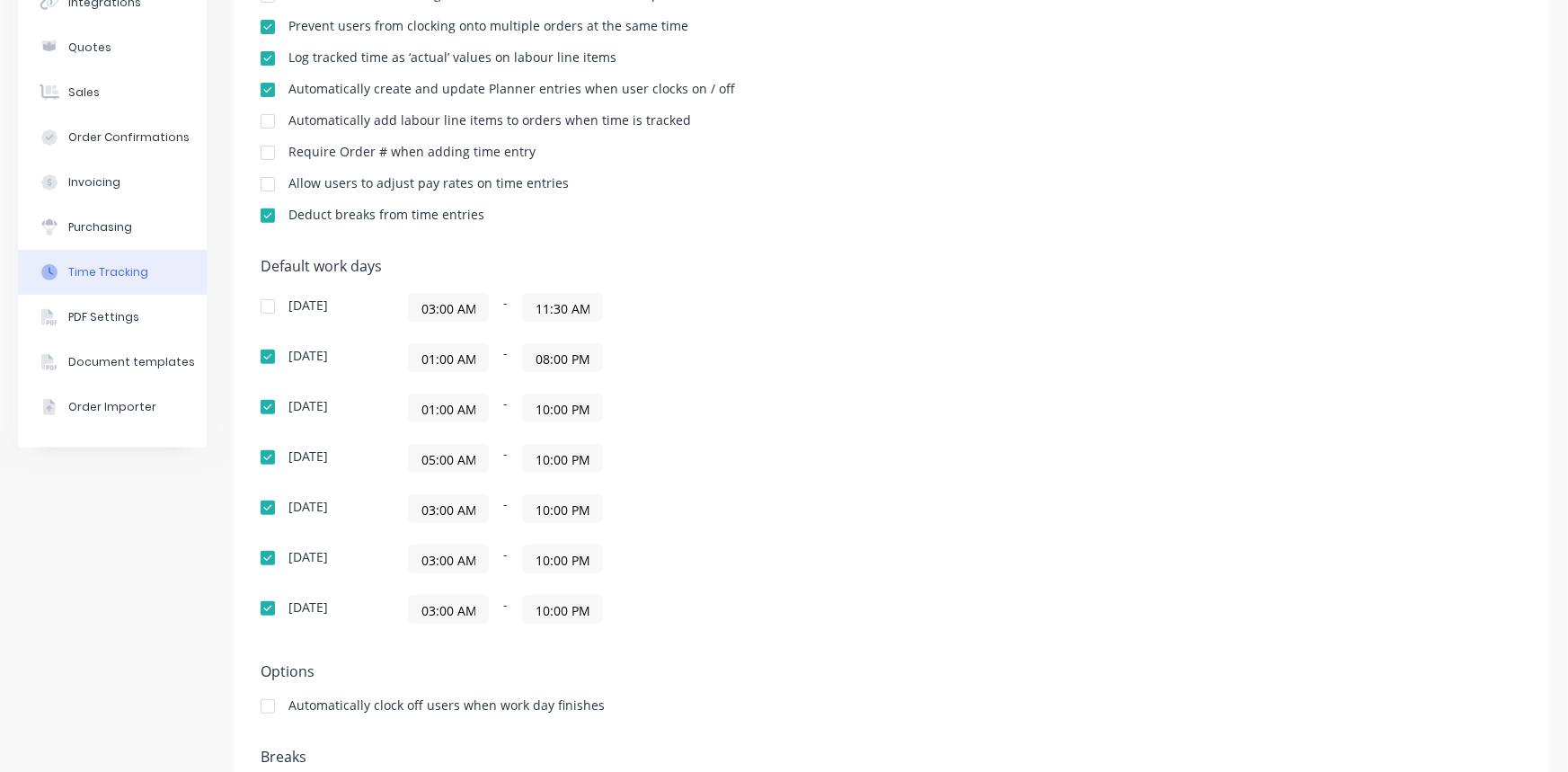
click at [555, 362] on input "08:00 PM" at bounding box center [562, 358] width 79 height 27
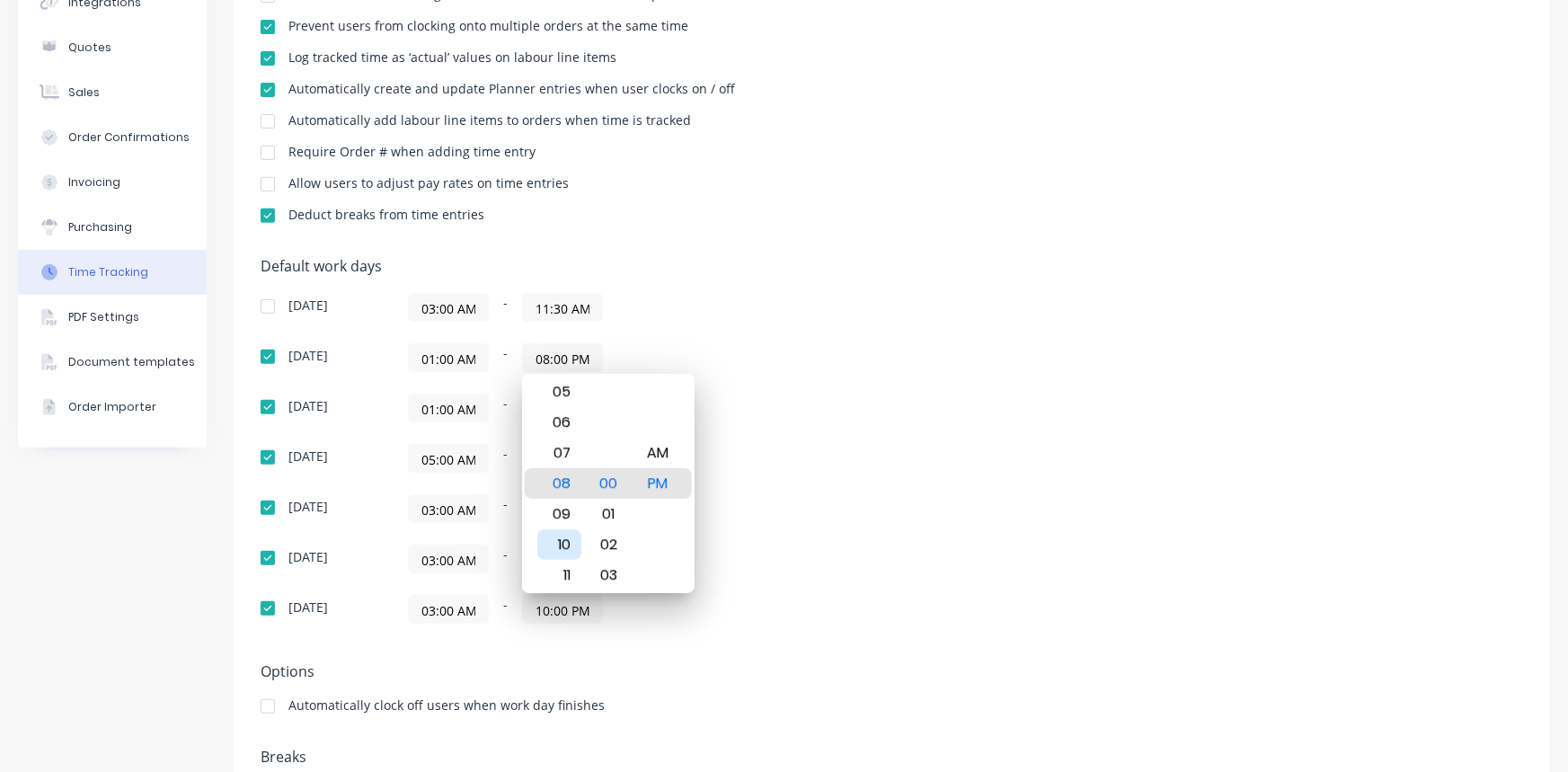
click at [565, 533] on div "10" at bounding box center [559, 545] width 44 height 31
type input "10:00 PM"
click at [688, 402] on div "12 01 02 03 04 05 06 07 08 09 10 11 00 01 02 03 04 05 06 07 08 09 10 11 12 13 1…" at bounding box center [608, 483] width 173 height 219
click at [772, 397] on div "01:00 AM - 10:00 PM" at bounding box center [633, 408] width 449 height 29
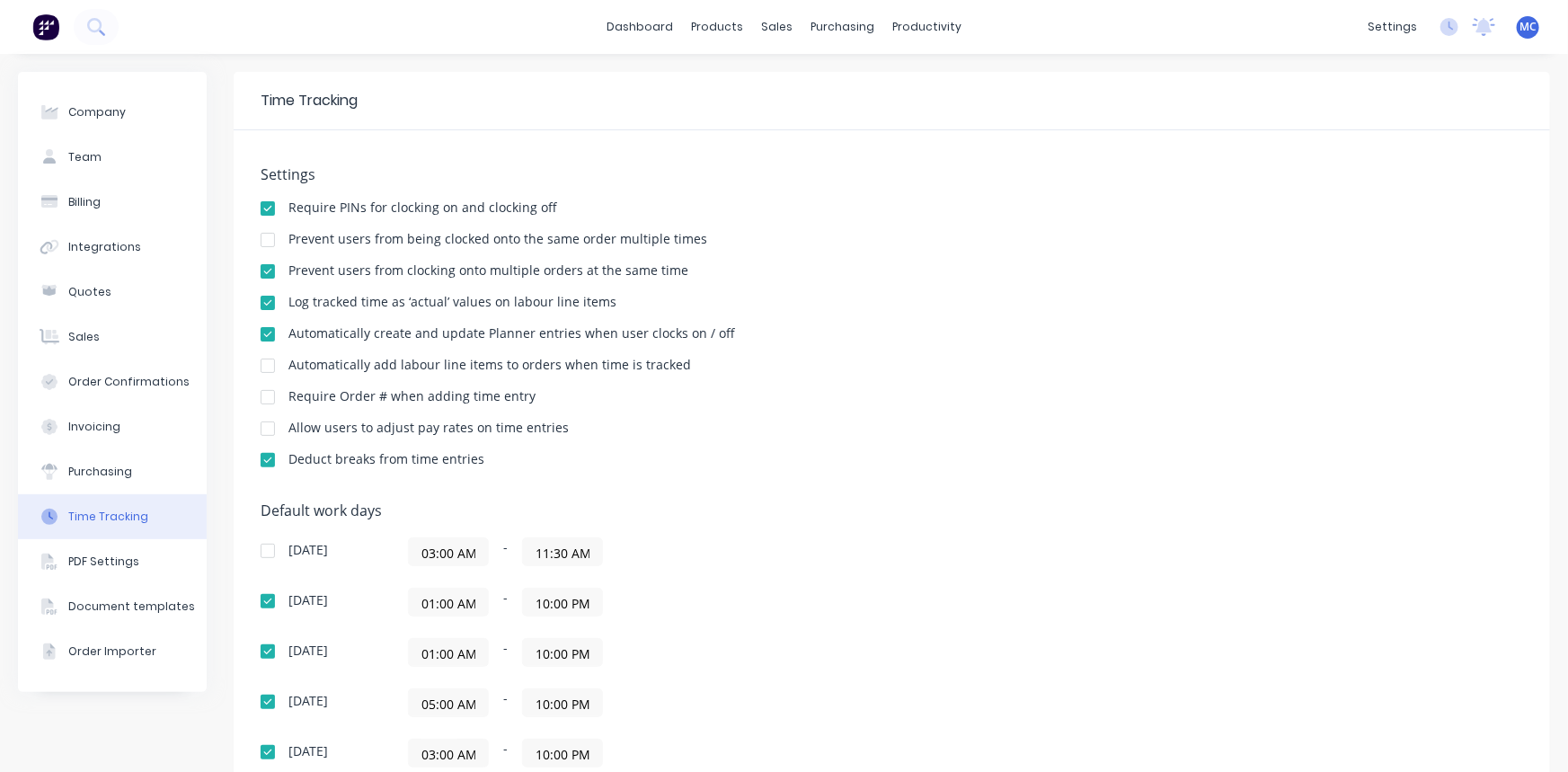
scroll to position [0, 0]
click at [1026, 241] on div "Prevent users from being clocked onto the same order multiple times" at bounding box center [892, 241] width 1263 height 17
click at [981, 202] on link "Timesheets" at bounding box center [991, 196] width 238 height 36
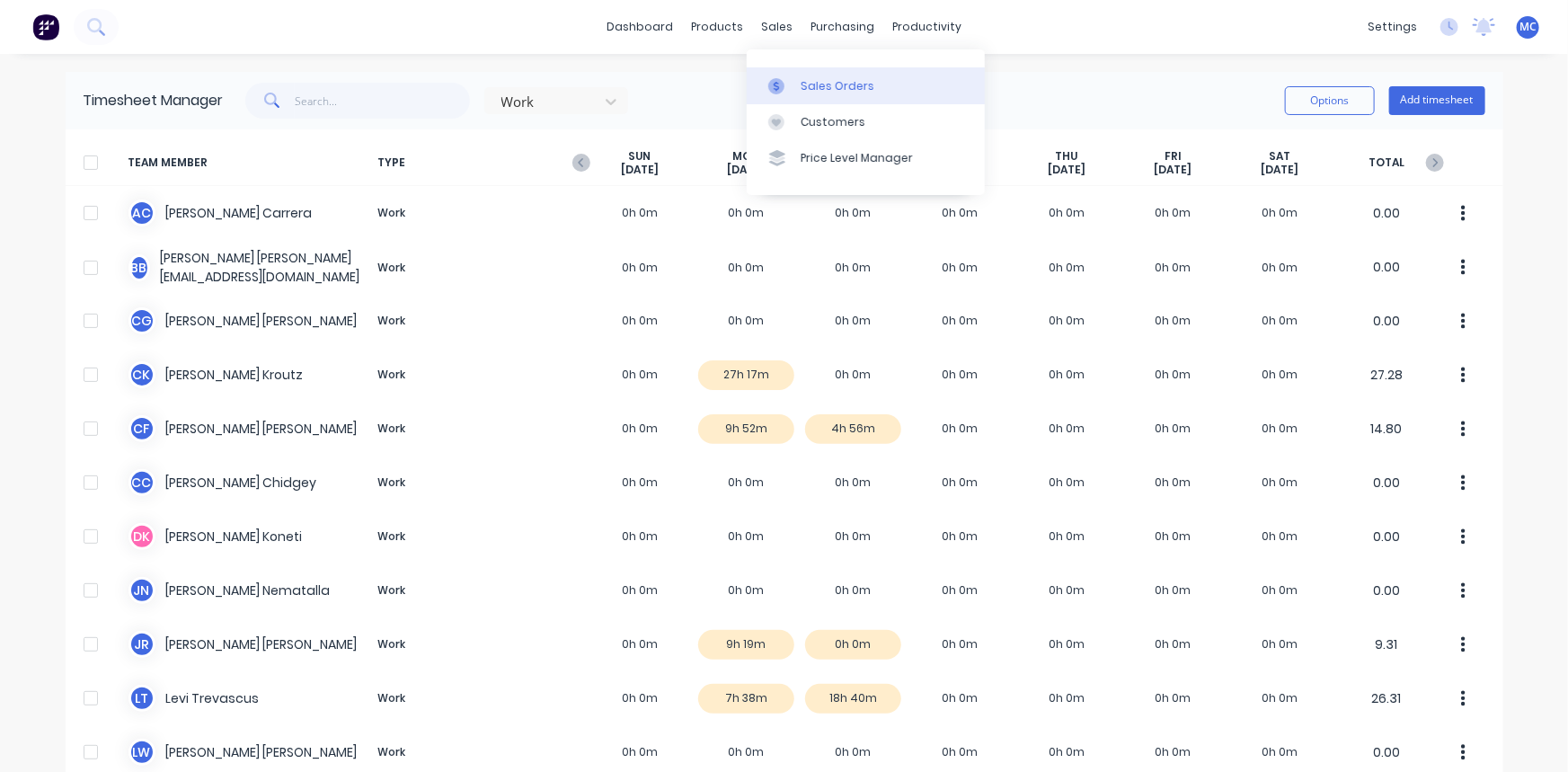
click at [823, 84] on div "Sales Orders" at bounding box center [837, 86] width 74 height 16
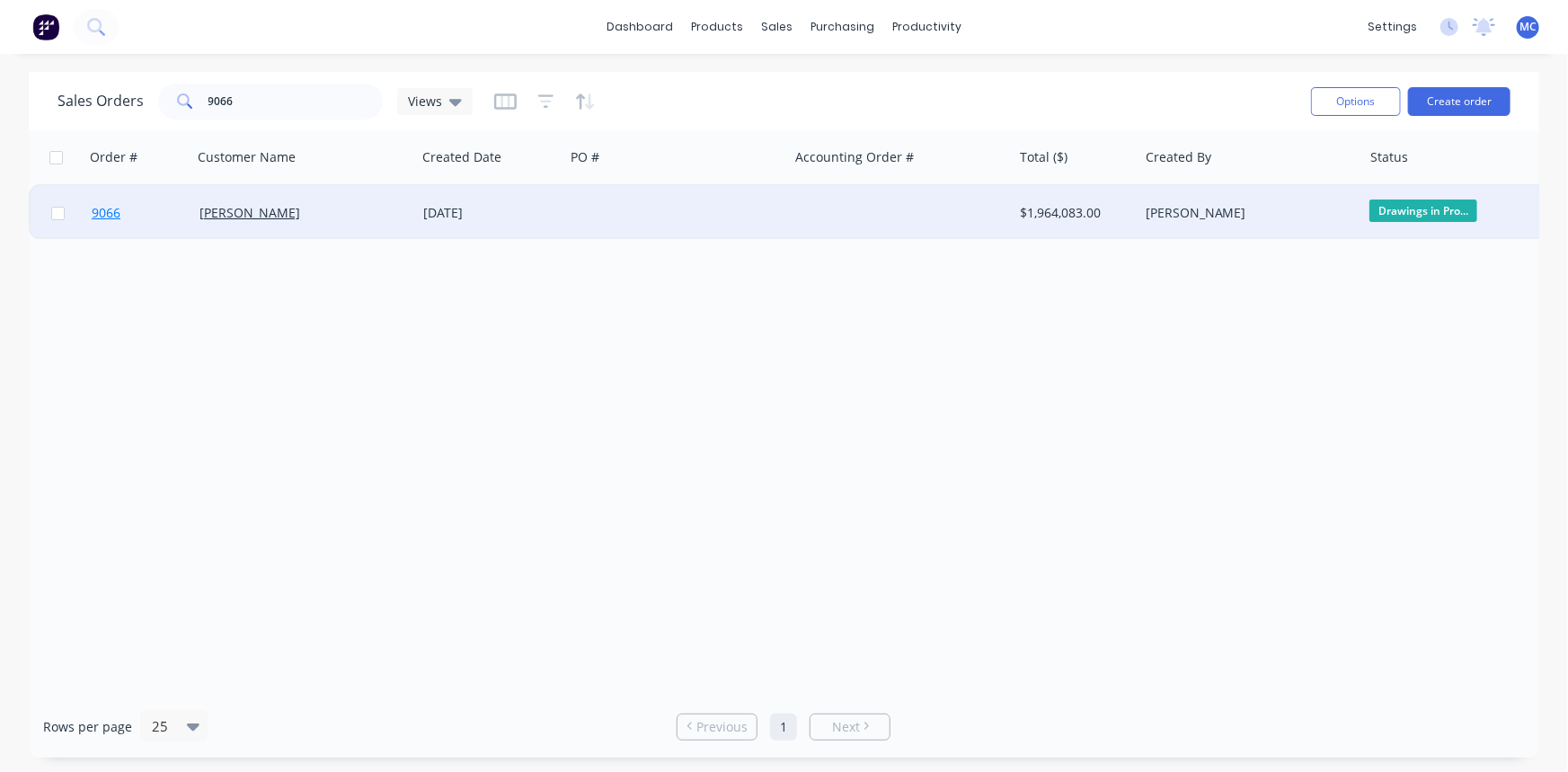
click at [106, 216] on span "9066" at bounding box center [106, 213] width 29 height 18
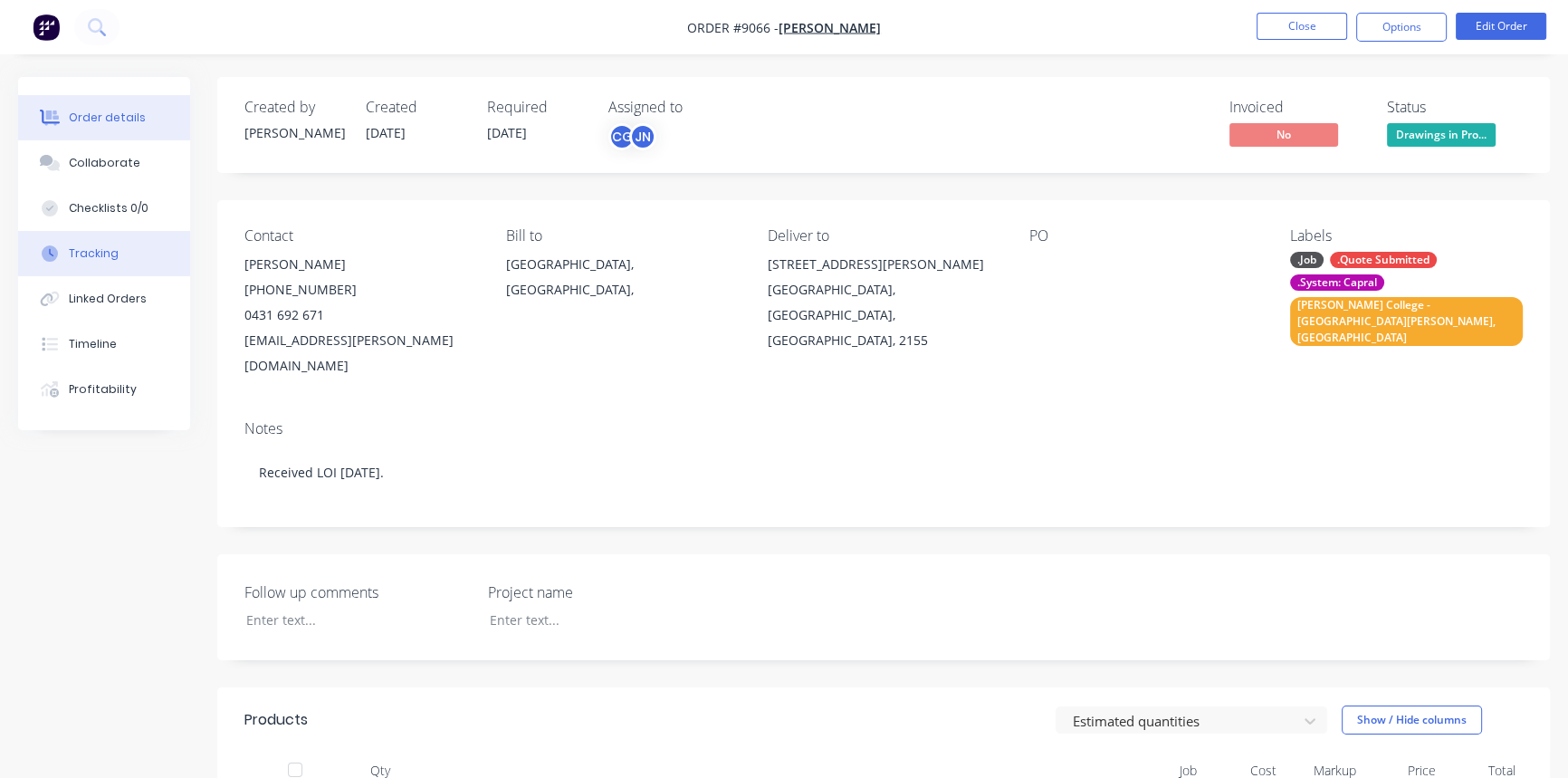
click at [89, 252] on div "Tracking" at bounding box center [93, 254] width 49 height 16
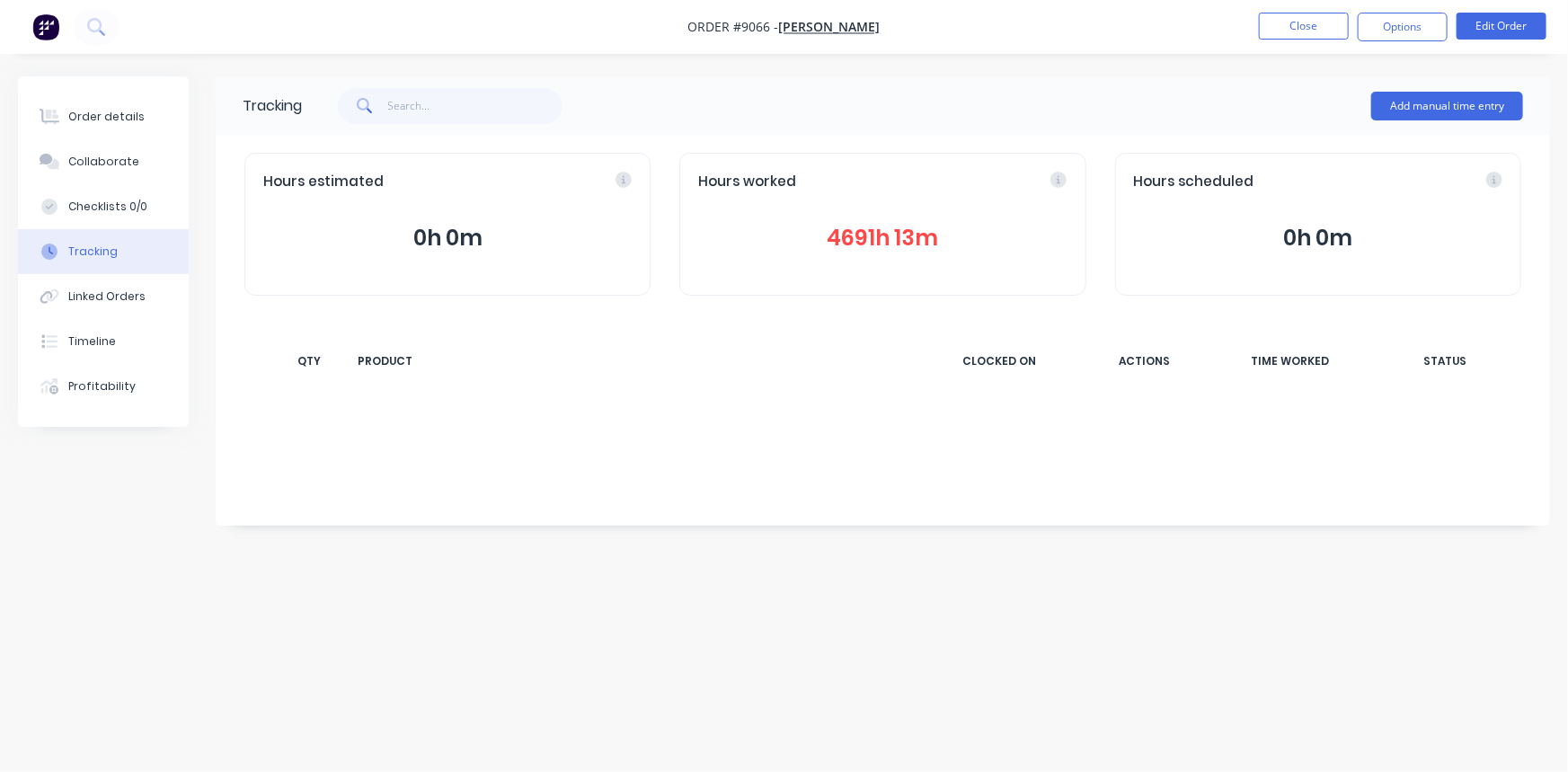
click at [879, 238] on button "4691h 13m" at bounding box center [882, 238] width 368 height 35
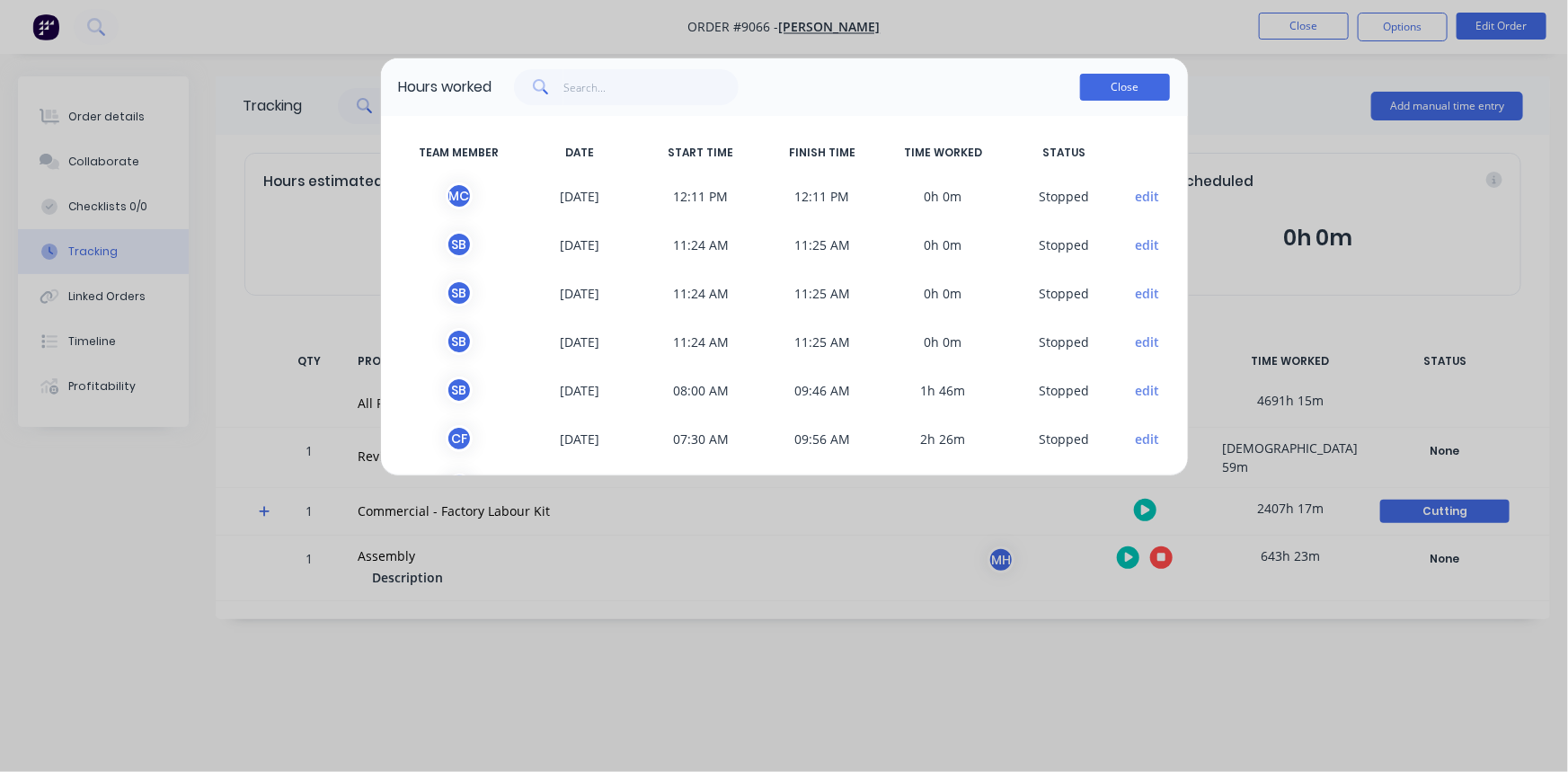
click at [1132, 90] on button "Close" at bounding box center [1124, 87] width 90 height 27
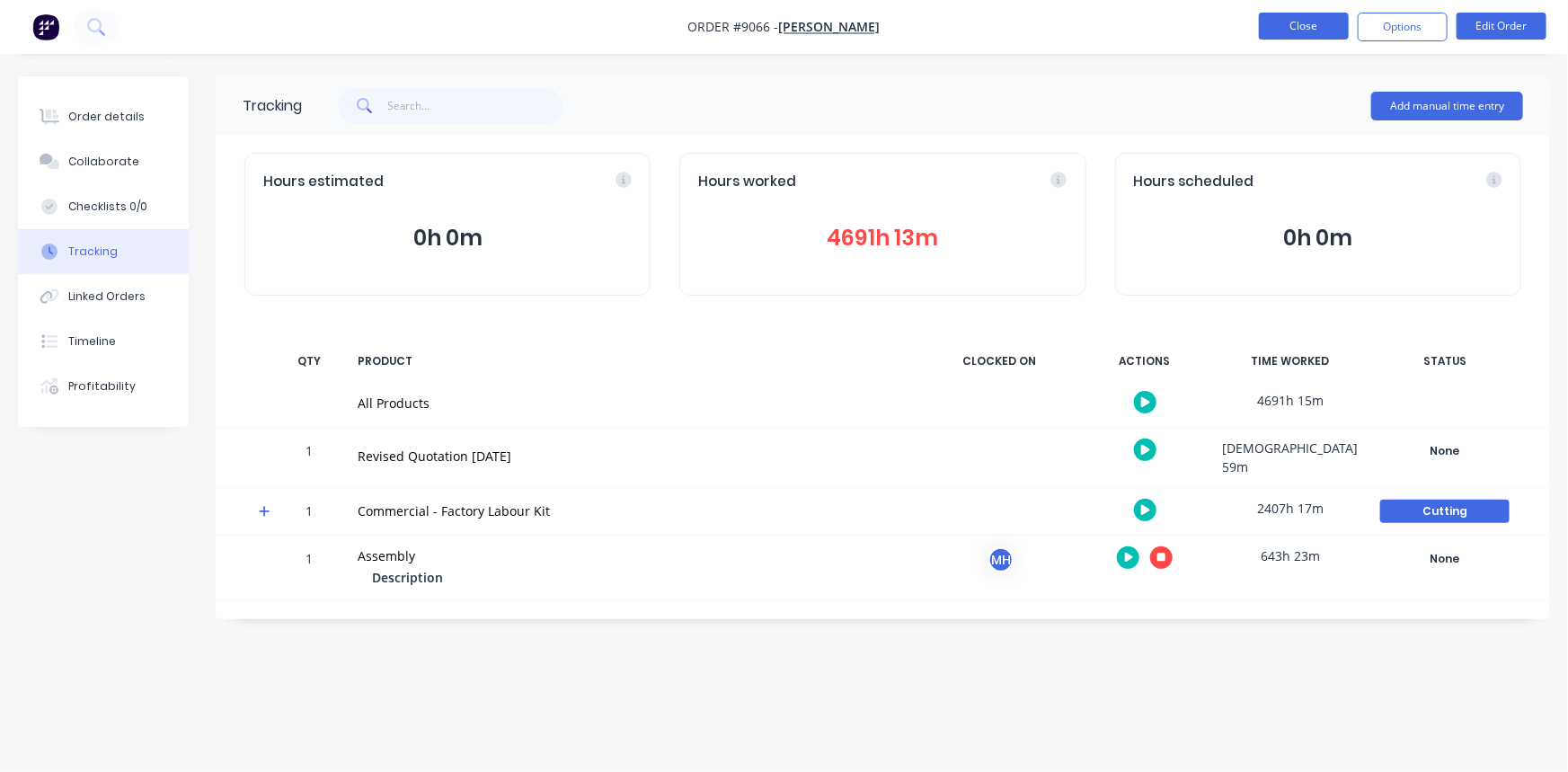
click at [1284, 38] on button "Close" at bounding box center [1303, 26] width 90 height 27
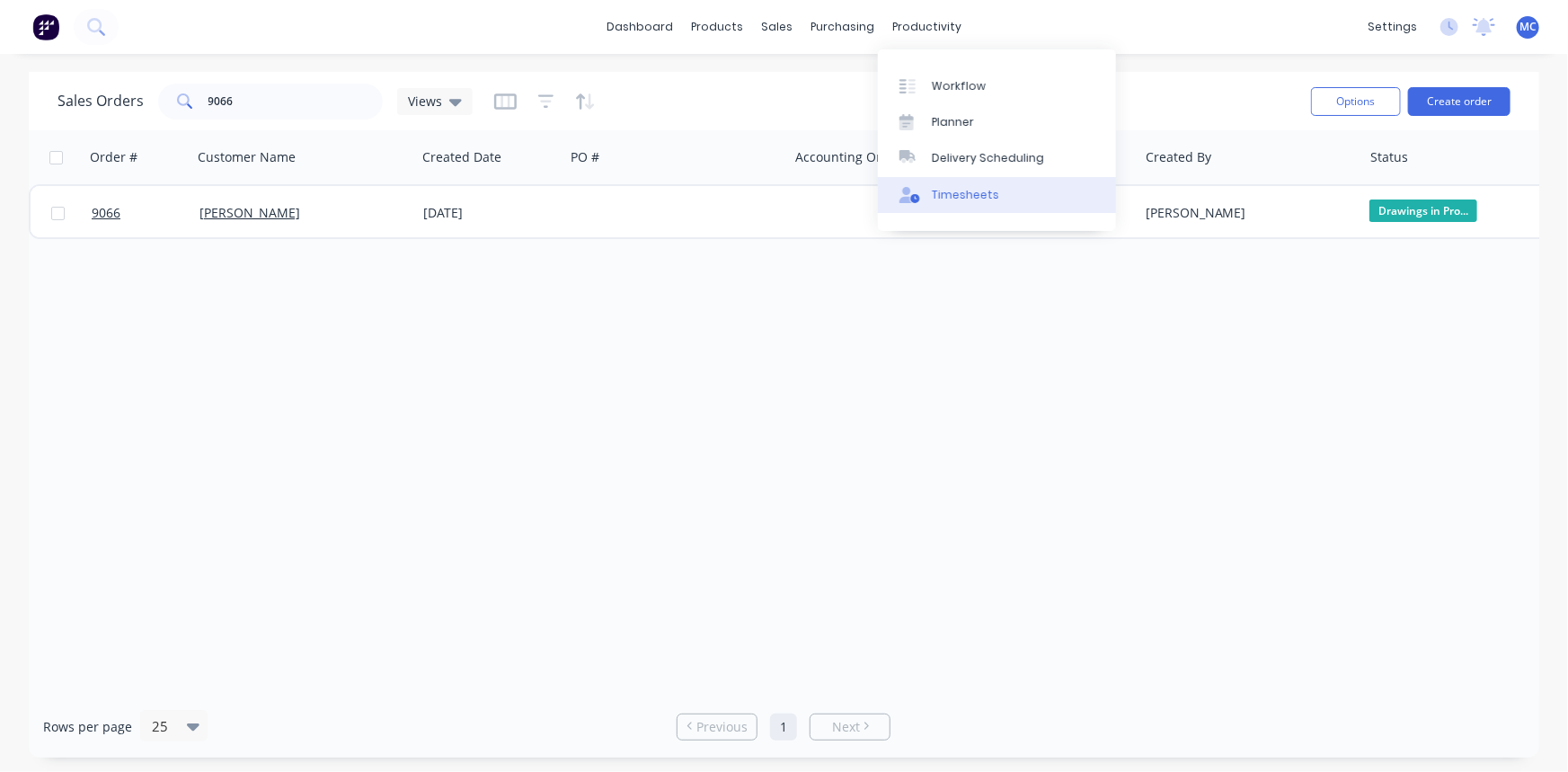
click at [962, 196] on div "Timesheets" at bounding box center [965, 196] width 67 height 16
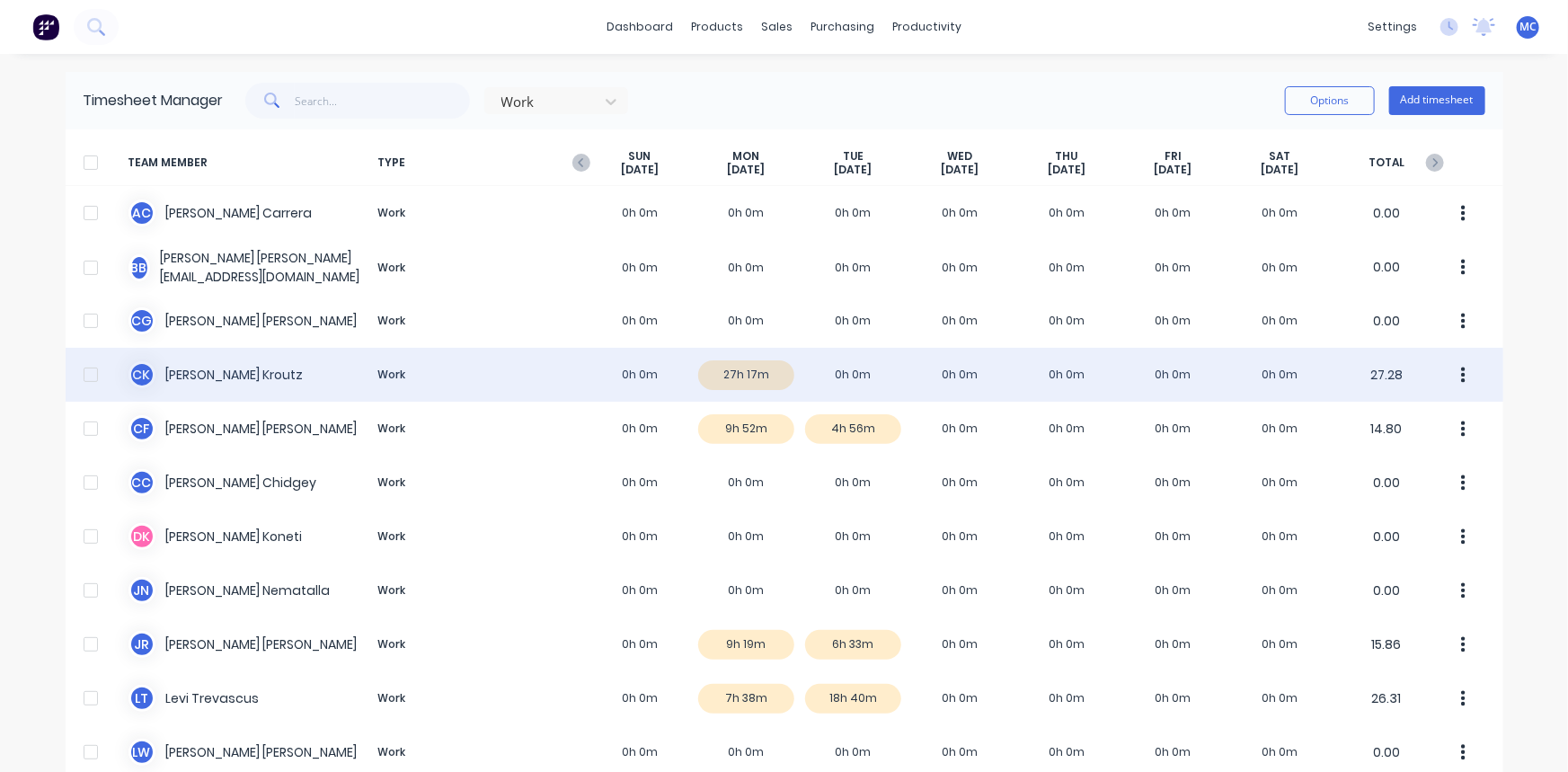
click at [82, 377] on div at bounding box center [91, 375] width 36 height 36
click at [89, 378] on div at bounding box center [91, 375] width 36 height 36
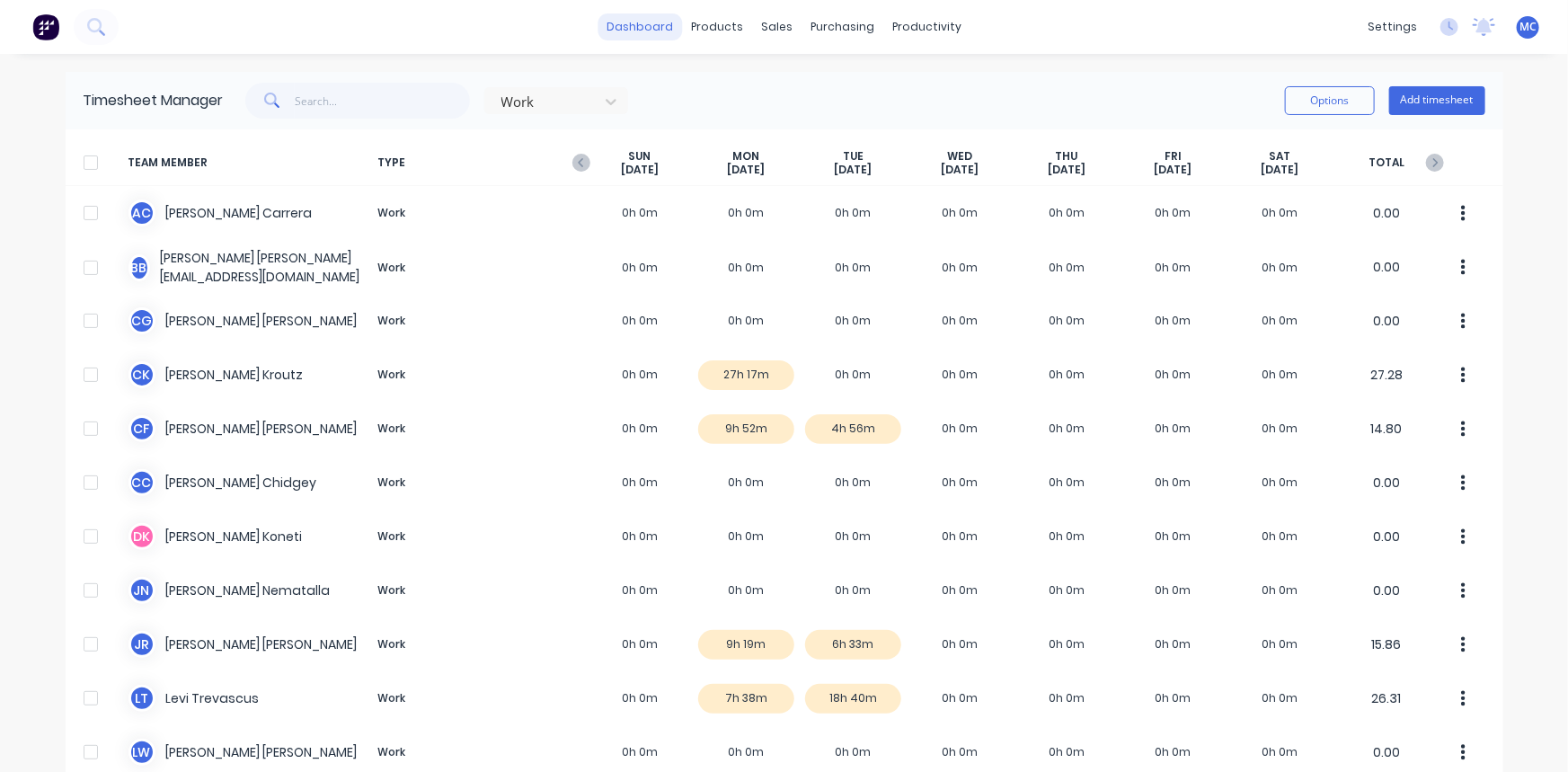
click at [647, 31] on link "dashboard" at bounding box center [639, 27] width 85 height 27
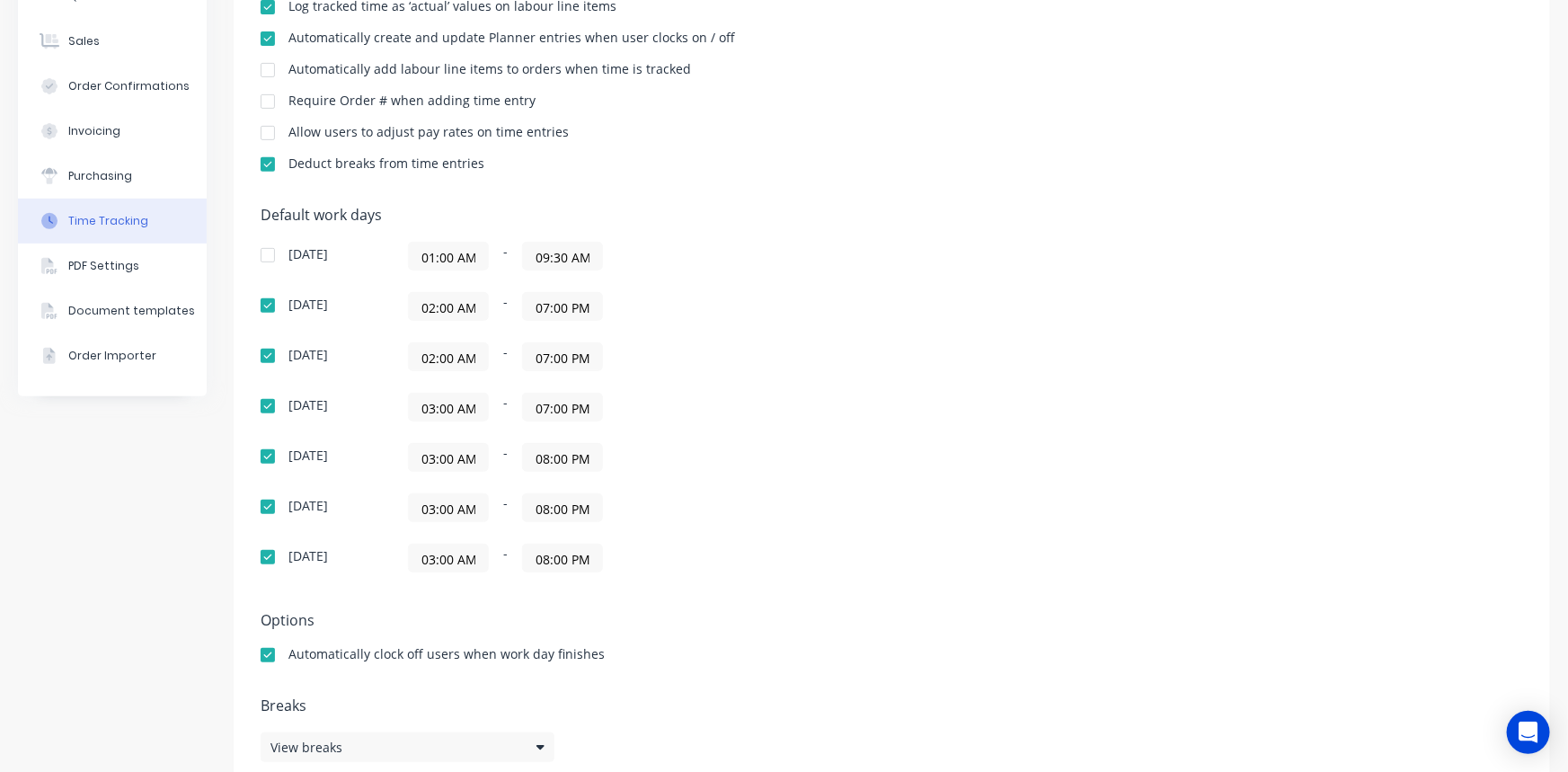
scroll to position [329, 0]
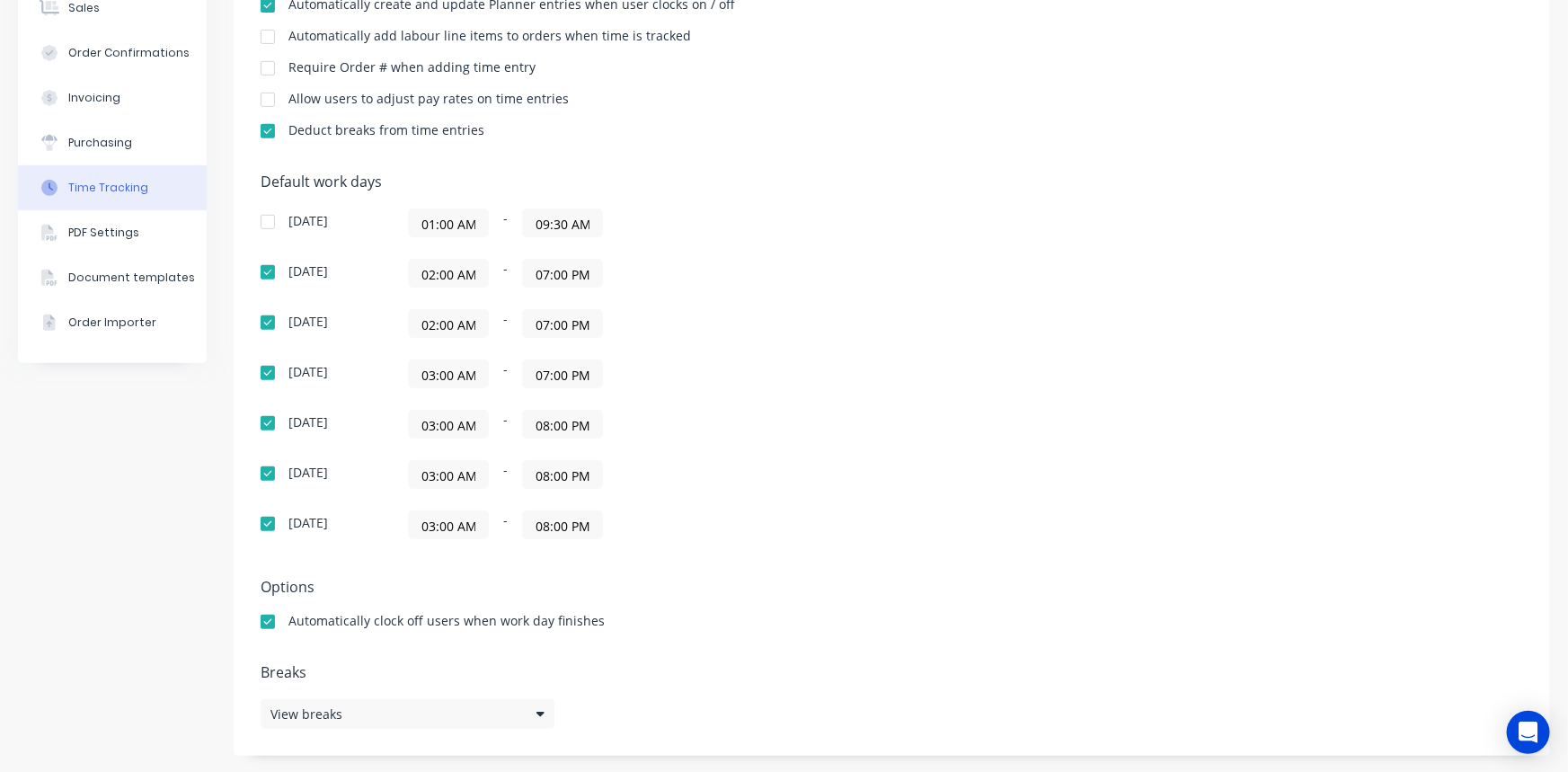
click at [541, 276] on input "07:00 PM" at bounding box center [562, 274] width 79 height 27
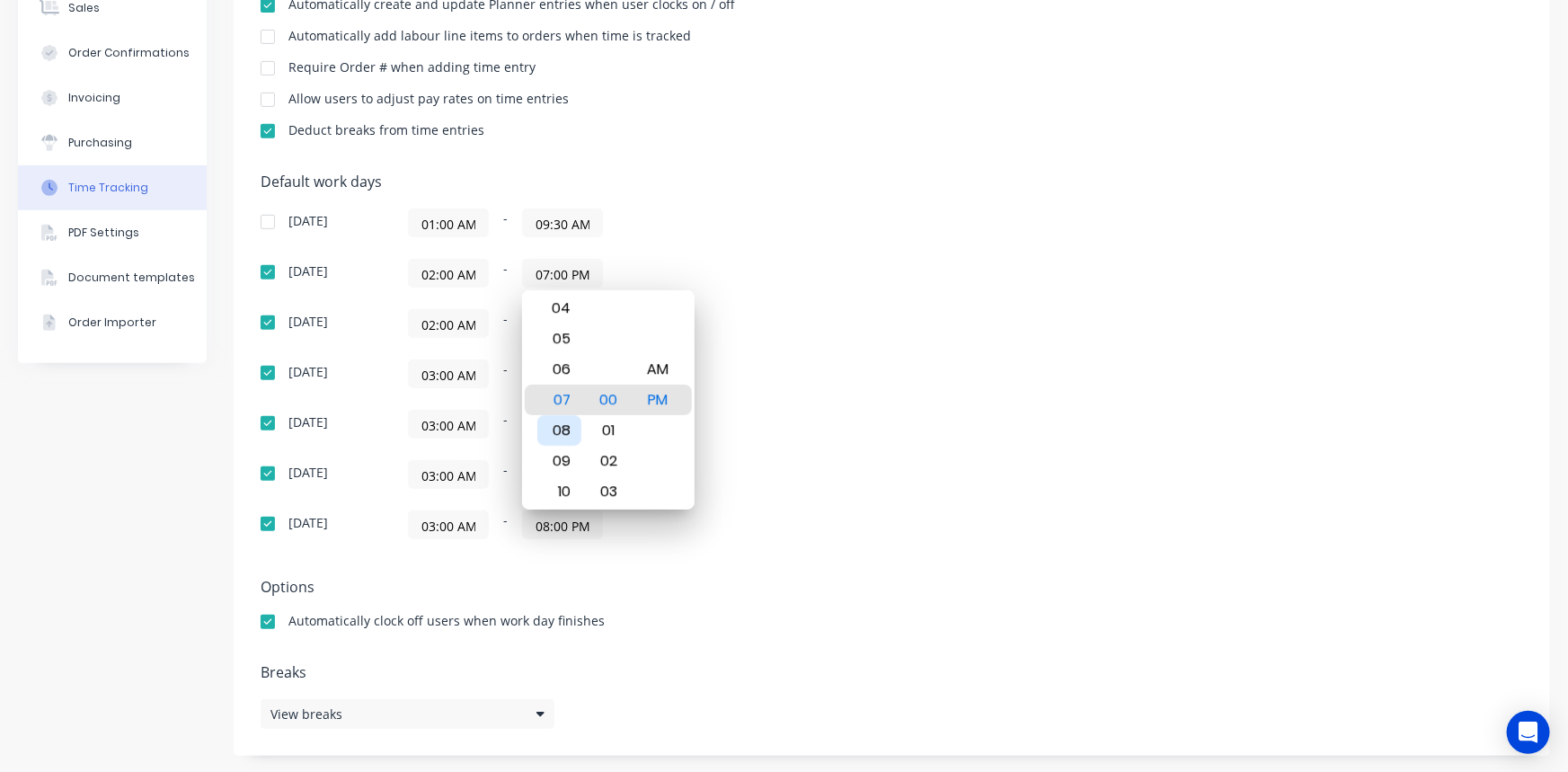
click at [565, 420] on div "08" at bounding box center [559, 431] width 44 height 31
type input "08:00 PM"
click at [699, 230] on div "01:00 AM - 09:30 AM" at bounding box center [633, 223] width 449 height 29
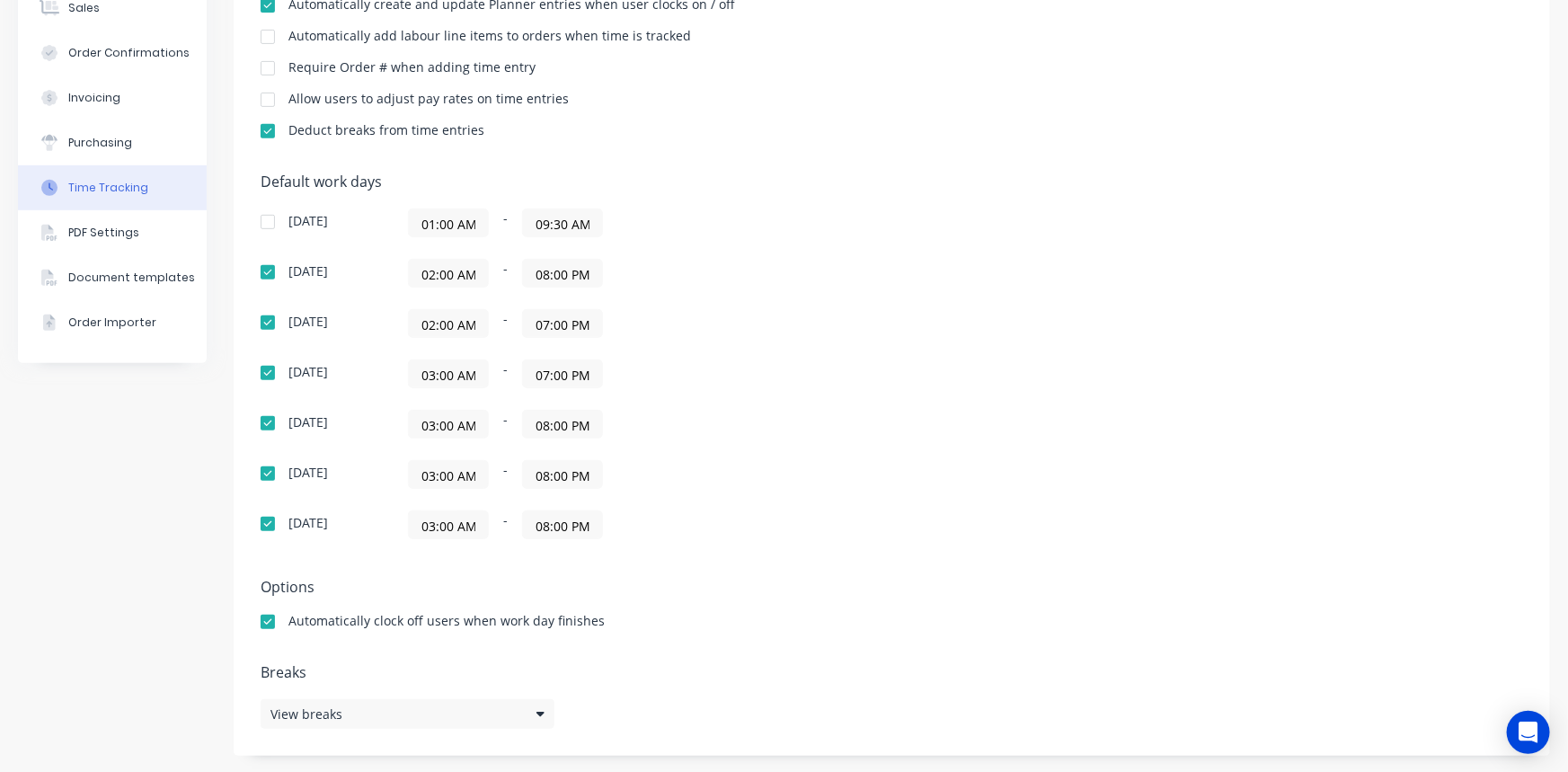
click at [531, 319] on input "07:00 PM" at bounding box center [562, 324] width 79 height 27
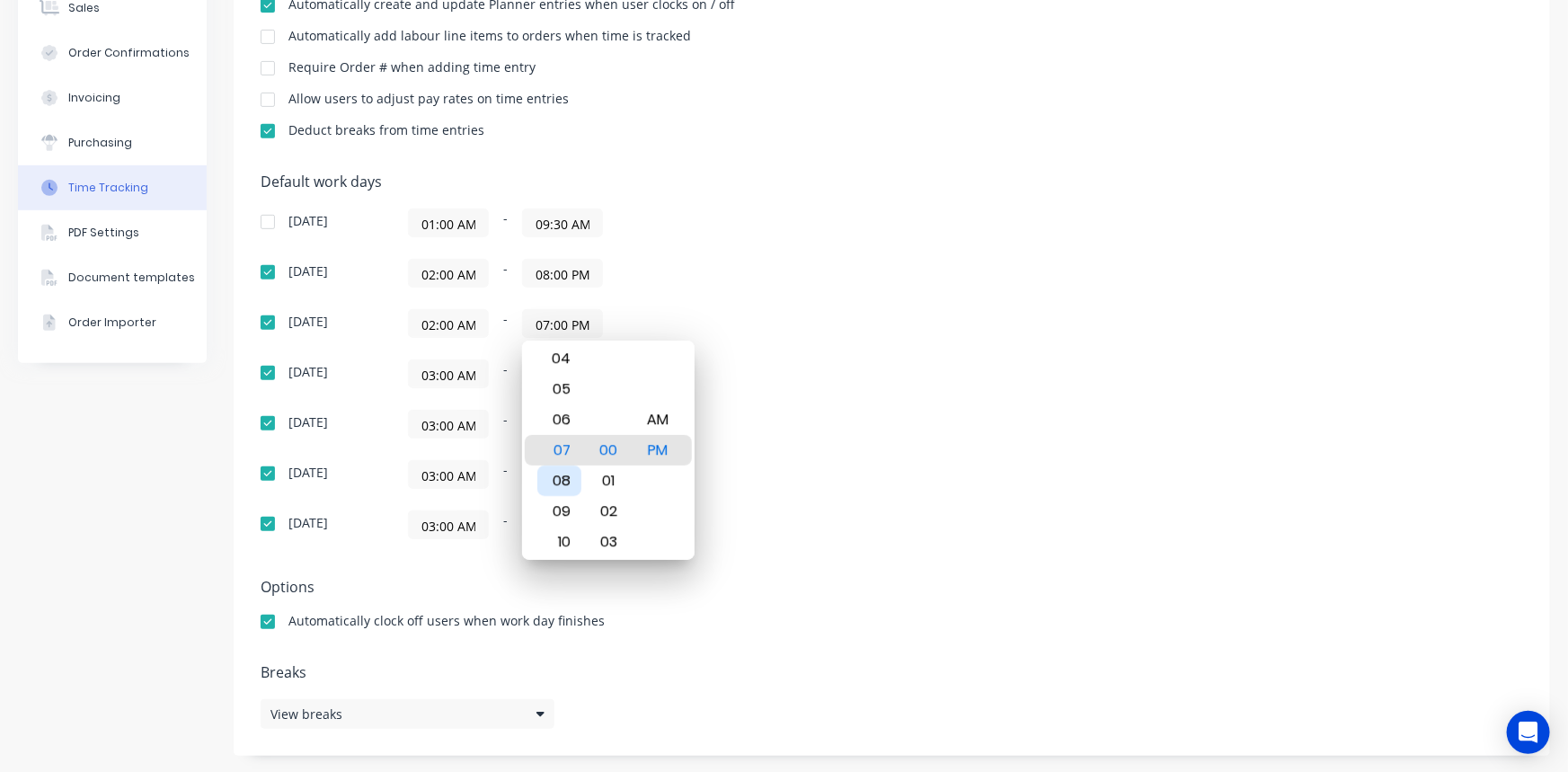
click at [558, 480] on div "08" at bounding box center [559, 481] width 44 height 31
type input "08:00 PM"
click at [678, 306] on div "[DATE] 01:00 AM - 09:30 AM [DATE] 02:00 AM - 08:00 PM [DATE] 02:00 AM - 08:00 P…" at bounding box center [575, 374] width 629 height 331
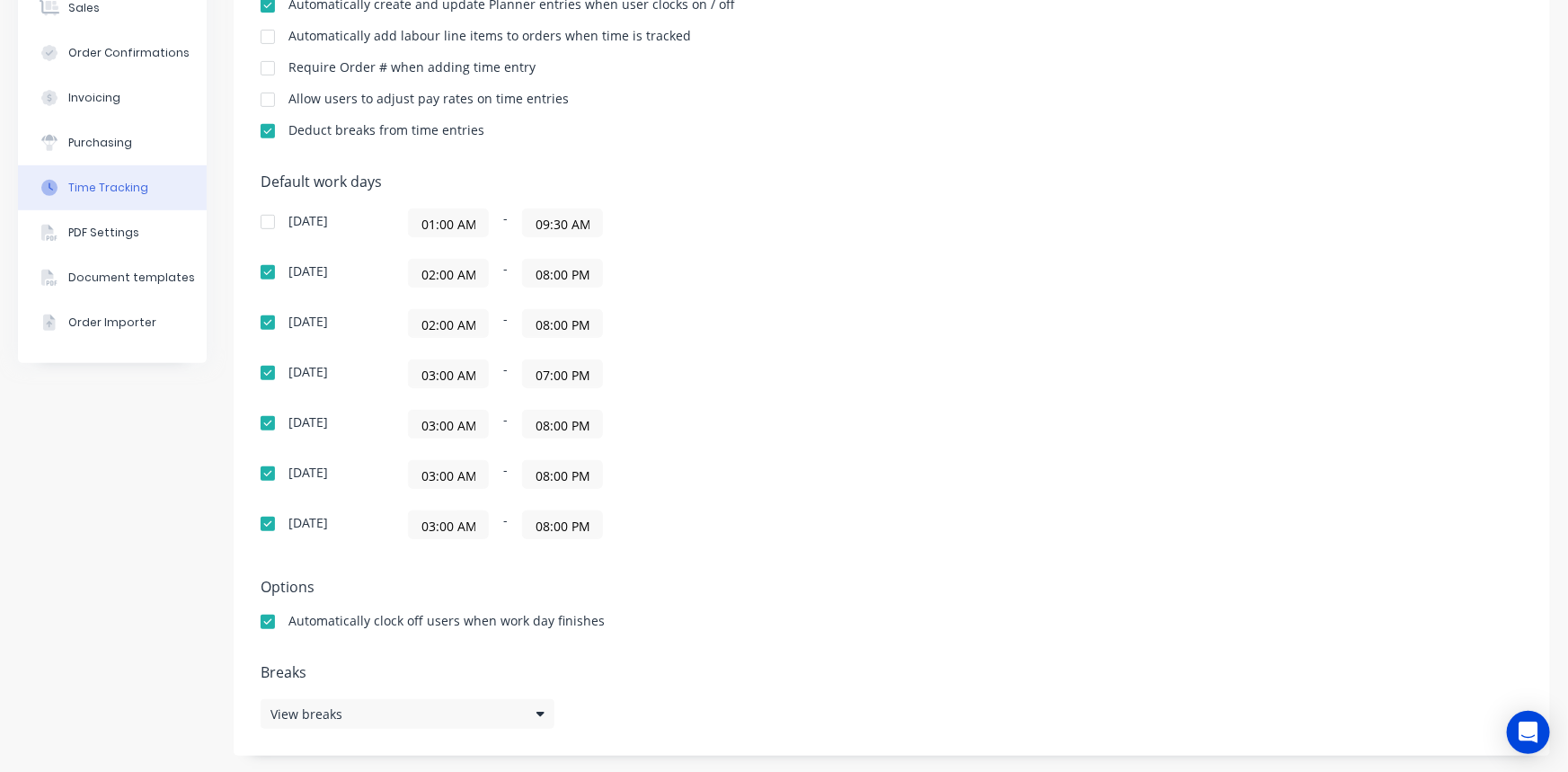
click at [679, 306] on div "[DATE] 01:00 AM - 09:30 AM [DATE] 02:00 AM - 08:00 PM [DATE] 02:00 AM - 08:00 P…" at bounding box center [575, 374] width 629 height 331
click at [553, 369] on input "07:00 PM" at bounding box center [562, 374] width 79 height 27
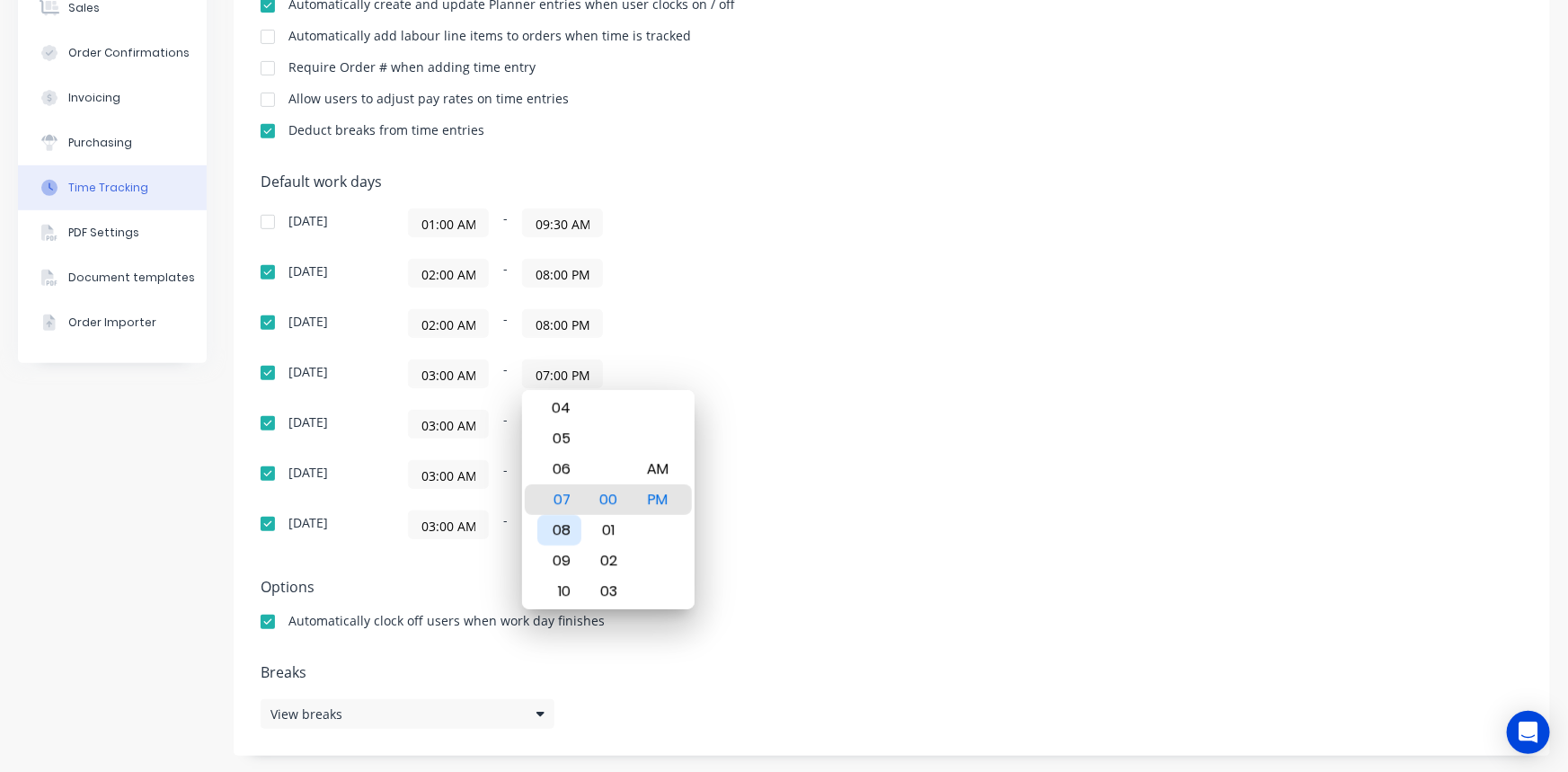
click at [562, 521] on div "08" at bounding box center [559, 530] width 44 height 31
type input "08:00 PM"
click at [696, 336] on div "02:00 AM - 08:00 PM" at bounding box center [633, 324] width 449 height 29
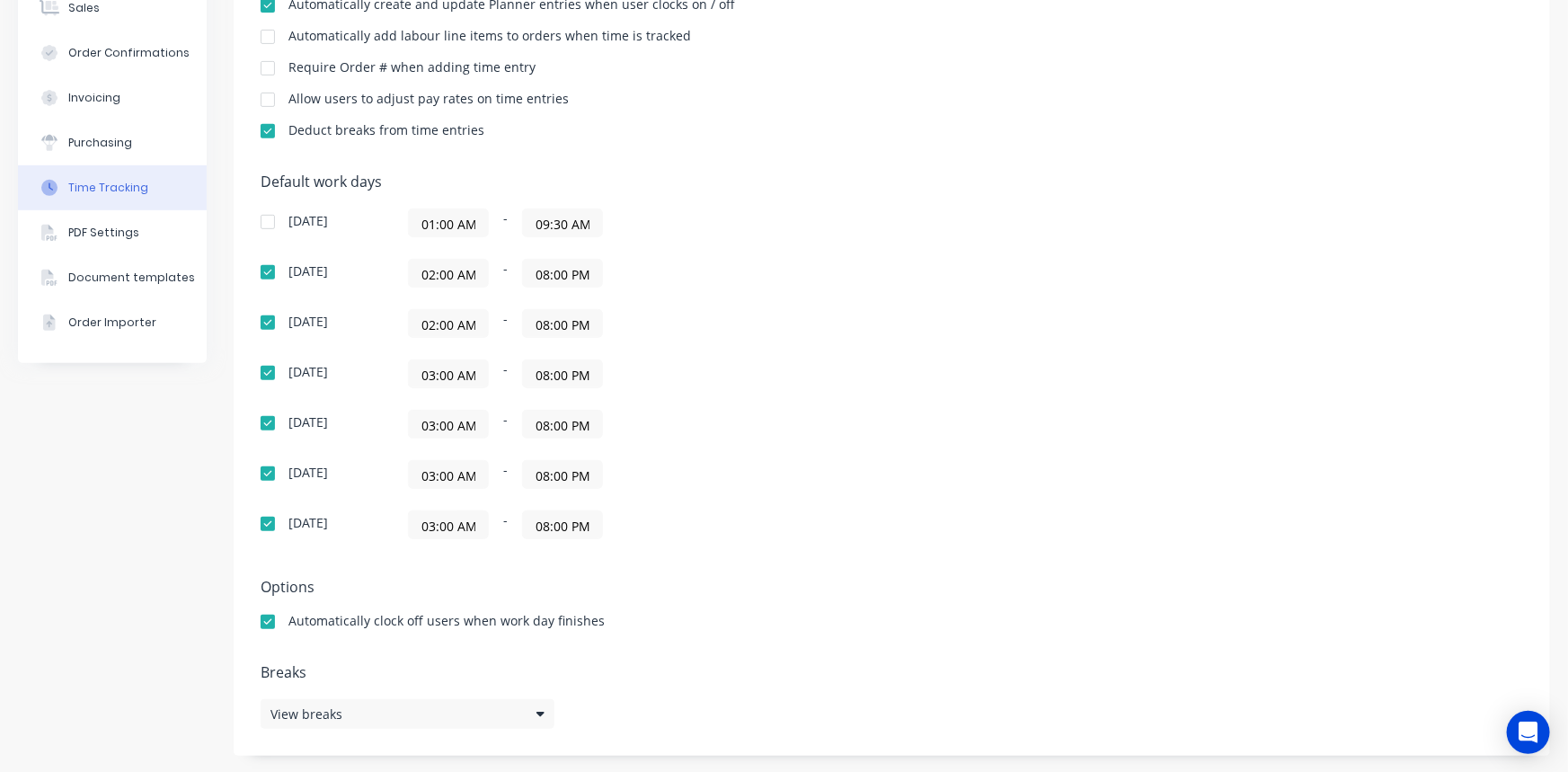
click at [831, 336] on div "02:00 AM - 08:00 PM" at bounding box center [633, 324] width 449 height 29
click at [949, 620] on div "Automatically clock off users when work day finishes" at bounding box center [892, 623] width 1263 height 17
click at [778, 417] on div "03:00 AM - 08:00 PM" at bounding box center [633, 425] width 449 height 29
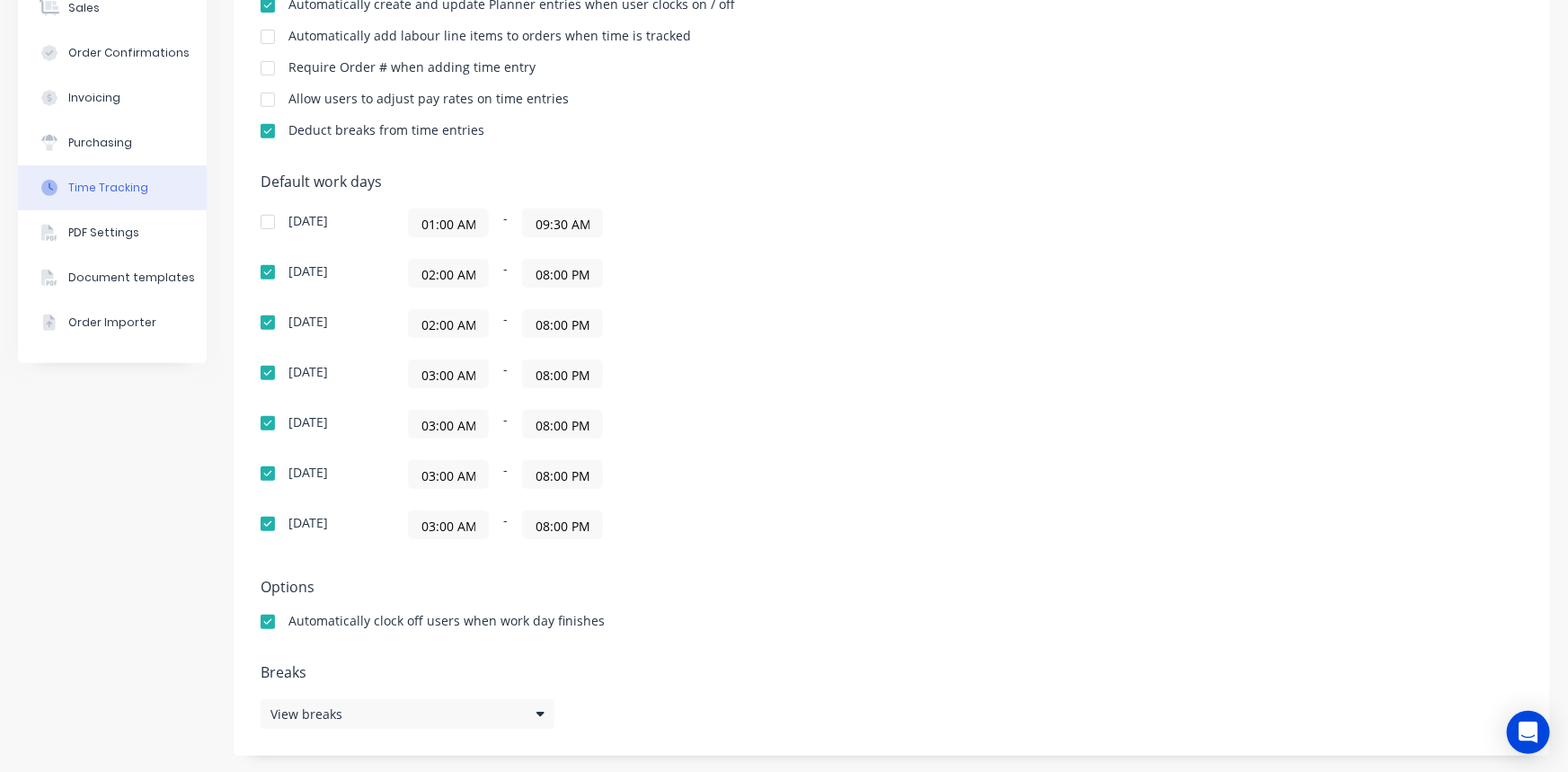
click at [778, 417] on div "03:00 AM - 08:00 PM" at bounding box center [633, 425] width 449 height 29
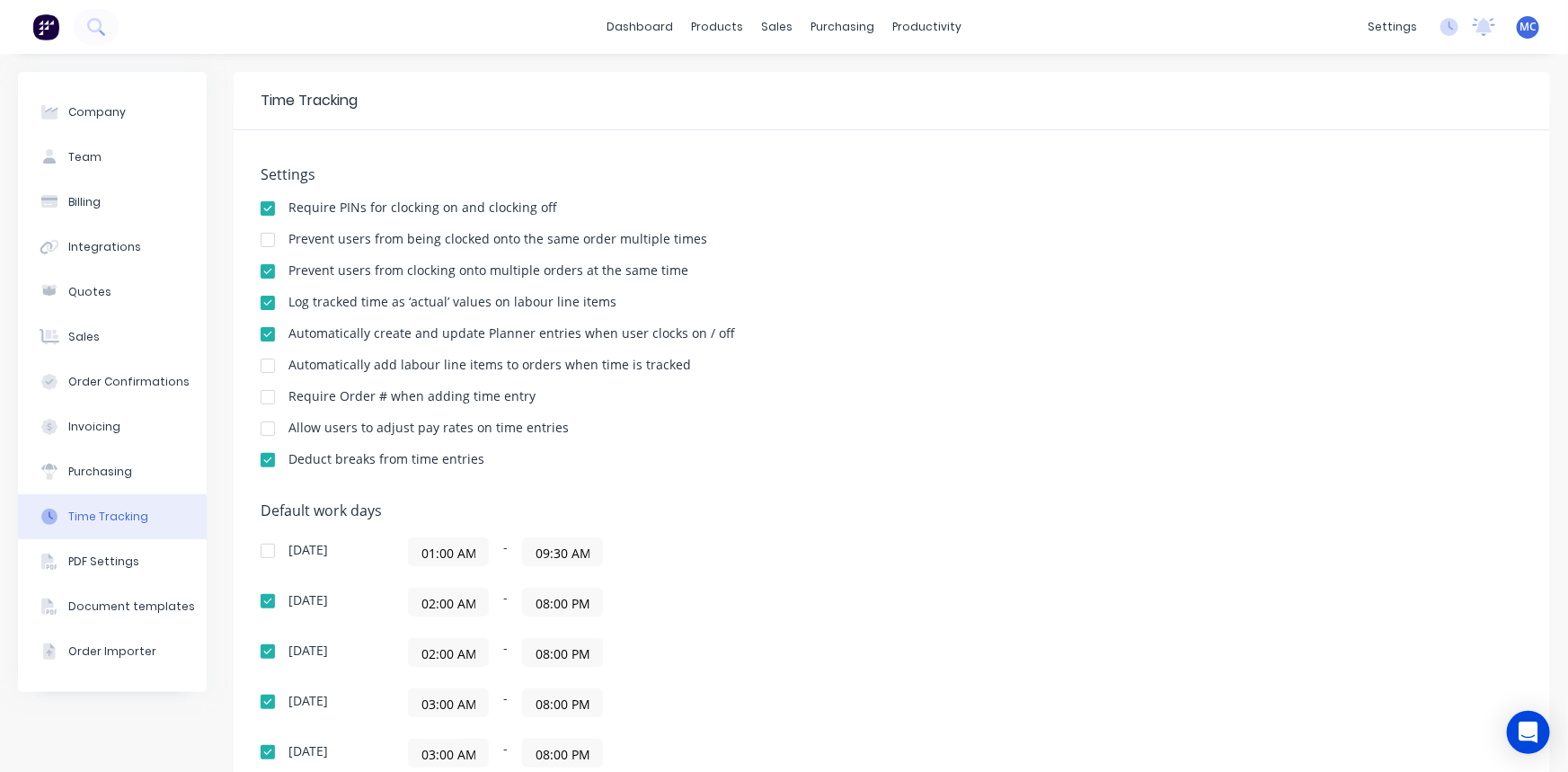
click at [928, 309] on div "Log tracked time as ‘actual’ values on labour line items" at bounding box center [892, 304] width 1263 height 17
